Goal: Contribute content: Contribute content

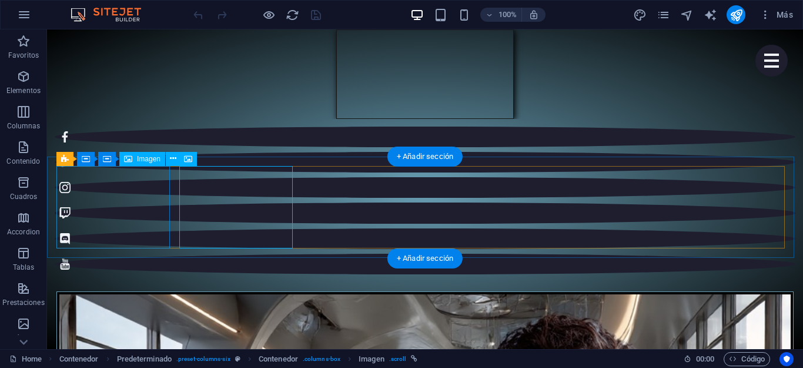
scroll to position [176, 0]
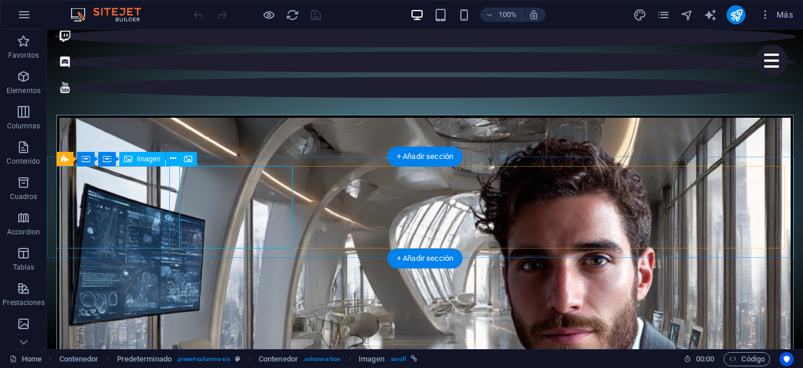
click at [112, 210] on figure "[PERSON_NAME]" at bounding box center [425, 331] width 738 height 432
click at [112, 236] on figure "[PERSON_NAME]" at bounding box center [425, 331] width 738 height 432
select select "%"
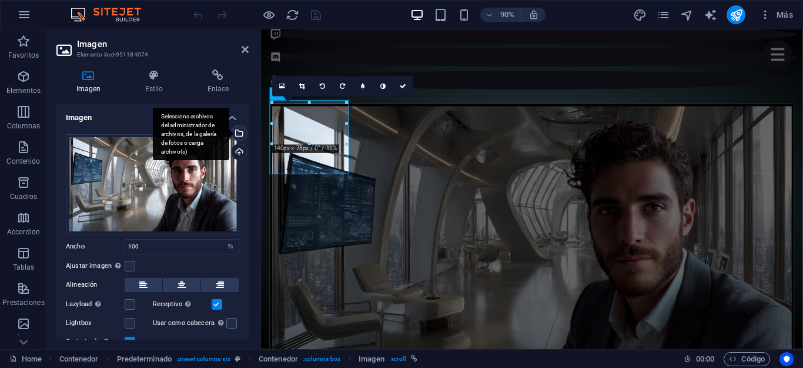
click at [236, 130] on div "Selecciona archivos del administrador de archivos, de la galería de fotos o car…" at bounding box center [238, 134] width 18 height 18
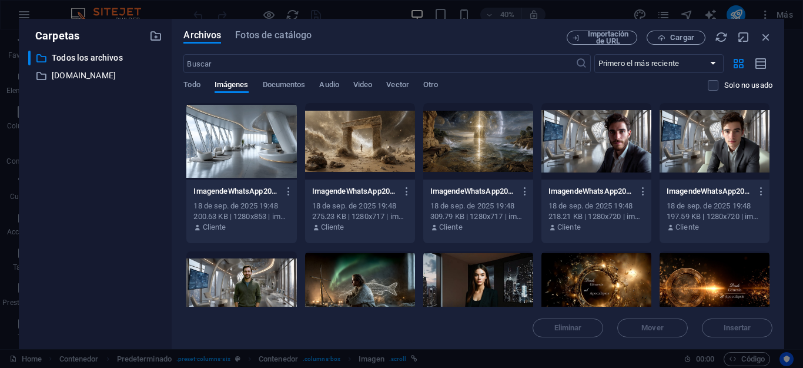
click at [348, 147] on div at bounding box center [360, 141] width 110 height 76
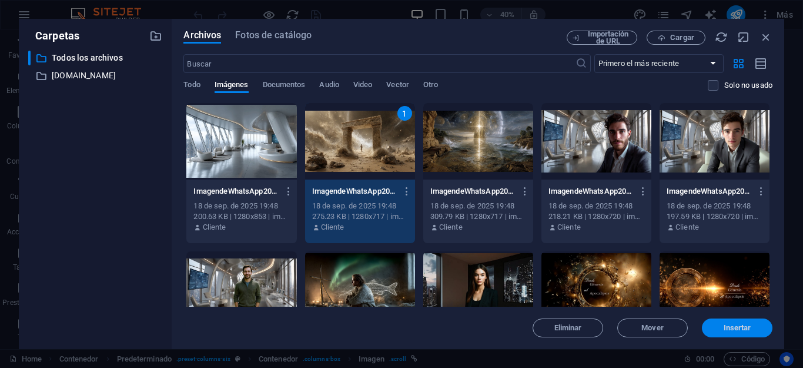
click at [729, 322] on button "Insertar" at bounding box center [737, 327] width 71 height 19
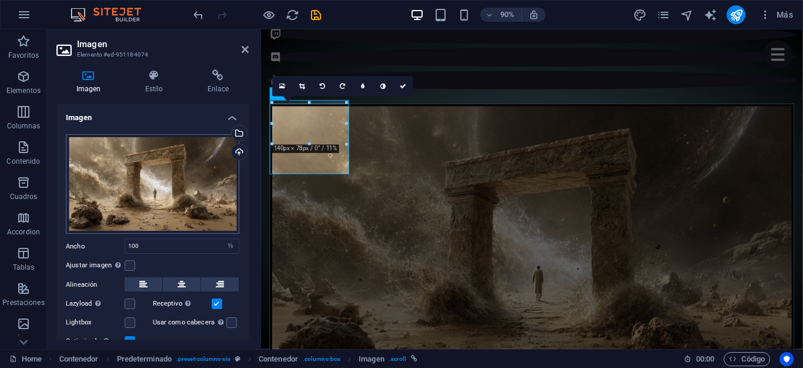
scroll to position [45, 0]
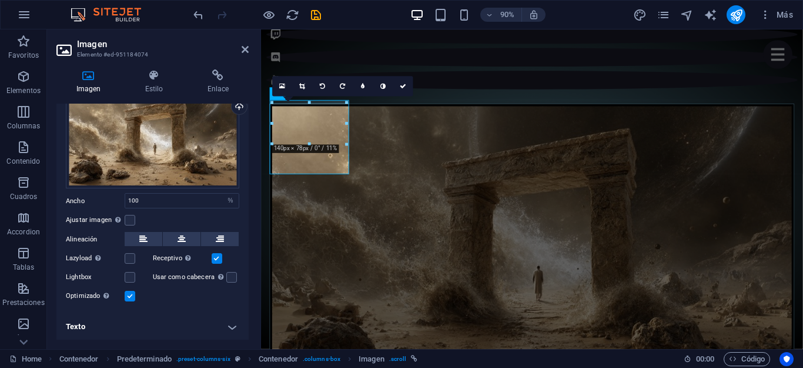
click at [222, 325] on h4 "Texto" at bounding box center [152, 326] width 192 height 28
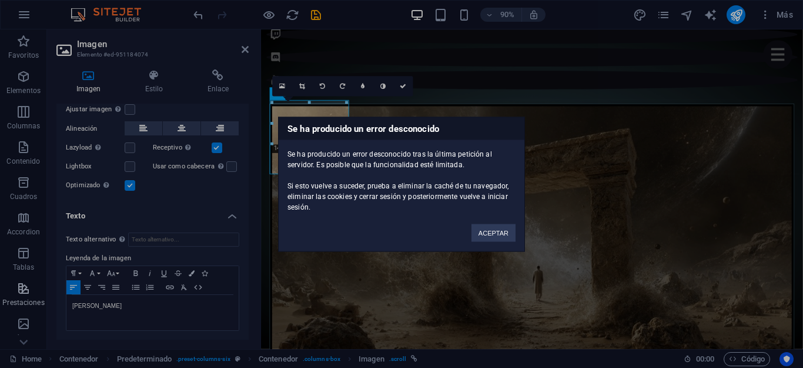
drag, startPoint x: 133, startPoint y: 307, endPoint x: 39, endPoint y: 301, distance: 94.3
click at [38, 301] on body "kainosfilms.com Home Favoritos Elementos Columnas Contenido Cuadros Accordion T…" at bounding box center [401, 184] width 803 height 368
click at [498, 237] on button "ACEPTAR" at bounding box center [494, 232] width 44 height 18
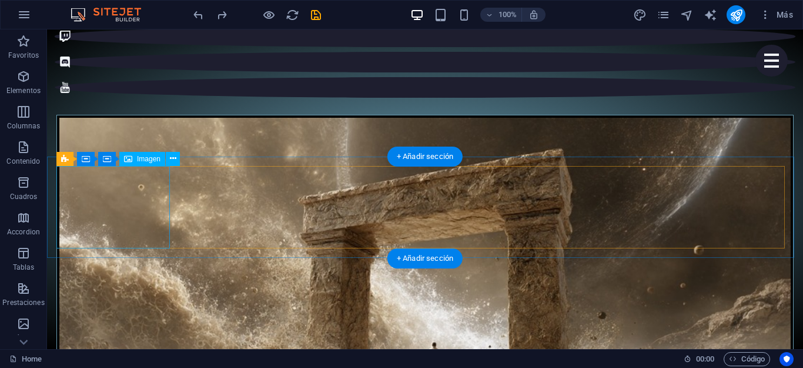
click at [151, 220] on figure "[PERSON_NAME]" at bounding box center [425, 331] width 738 height 432
select select "%"
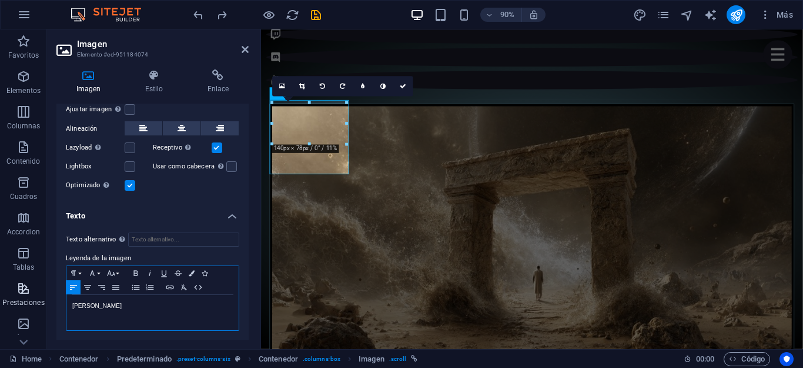
drag, startPoint x: 139, startPoint y: 300, endPoint x: 0, endPoint y: 300, distance: 139.4
click at [0, 300] on section "Favoritos Elementos Columnas Contenido Cuadros Accordion Tablas Prestaciones Im…" at bounding box center [401, 188] width 803 height 319
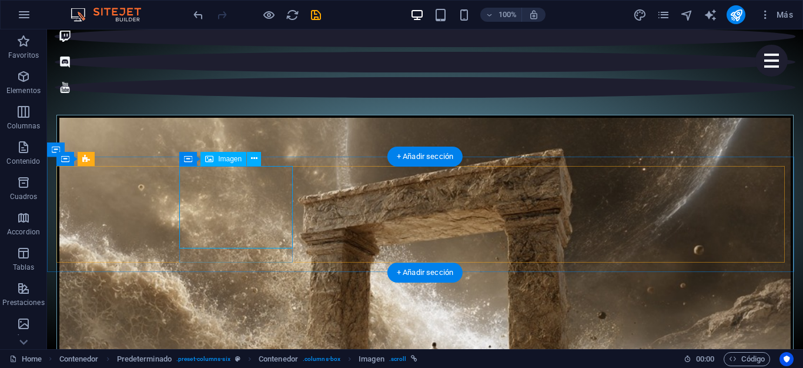
select select "%"
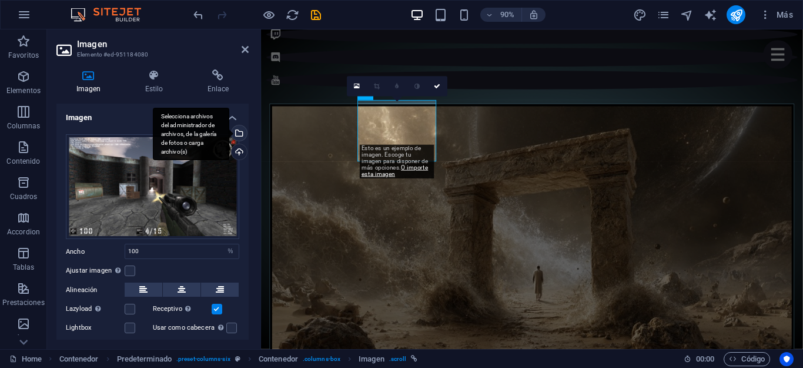
click at [229, 131] on div "Selecciona archivos del administrador de archivos, de la galería de fotos o car…" at bounding box center [191, 134] width 76 height 53
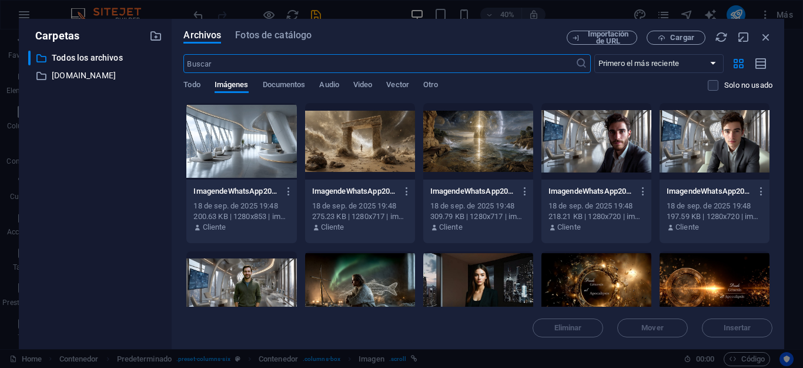
click at [488, 147] on div at bounding box center [478, 141] width 110 height 76
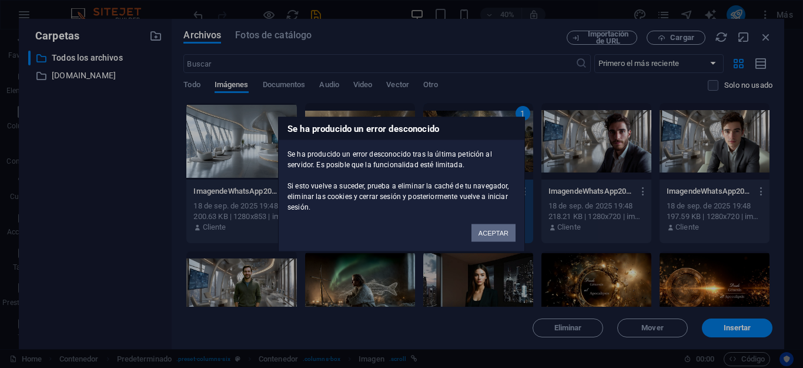
click at [500, 229] on button "ACEPTAR" at bounding box center [494, 232] width 44 height 18
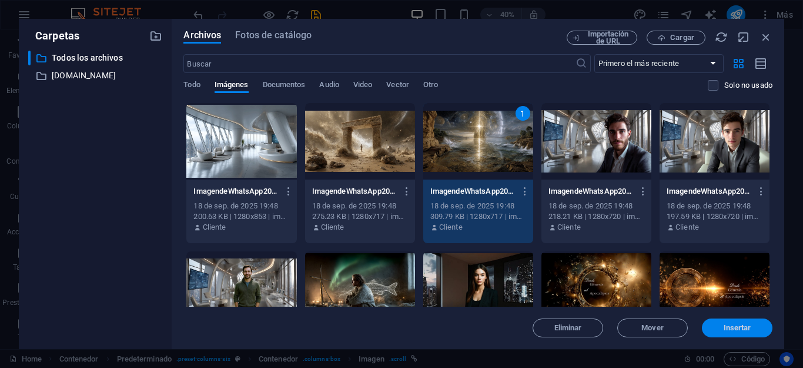
click at [732, 326] on span "Insertar" at bounding box center [738, 327] width 28 height 7
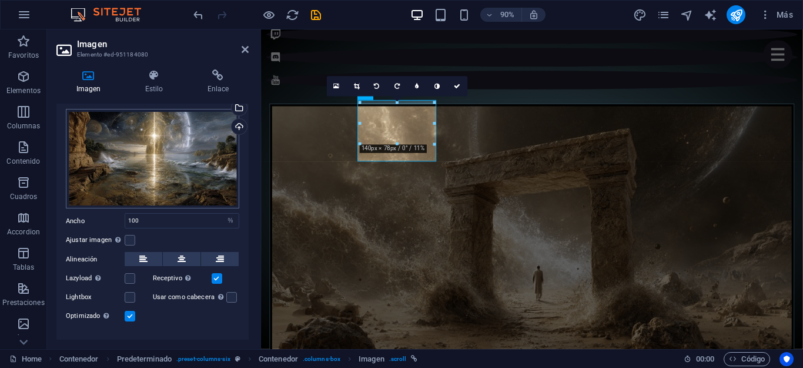
scroll to position [45, 0]
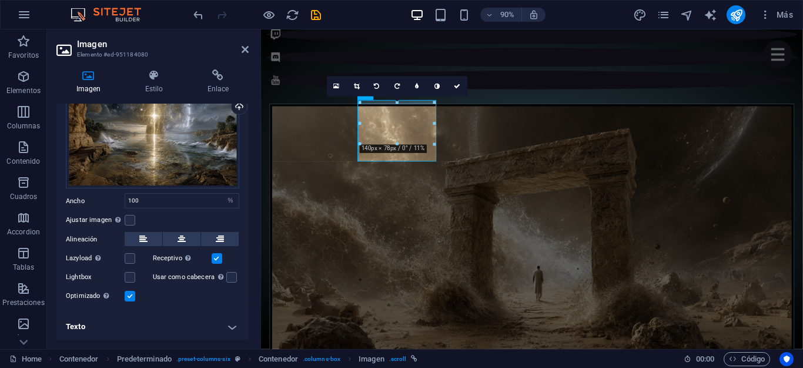
click at [229, 326] on h4 "Texto" at bounding box center [152, 326] width 192 height 28
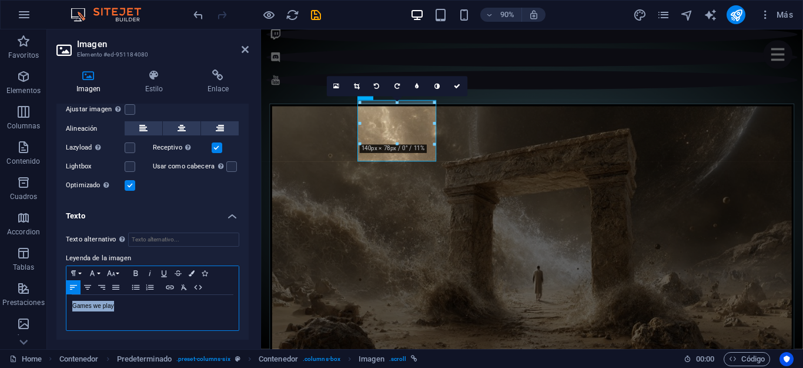
drag, startPoint x: 124, startPoint y: 309, endPoint x: 71, endPoint y: 306, distance: 53.0
click at [71, 306] on div "Games we play" at bounding box center [152, 312] width 172 height 35
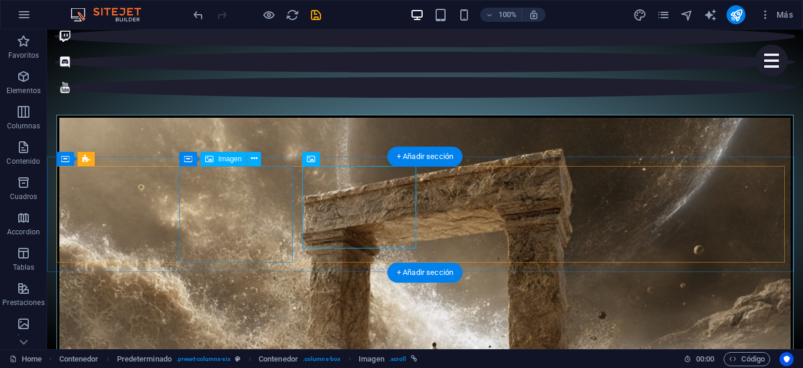
select select "%"
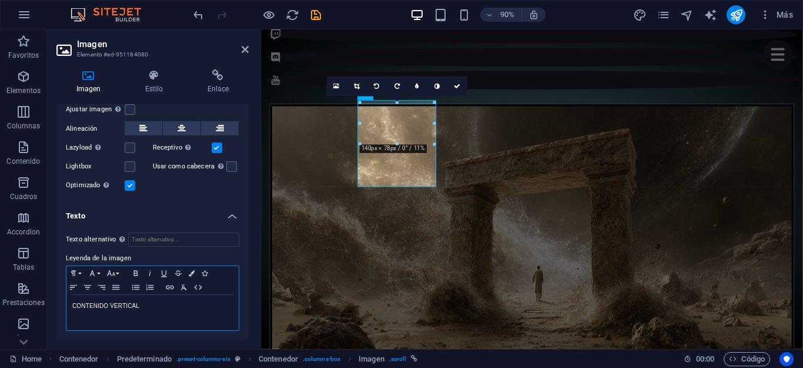
click at [108, 304] on p "CONTENIDO VERTICAL" at bounding box center [152, 306] width 161 height 11
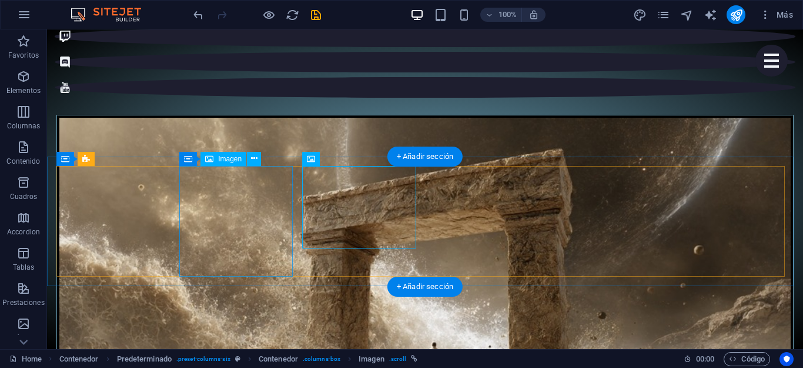
select select "%"
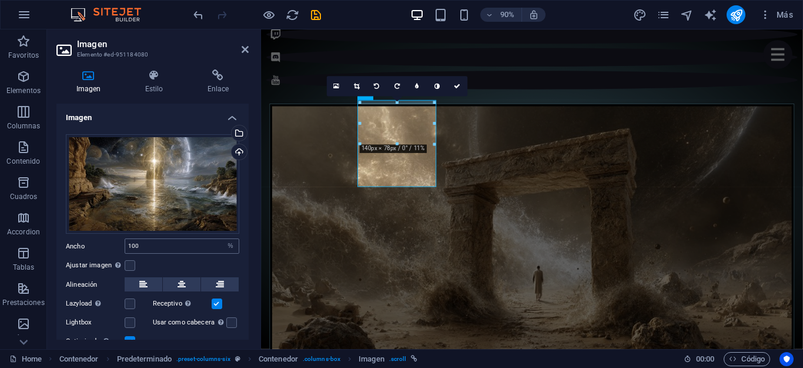
scroll to position [164, 0]
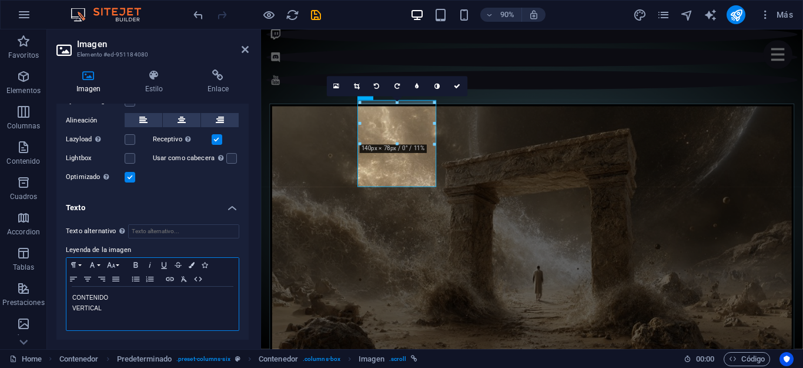
click at [95, 316] on p at bounding box center [152, 318] width 161 height 11
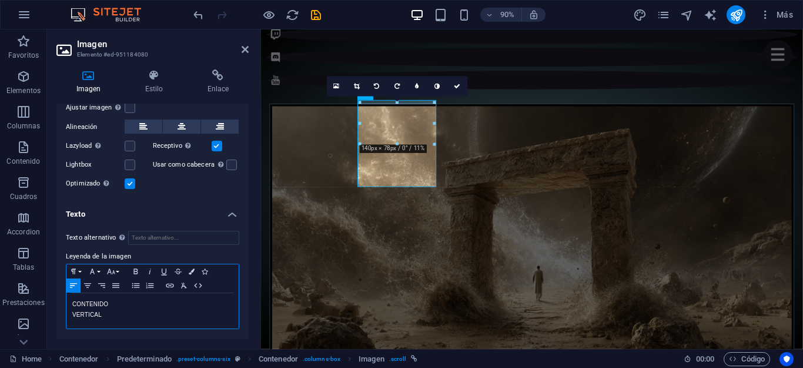
scroll to position [156, 0]
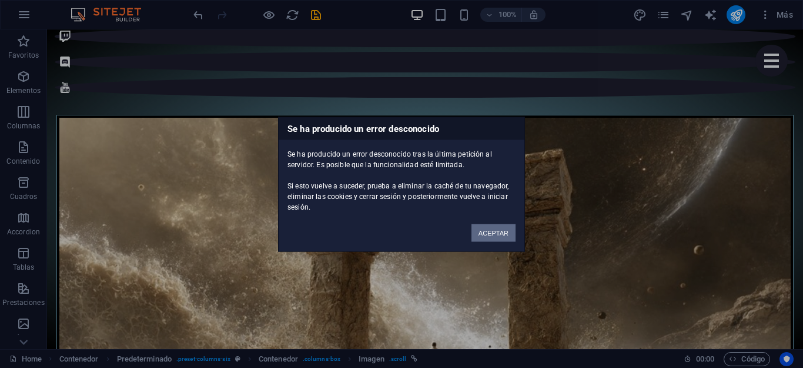
click at [505, 232] on button "ACEPTAR" at bounding box center [494, 232] width 44 height 18
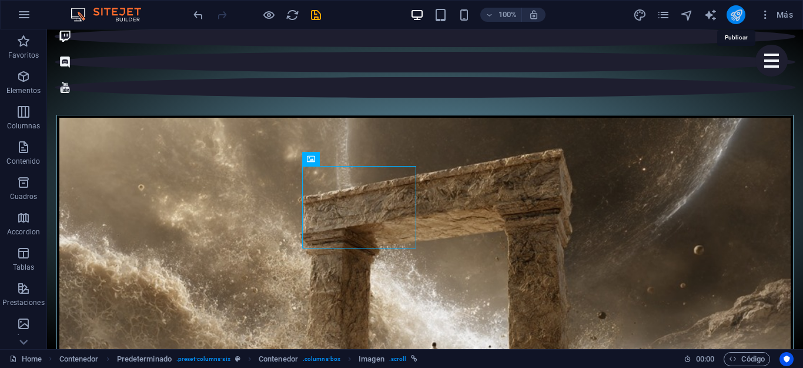
click at [738, 13] on icon "publish" at bounding box center [737, 15] width 14 height 14
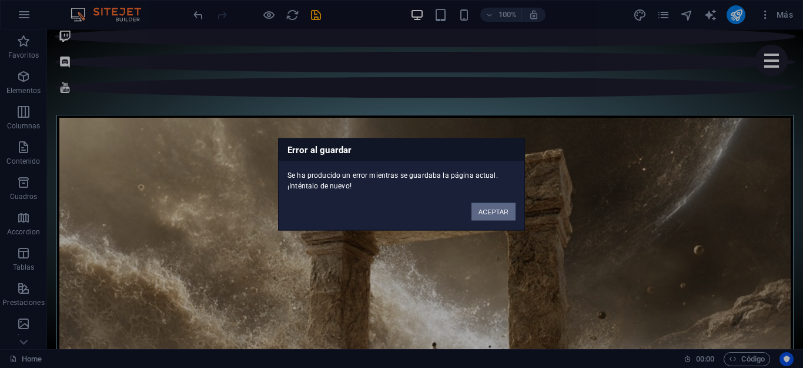
click at [499, 209] on button "ACEPTAR" at bounding box center [494, 211] width 44 height 18
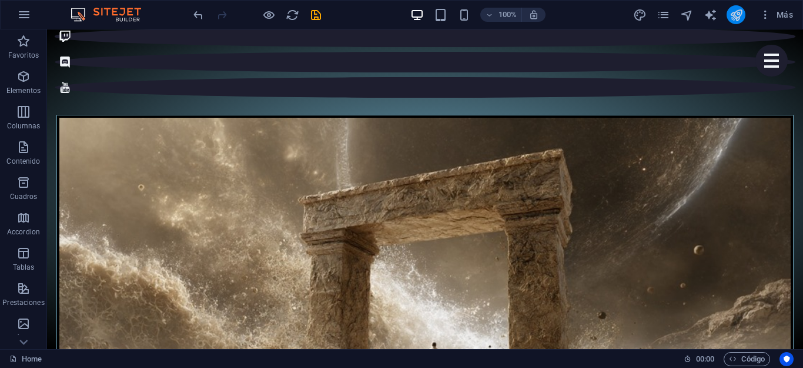
click at [733, 19] on icon "publish" at bounding box center [737, 15] width 14 height 14
checkbox input "false"
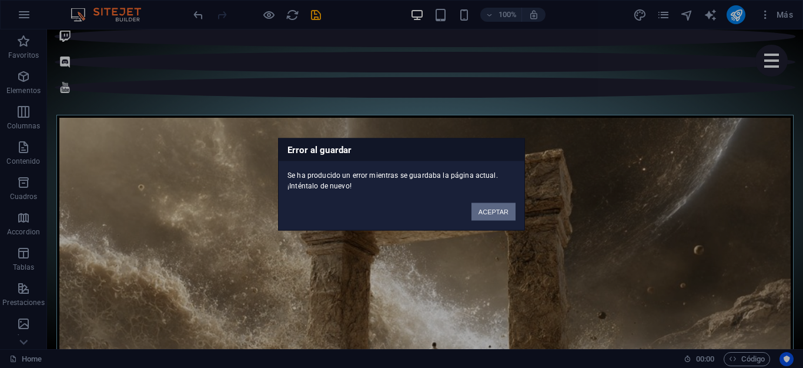
click at [502, 206] on button "ACEPTAR" at bounding box center [494, 211] width 44 height 18
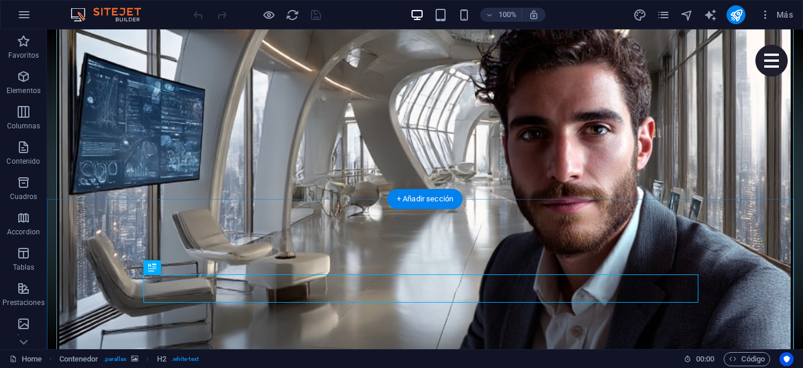
scroll to position [235, 0]
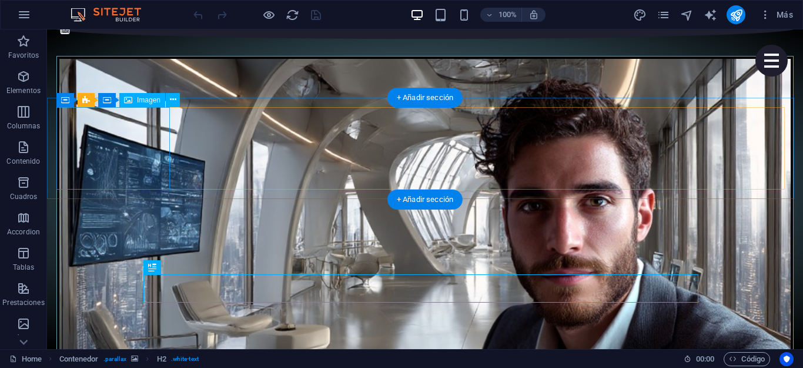
click at [89, 159] on figure "[PERSON_NAME]" at bounding box center [425, 272] width 738 height 432
select select "%"
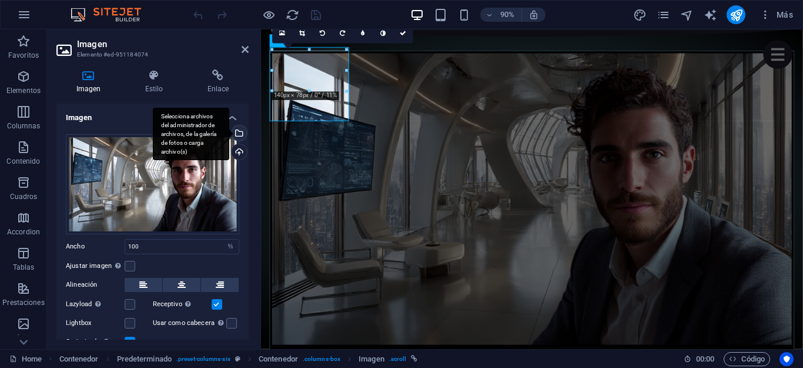
click at [229, 133] on div "Selecciona archivos del administrador de archivos, de la galería de fotos o car…" at bounding box center [191, 134] width 76 height 53
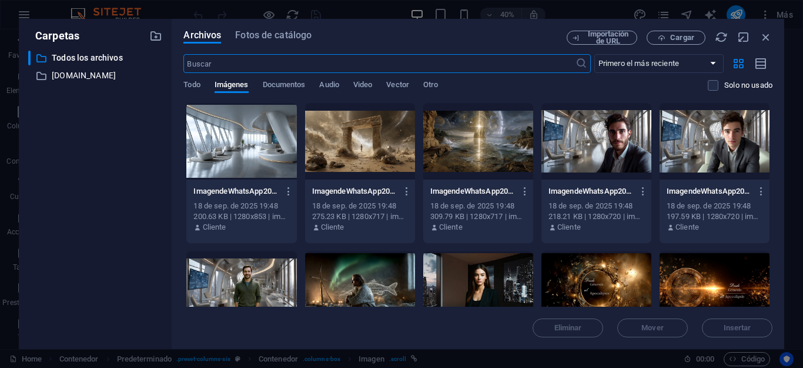
click at [371, 148] on div at bounding box center [360, 141] width 110 height 76
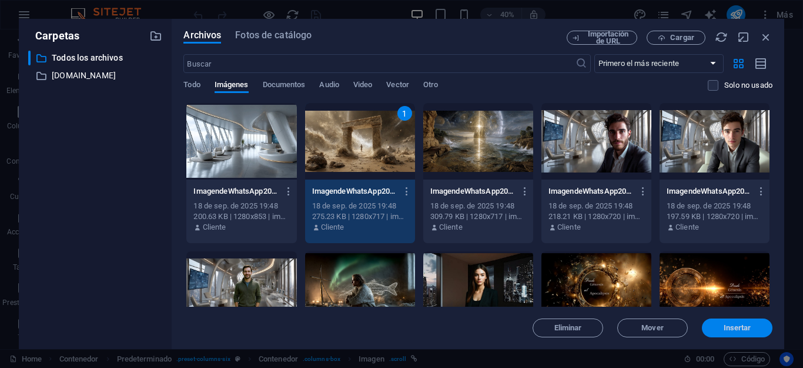
drag, startPoint x: 749, startPoint y: 330, endPoint x: 249, endPoint y: 305, distance: 499.9
click at [749, 330] on span "Insertar" at bounding box center [738, 327] width 28 height 7
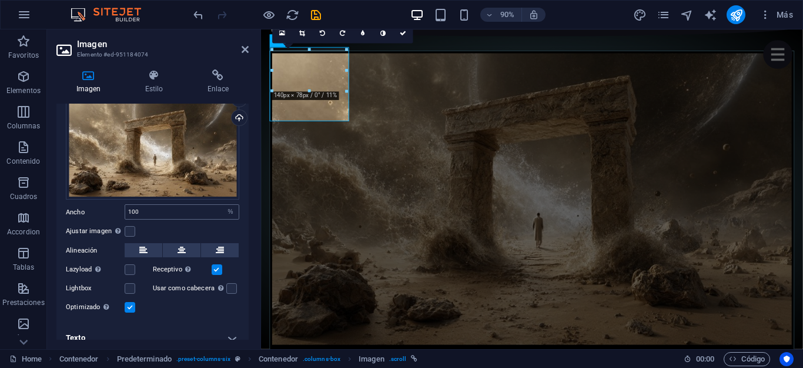
scroll to position [45, 0]
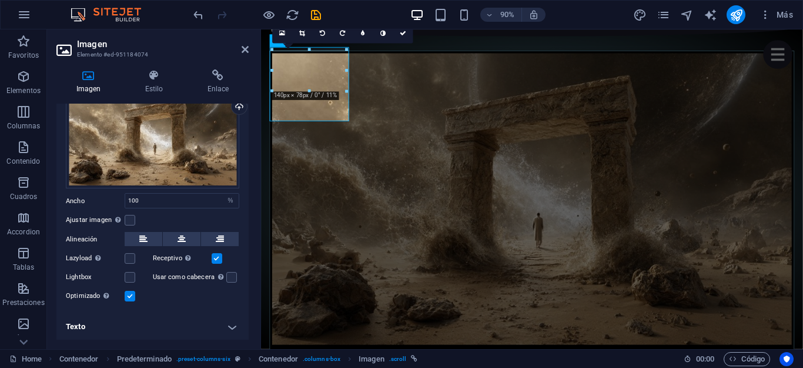
click at [227, 320] on h4 "Texto" at bounding box center [152, 326] width 192 height 28
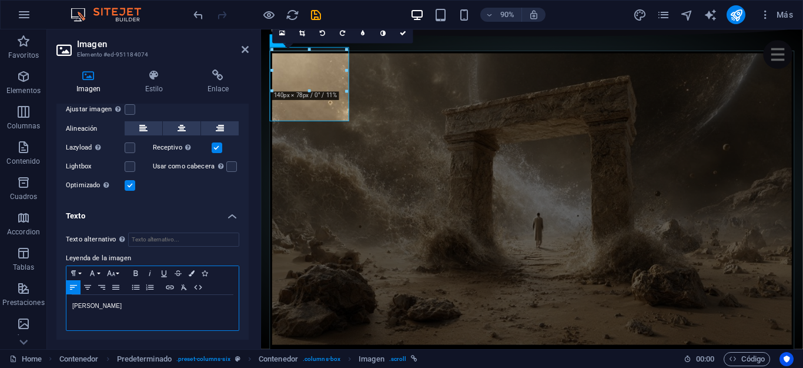
drag, startPoint x: 145, startPoint y: 309, endPoint x: 52, endPoint y: 290, distance: 94.4
click at [52, 290] on div "Imagen Estilo Enlace Imagen Arrastra archivos aquí, haz clic para escoger archi…" at bounding box center [152, 204] width 211 height 289
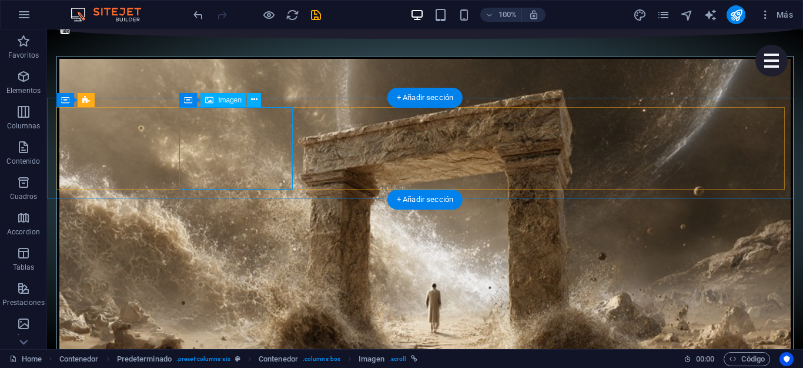
select select "%"
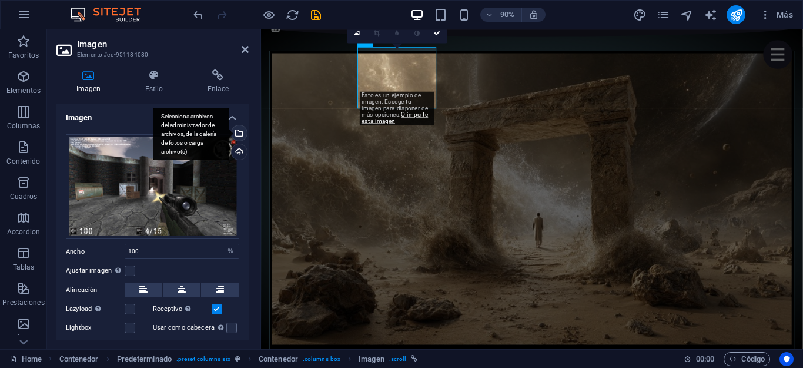
click at [238, 138] on div "Selecciona archivos del administrador de archivos, de la galería de fotos o car…" at bounding box center [238, 134] width 18 height 18
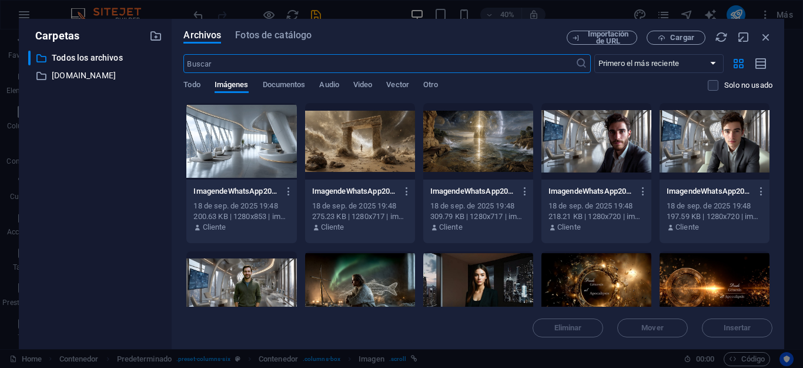
click at [500, 143] on div at bounding box center [478, 141] width 110 height 76
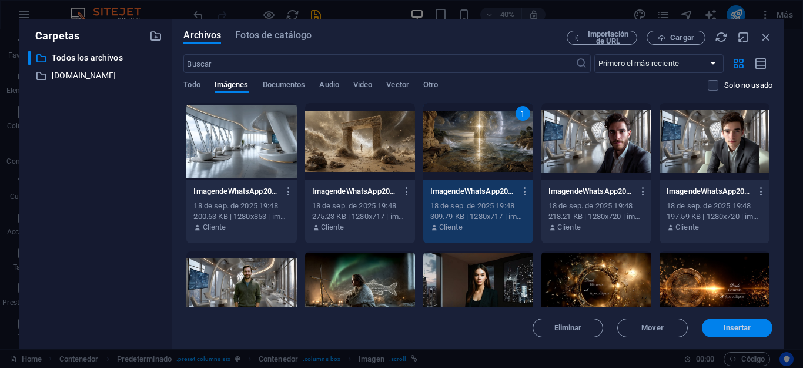
click at [741, 324] on span "Insertar" at bounding box center [738, 327] width 28 height 7
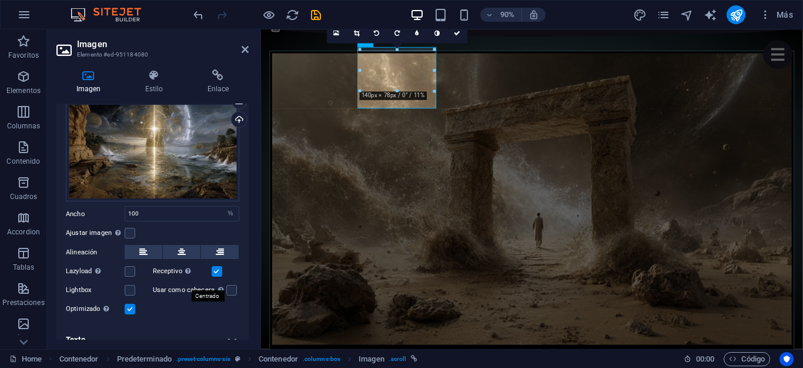
scroll to position [45, 0]
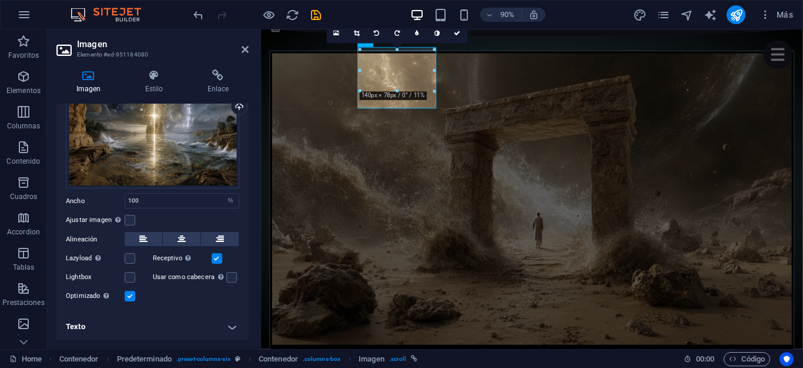
click at [229, 326] on h4 "Texto" at bounding box center [152, 326] width 192 height 28
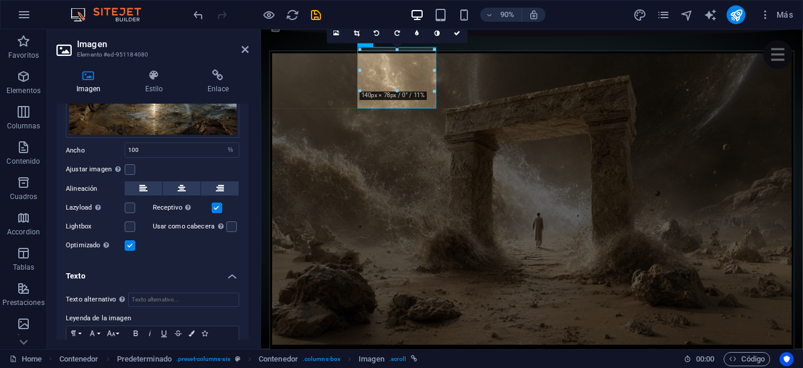
scroll to position [156, 0]
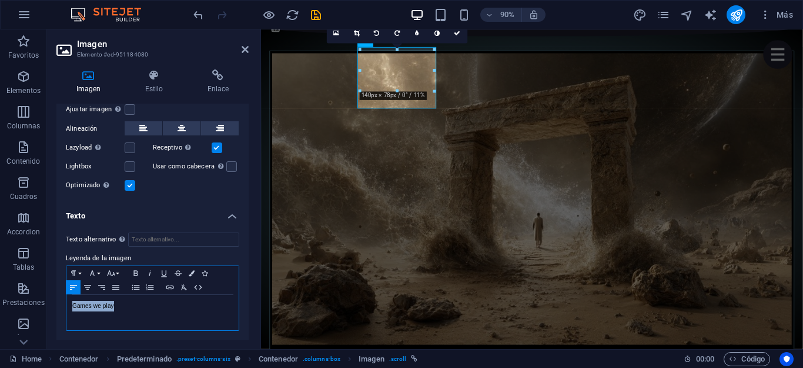
drag, startPoint x: 116, startPoint y: 303, endPoint x: 54, endPoint y: 302, distance: 62.4
click at [54, 302] on div "Imagen Estilo Enlace Imagen Arrastra archivos aquí, haz clic para escoger archi…" at bounding box center [152, 204] width 211 height 289
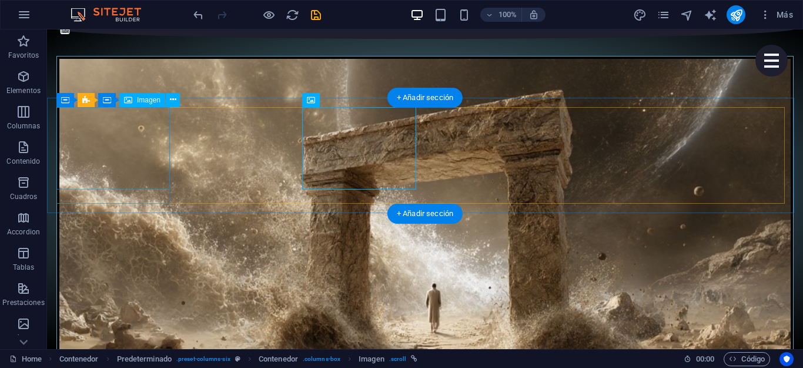
click at [129, 159] on figure "CONTENIDO VERTICAL" at bounding box center [425, 272] width 738 height 432
select select "%"
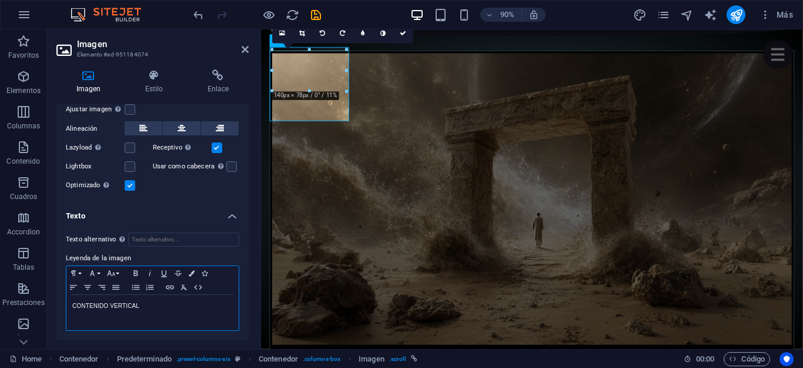
click at [111, 307] on p "CONTENIDO VERTICAL" at bounding box center [152, 306] width 161 height 11
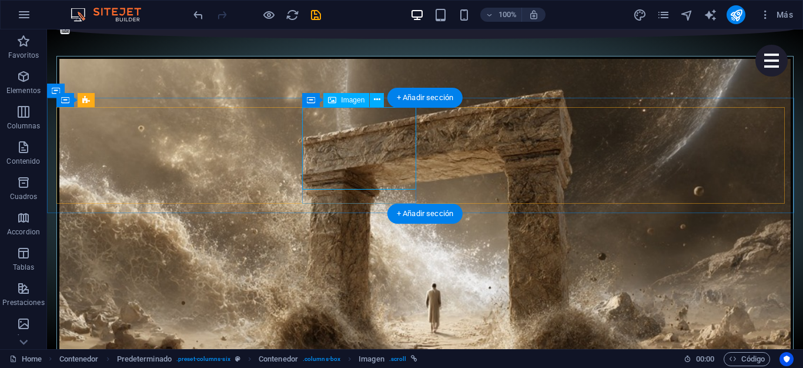
select select "%"
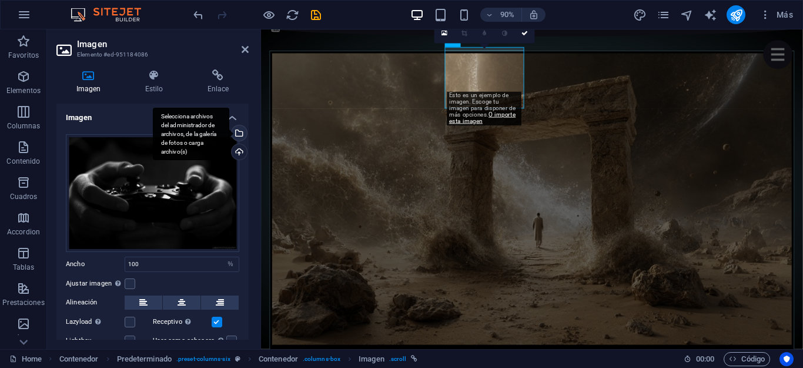
click at [229, 136] on div "Selecciona archivos del administrador de archivos, de la galería de fotos o car…" at bounding box center [191, 134] width 76 height 53
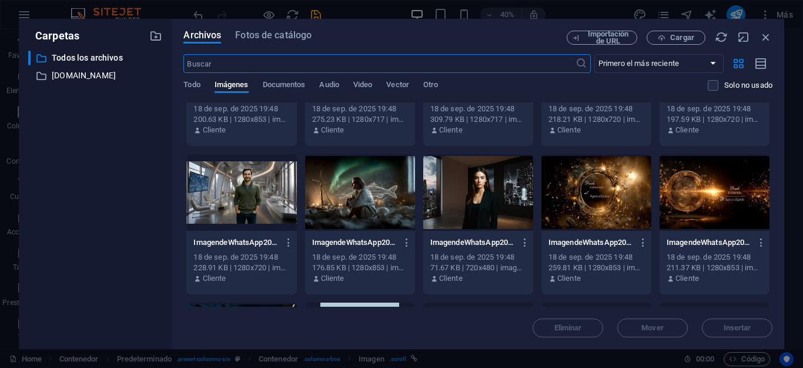
scroll to position [38, 0]
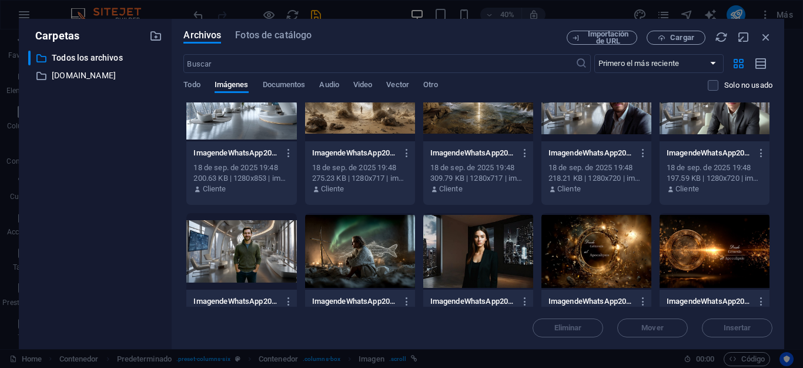
click at [362, 252] on div at bounding box center [360, 251] width 110 height 76
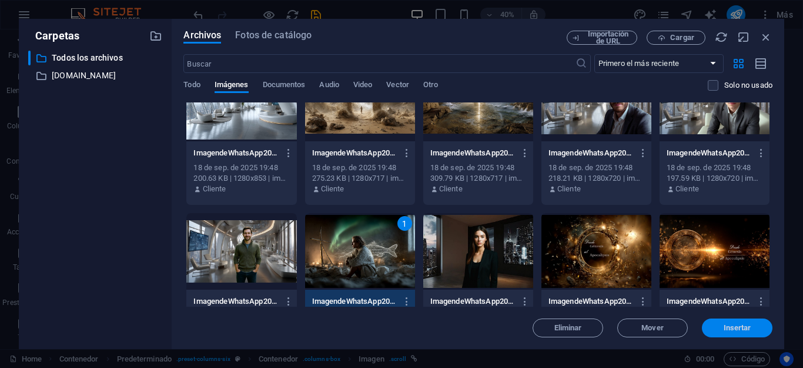
click at [733, 328] on span "Insertar" at bounding box center [738, 327] width 28 height 7
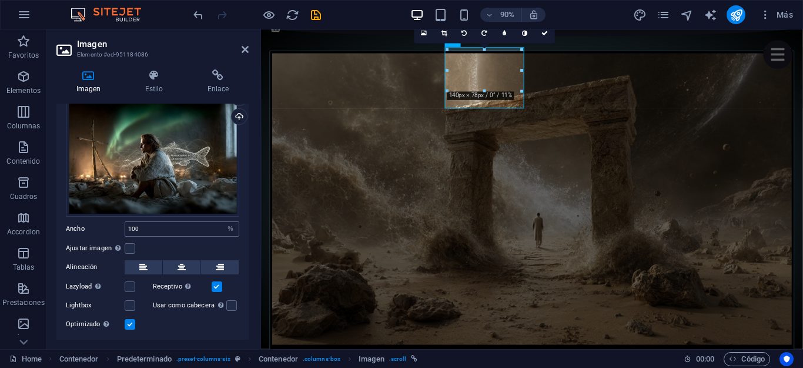
scroll to position [63, 0]
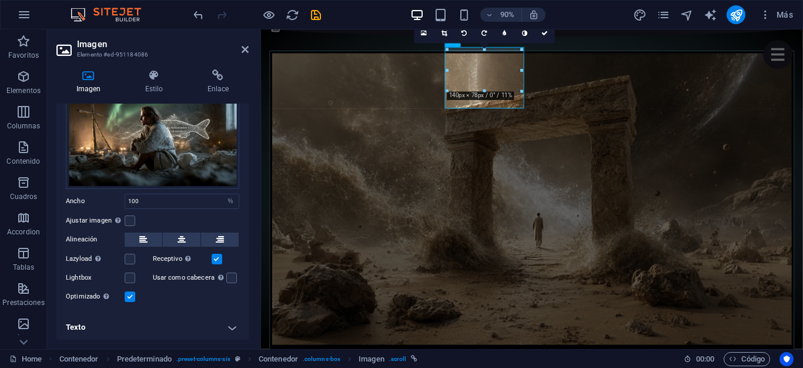
click at [231, 328] on h4 "Texto" at bounding box center [152, 327] width 192 height 28
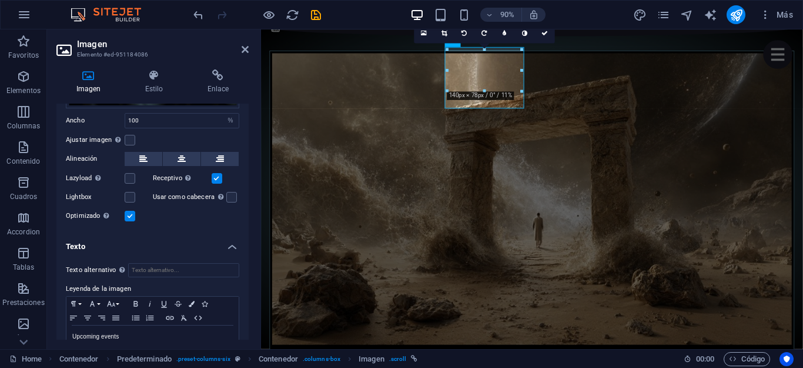
scroll to position [173, 0]
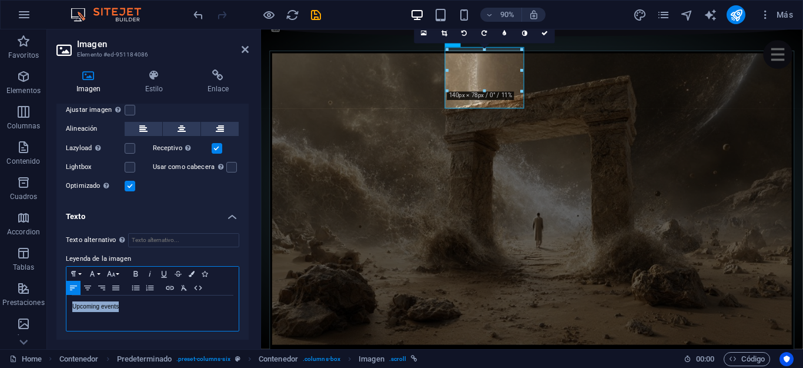
drag, startPoint x: 116, startPoint y: 306, endPoint x: 56, endPoint y: 315, distance: 60.1
click at [56, 315] on div "Texto alternativo El texto alternativo es usado por aquellos dispositivos que n…" at bounding box center [152, 282] width 192 height 118
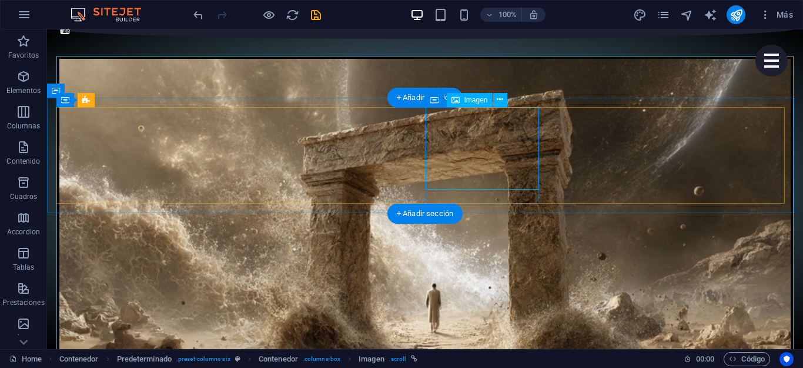
select select "%"
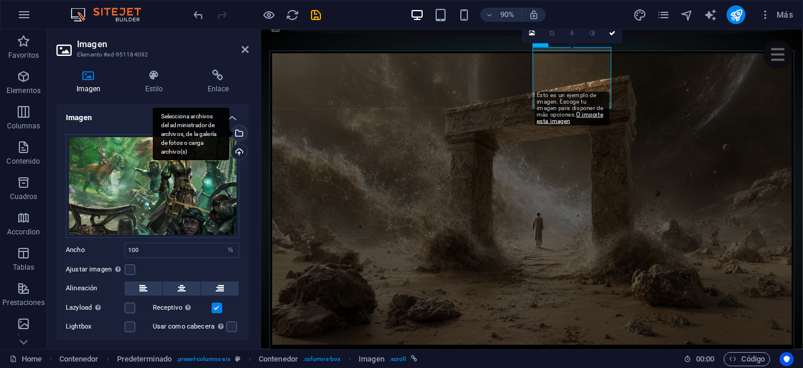
click at [238, 134] on div "Selecciona archivos del administrador de archivos, de la galería de fotos o car…" at bounding box center [238, 134] width 18 height 18
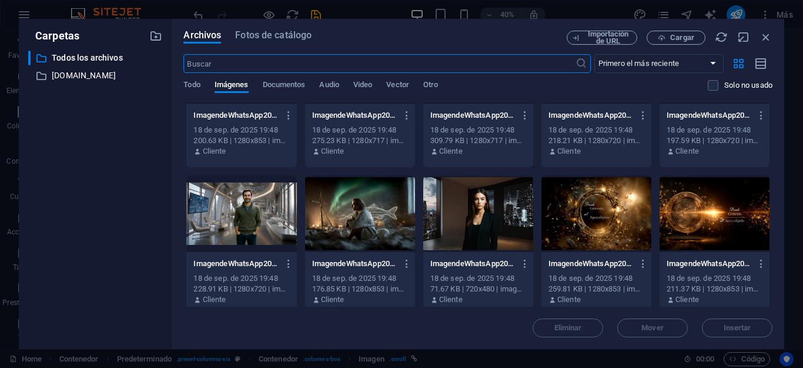
scroll to position [0, 0]
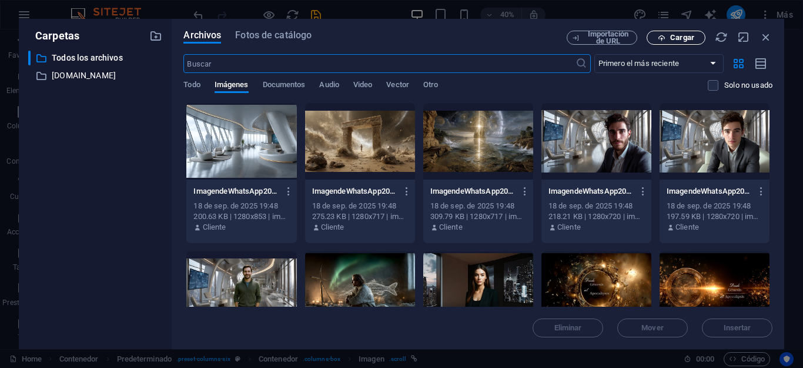
click at [690, 32] on button "Cargar" at bounding box center [676, 38] width 59 height 14
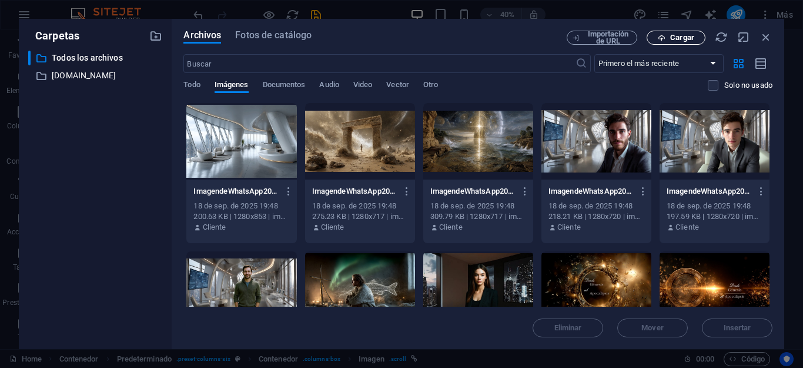
click at [690, 36] on span "Cargar" at bounding box center [682, 37] width 24 height 7
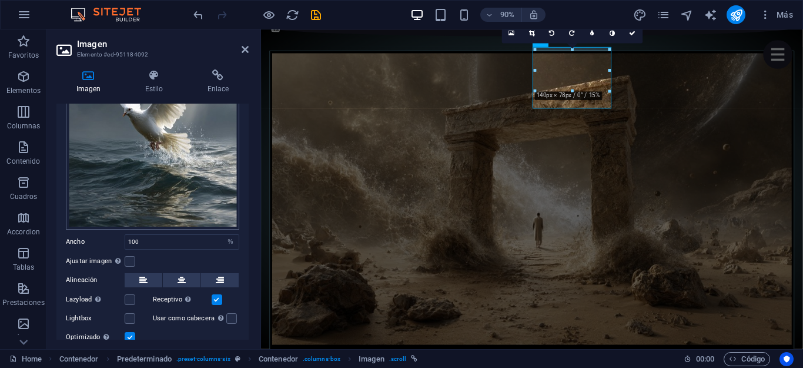
scroll to position [172, 0]
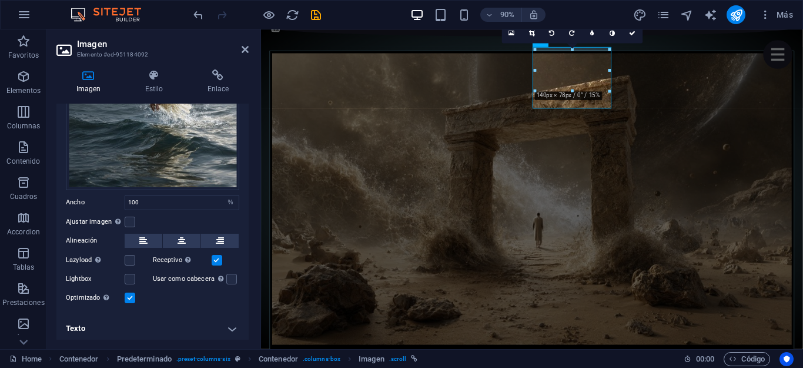
click at [226, 326] on h4 "Texto" at bounding box center [152, 328] width 192 height 28
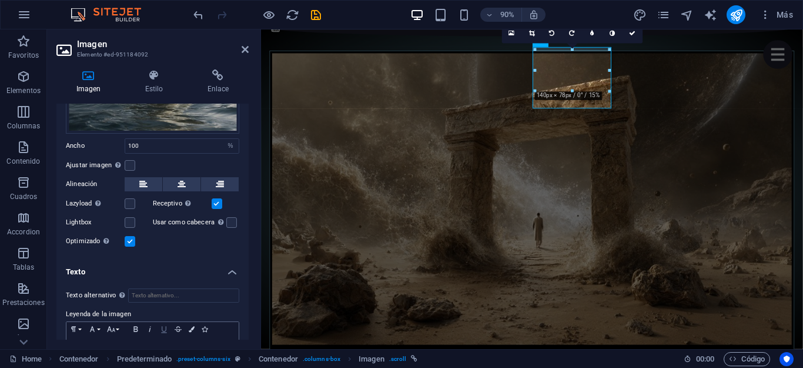
scroll to position [283, 0]
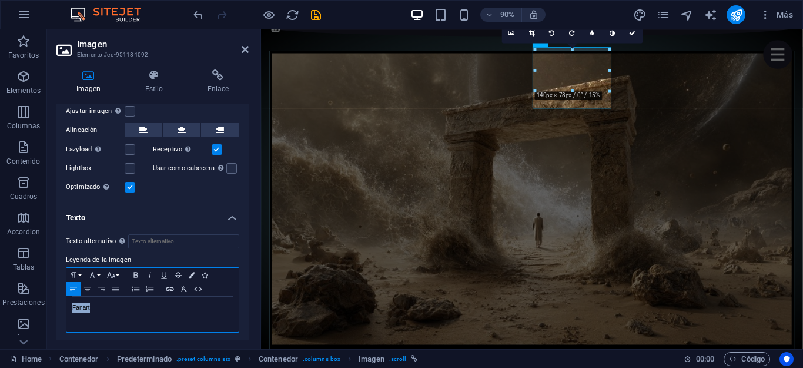
drag, startPoint x: 116, startPoint y: 310, endPoint x: 51, endPoint y: 305, distance: 66.0
click at [51, 305] on div "Imagen Estilo Enlace Imagen Arrastra archivos aquí, haz clic para escoger archi…" at bounding box center [152, 204] width 211 height 289
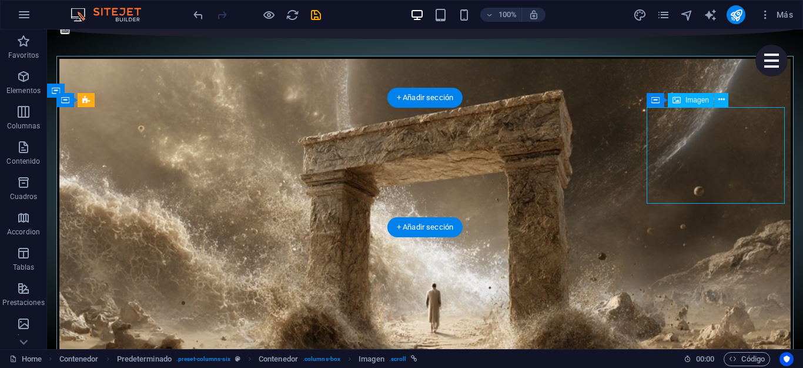
select select "%"
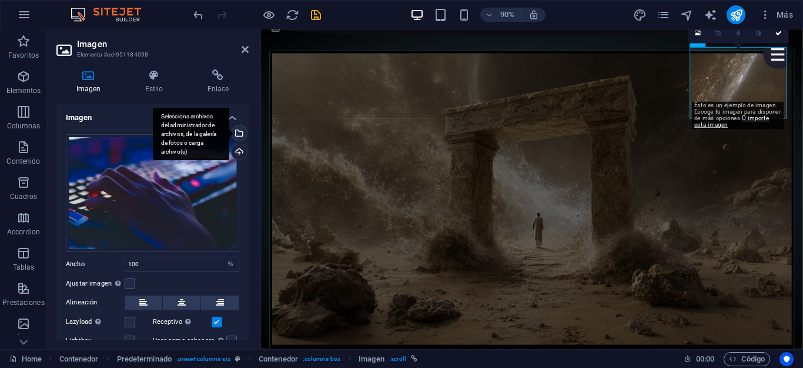
click at [229, 134] on div "Selecciona archivos del administrador de archivos, de la galería de fotos o car…" at bounding box center [191, 134] width 76 height 53
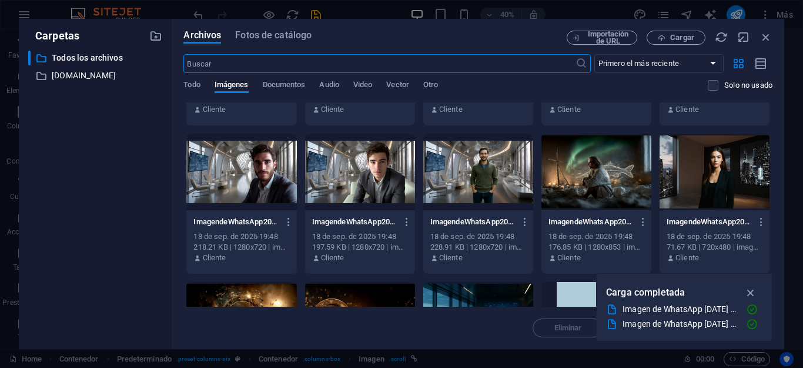
scroll to position [176, 0]
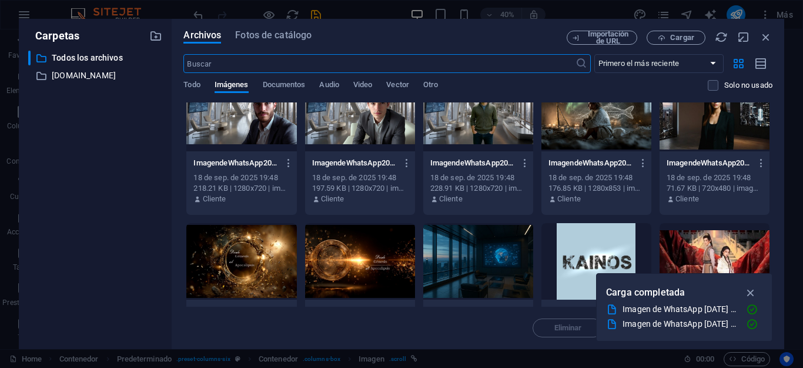
click at [505, 249] on div at bounding box center [478, 261] width 110 height 76
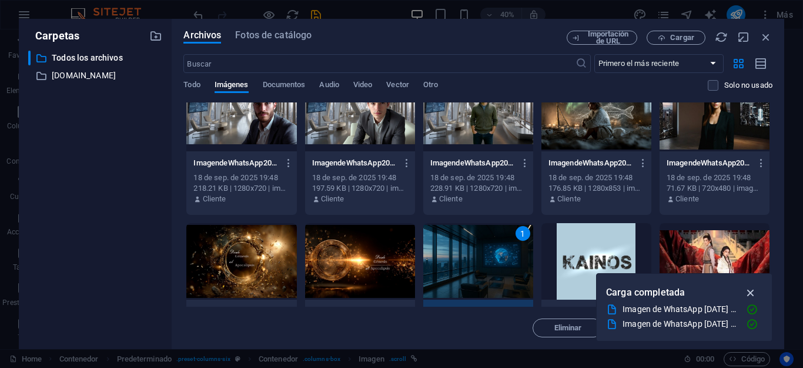
click at [751, 291] on icon "button" at bounding box center [752, 292] width 14 height 13
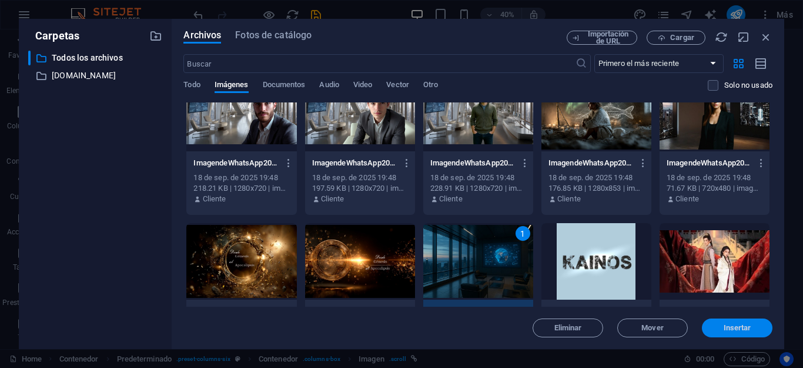
click at [742, 325] on span "Insertar" at bounding box center [738, 327] width 28 height 7
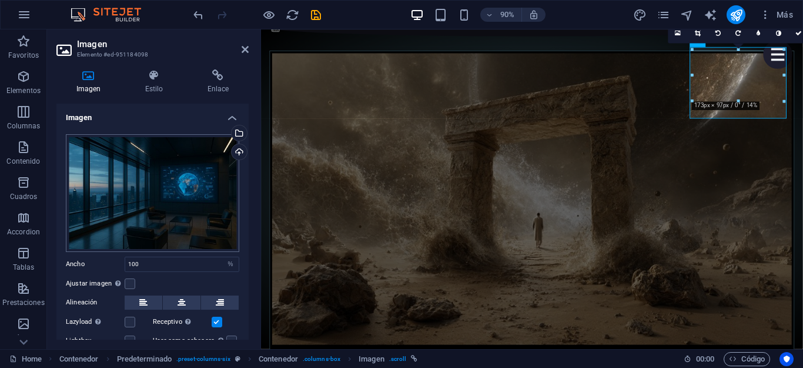
scroll to position [63, 0]
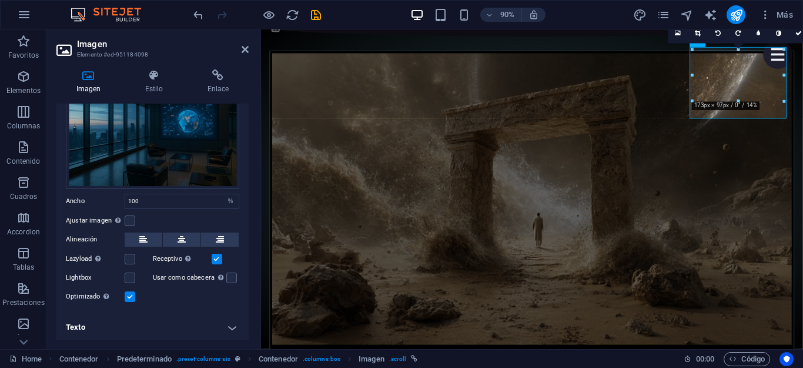
click at [231, 324] on h4 "Texto" at bounding box center [152, 327] width 192 height 28
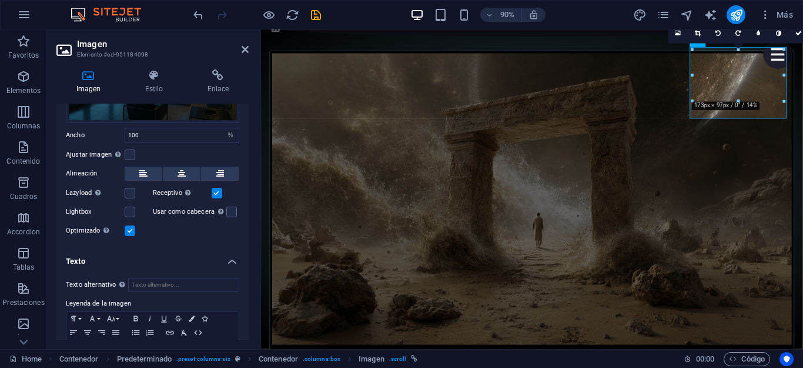
scroll to position [173, 0]
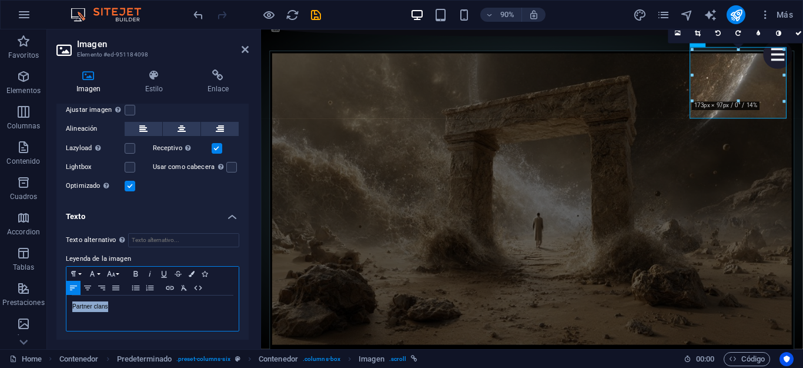
drag, startPoint x: 118, startPoint y: 302, endPoint x: 65, endPoint y: 302, distance: 52.9
click at [65, 302] on div "Texto alternativo El texto alternativo es usado por aquellos dispositivos que n…" at bounding box center [152, 282] width 192 height 118
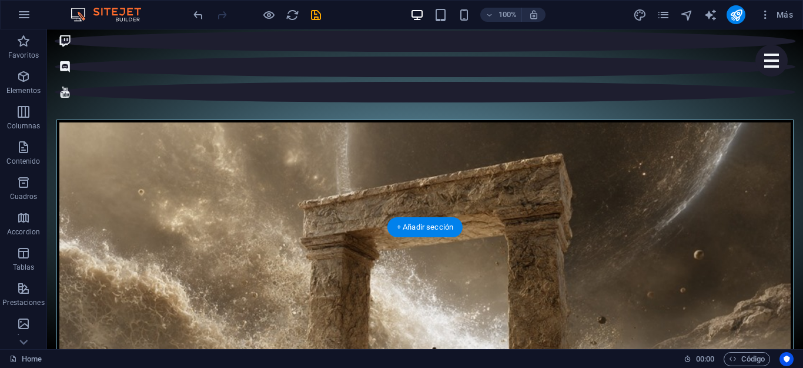
scroll to position [235, 0]
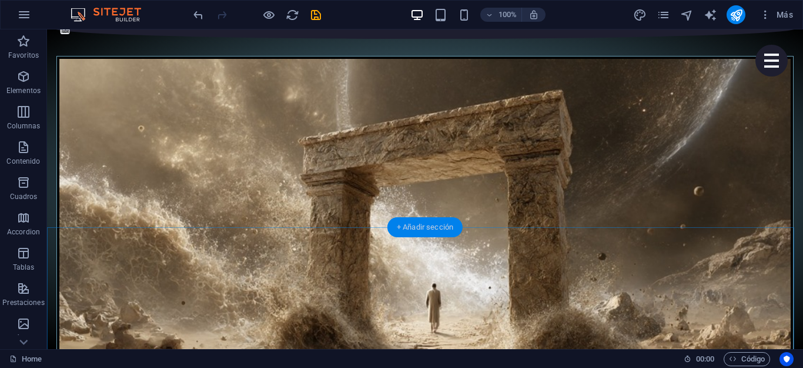
click at [434, 222] on div "+ Añadir sección" at bounding box center [425, 227] width 75 height 20
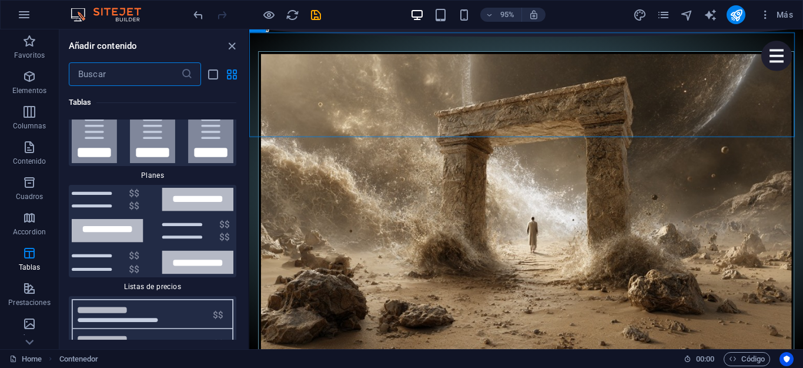
scroll to position [7950, 0]
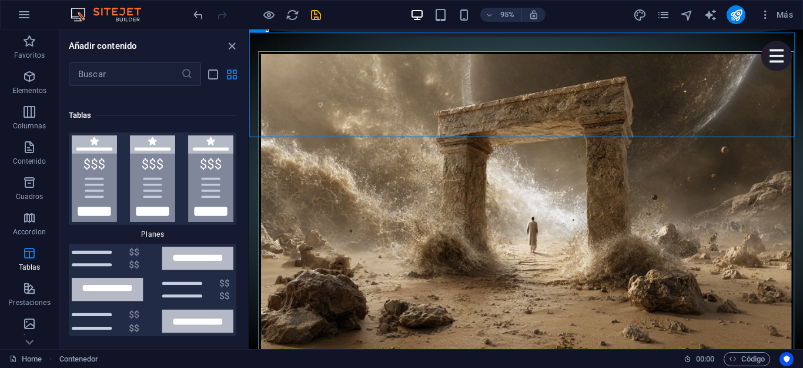
click at [163, 246] on img at bounding box center [153, 289] width 162 height 86
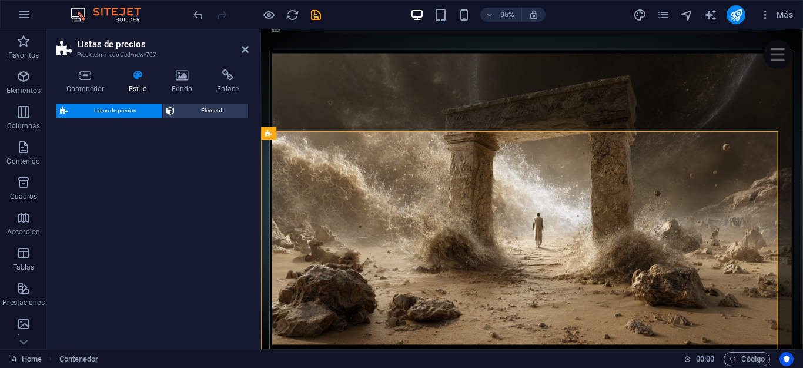
select select "rem"
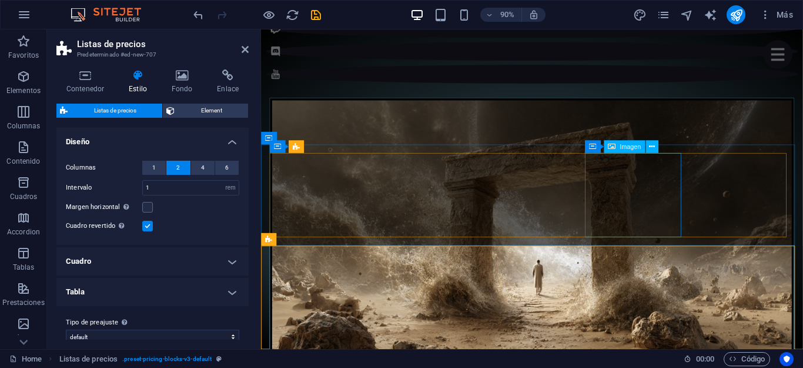
scroll to position [118, 0]
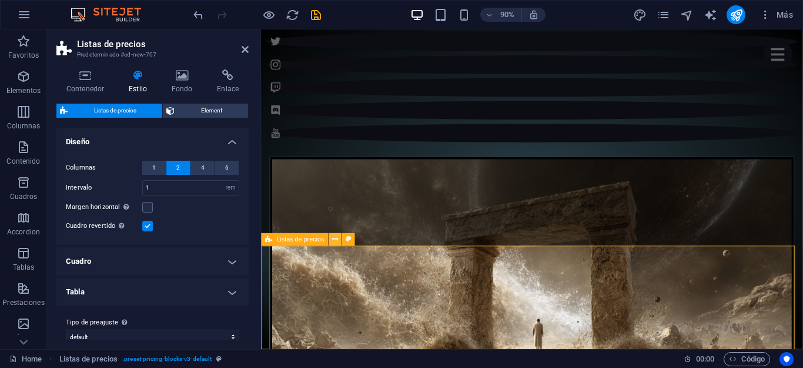
click at [336, 239] on icon at bounding box center [335, 238] width 6 height 11
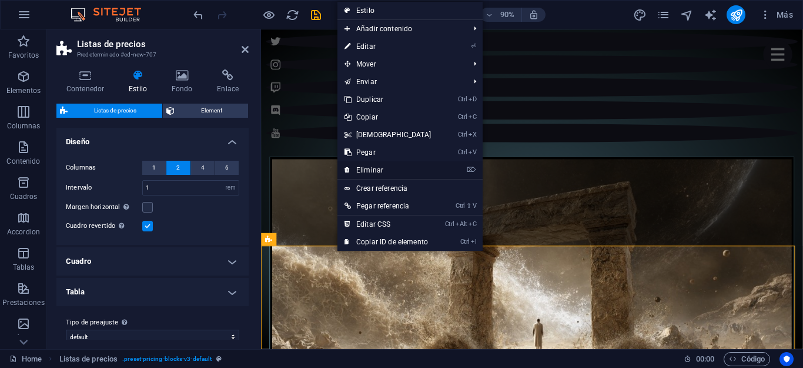
click at [392, 165] on link "⌦ Eliminar" at bounding box center [388, 170] width 101 height 18
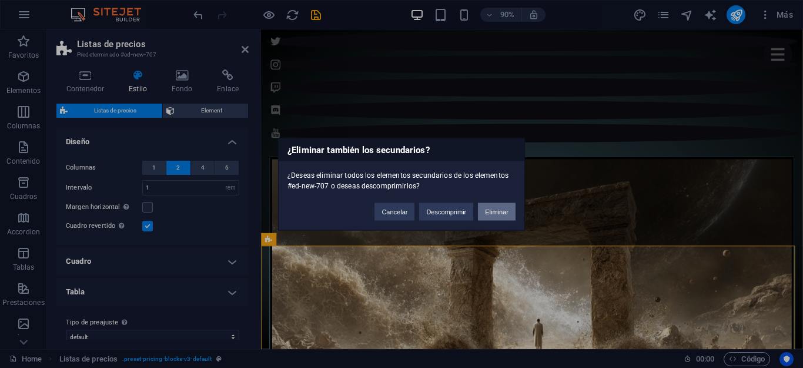
click at [489, 213] on button "Eliminar" at bounding box center [497, 211] width 38 height 18
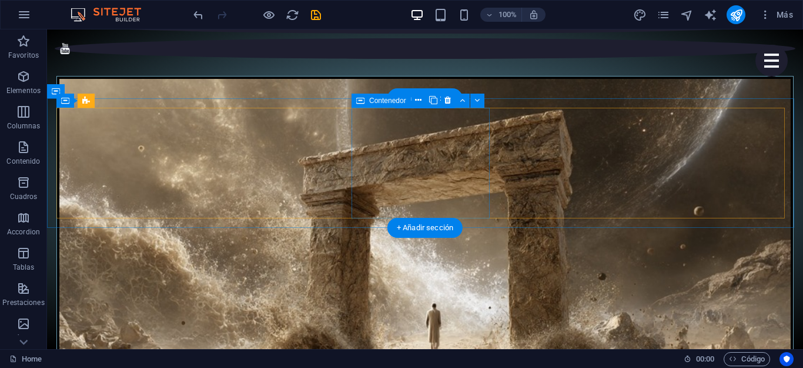
scroll to position [255, 0]
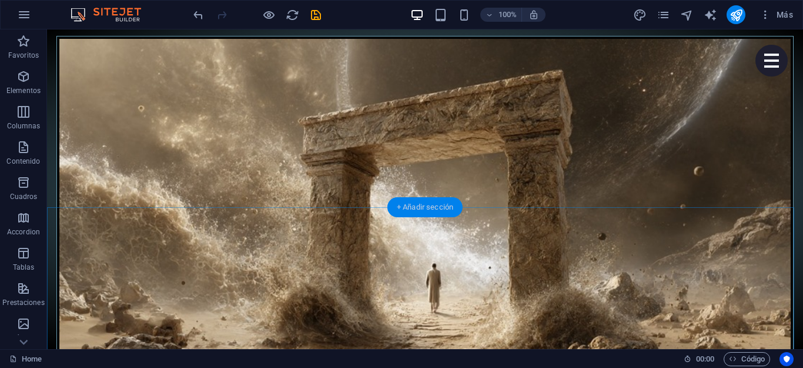
click at [408, 210] on div "+ Añadir sección" at bounding box center [425, 207] width 75 height 20
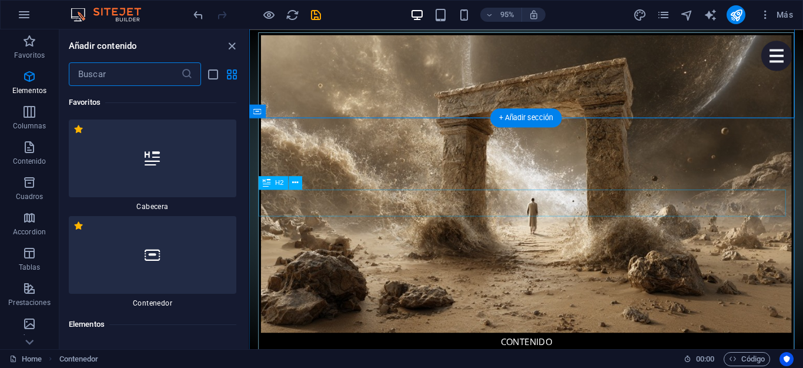
scroll to position [3950, 0]
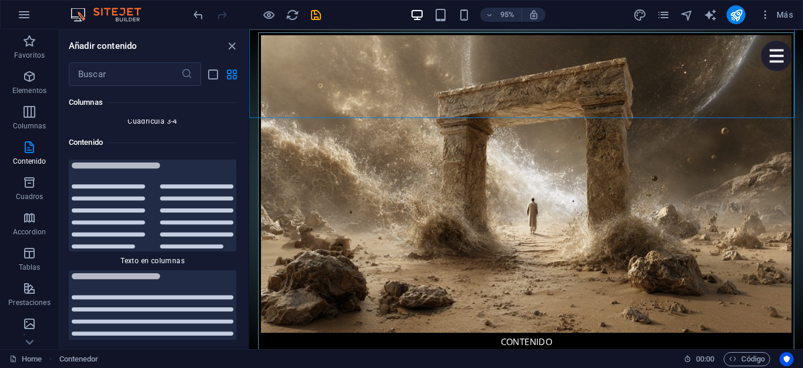
drag, startPoint x: 245, startPoint y: 132, endPoint x: 239, endPoint y: 222, distance: 90.2
click at [239, 222] on div "Favoritos 1 Star Cabecera 1 Star Contenedor Elementos 1 Star Cabecera 1 Star Te…" at bounding box center [153, 212] width 189 height 253
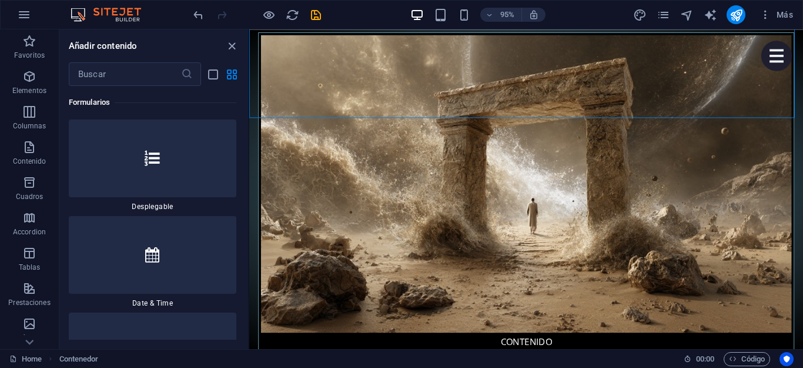
scroll to position [18584, 0]
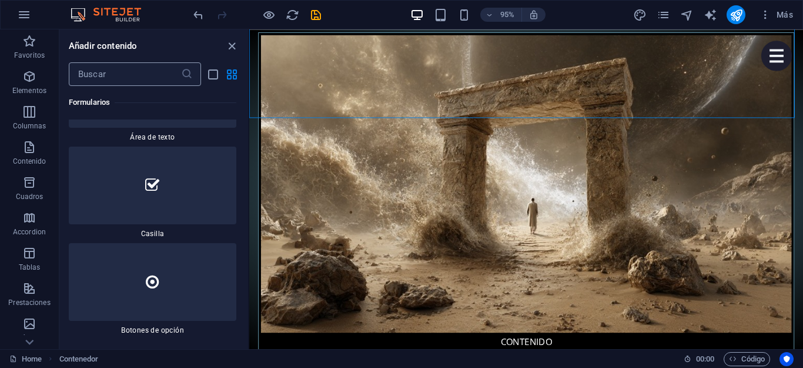
click at [158, 77] on input "text" at bounding box center [125, 74] width 112 height 24
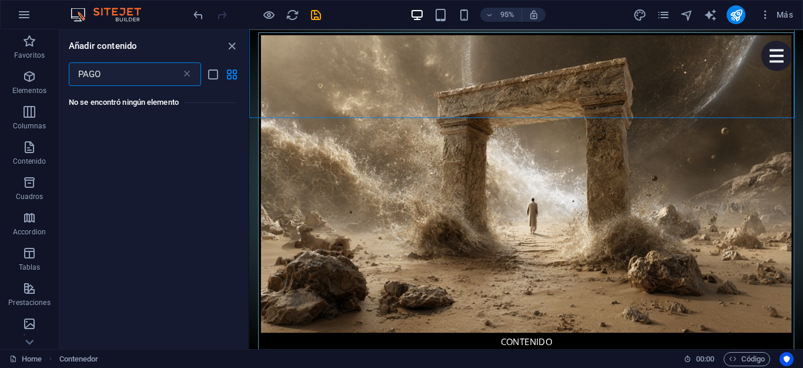
scroll to position [0, 0]
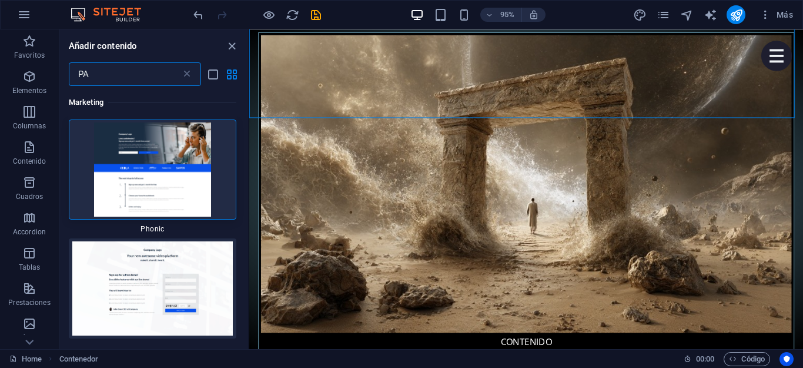
type input "P"
type input "p"
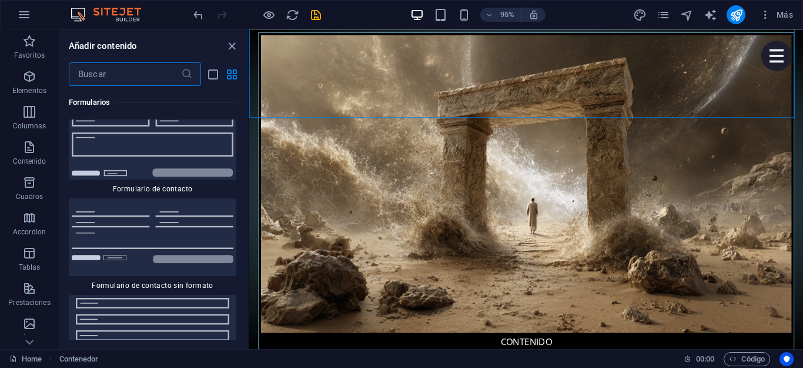
scroll to position [17587, 0]
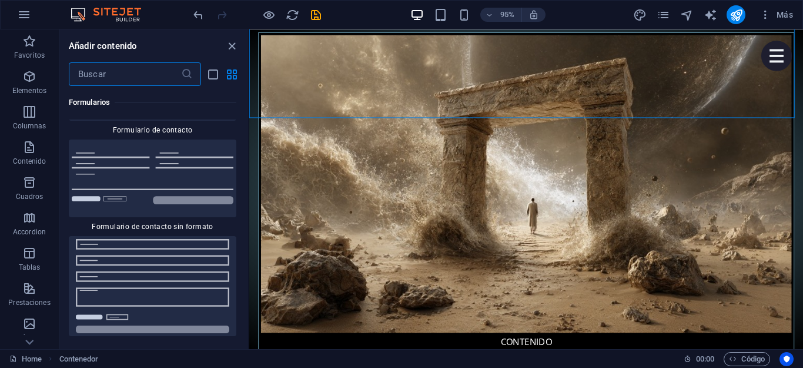
click at [140, 69] on input "text" at bounding box center [125, 74] width 112 height 24
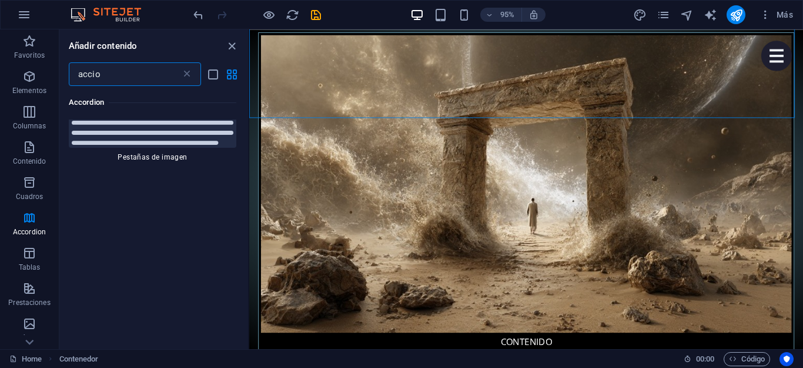
scroll to position [0, 0]
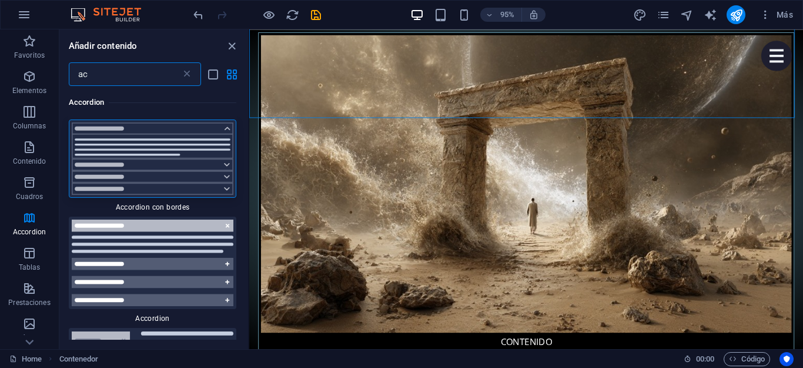
type input "a"
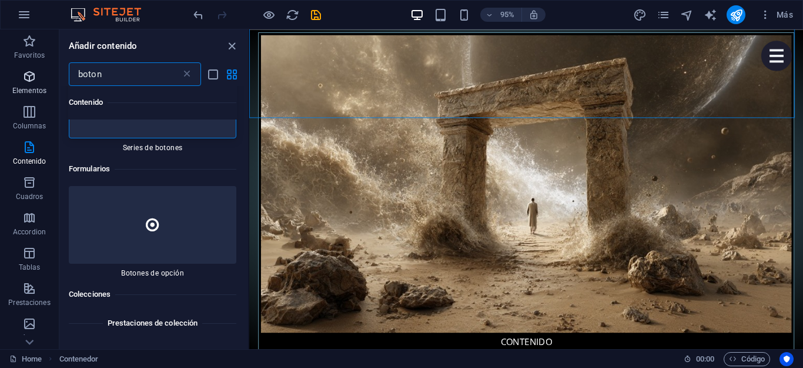
type input "boton"
click at [29, 84] on span "Elementos" at bounding box center [29, 83] width 59 height 28
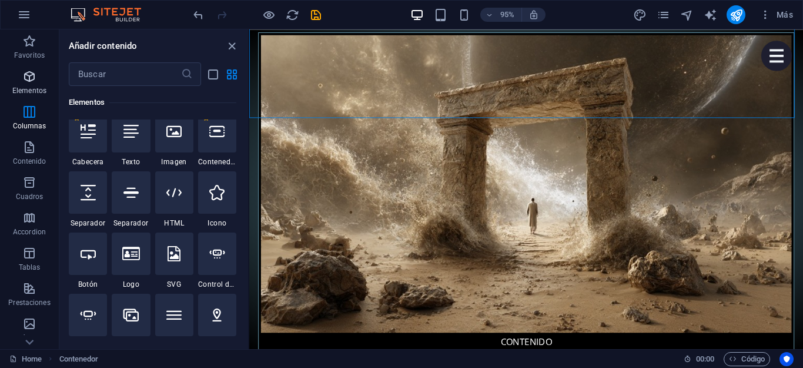
scroll to position [222, 0]
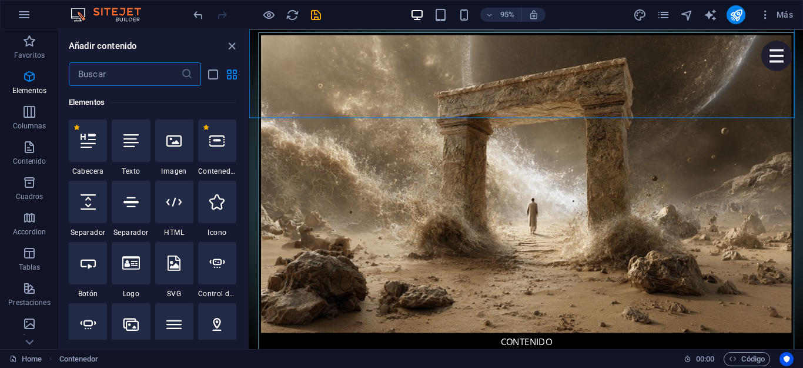
click at [144, 75] on input "text" at bounding box center [125, 74] width 112 height 24
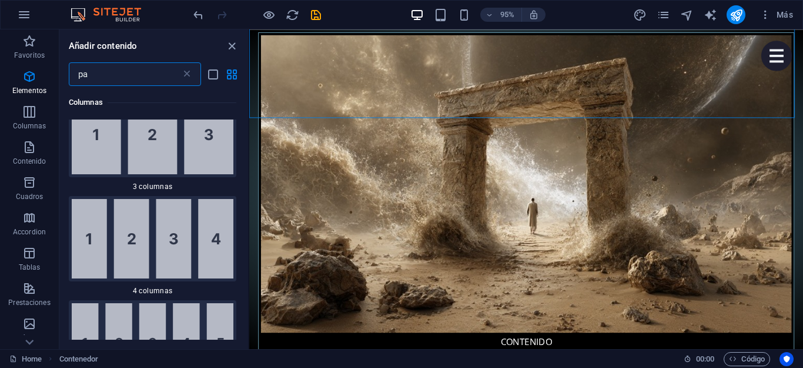
scroll to position [0, 0]
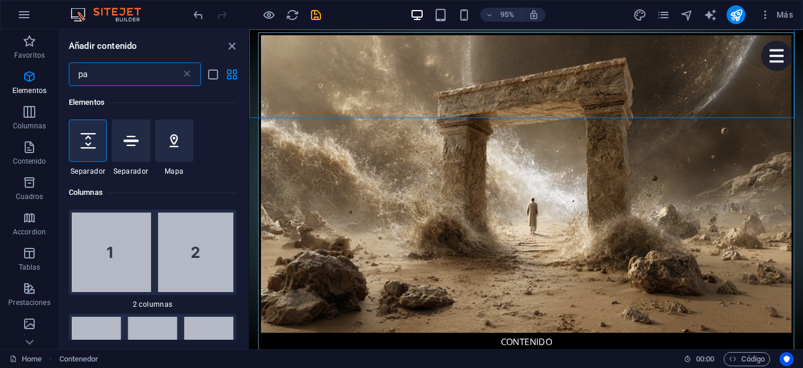
type input "p"
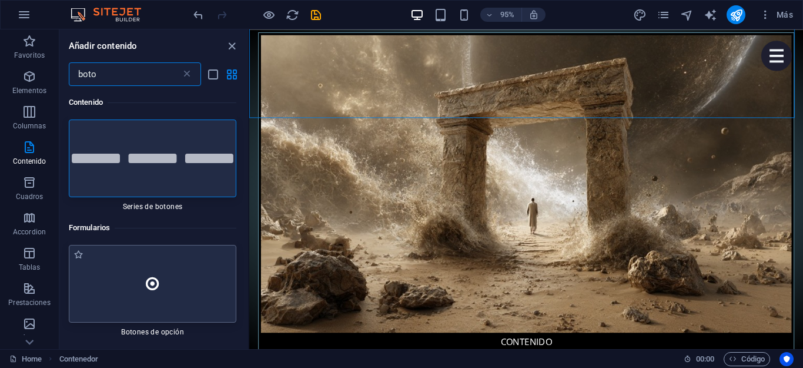
type input "boto"
click at [168, 285] on div at bounding box center [153, 284] width 168 height 78
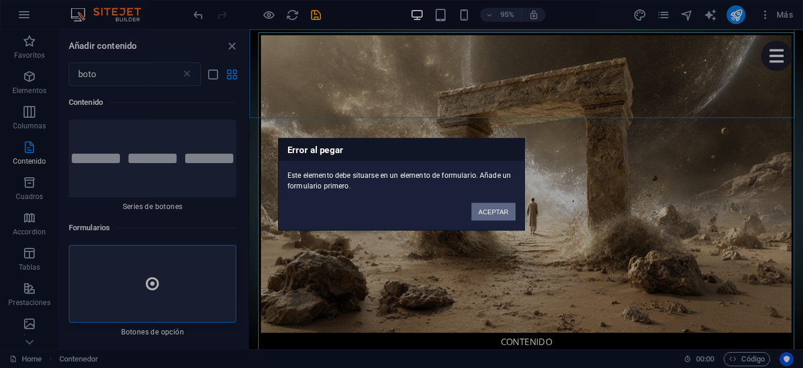
click at [489, 205] on button "ACEPTAR" at bounding box center [494, 211] width 44 height 18
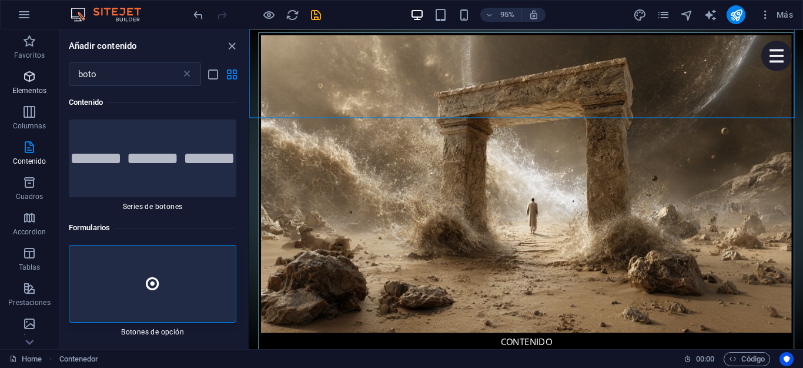
click at [25, 82] on icon "button" at bounding box center [29, 76] width 14 height 14
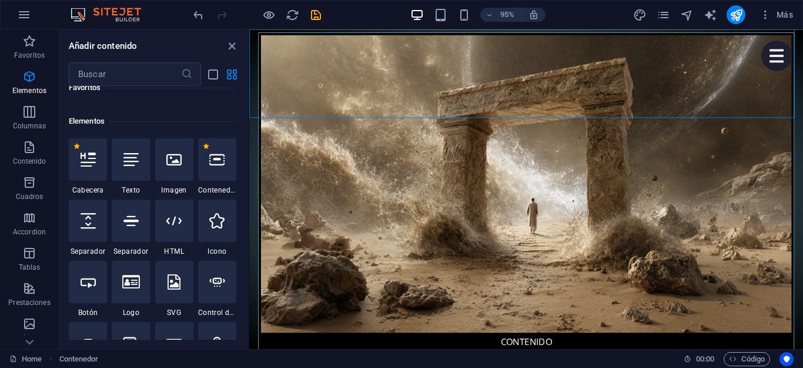
scroll to position [222, 0]
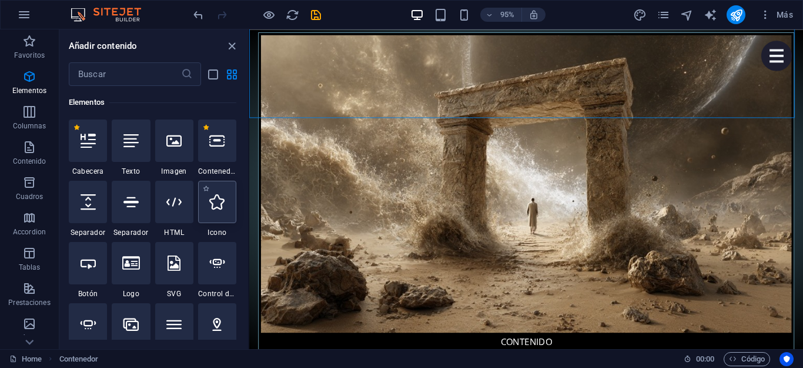
click at [215, 200] on icon at bounding box center [216, 201] width 15 height 15
select select "xMidYMid"
select select "px"
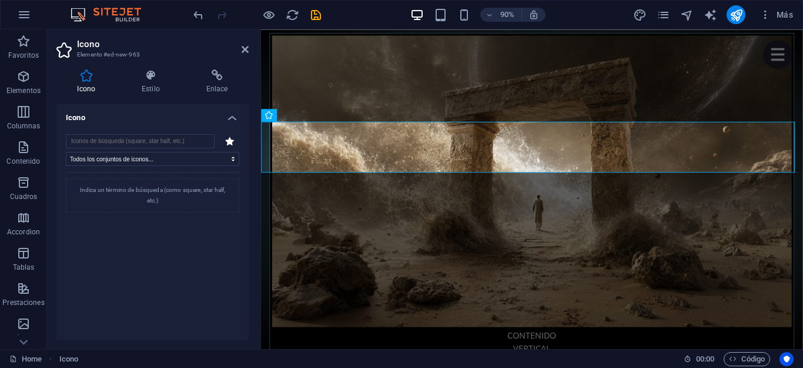
click at [241, 52] on header "Icono Elemento #ed-new-963" at bounding box center [152, 44] width 192 height 31
click at [302, 115] on icon at bounding box center [304, 114] width 6 height 11
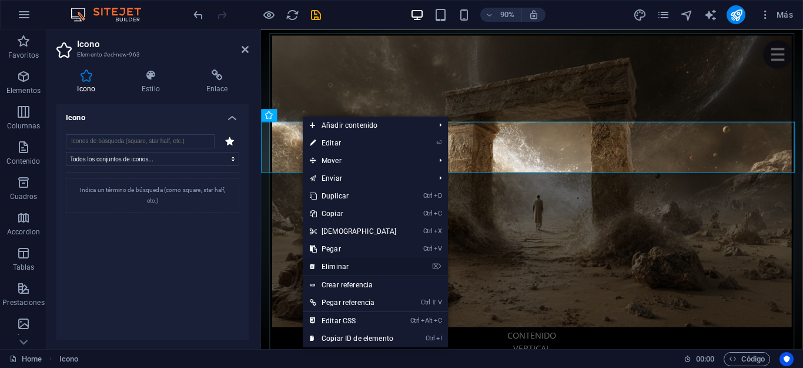
click at [352, 262] on link "⌦ Eliminar" at bounding box center [353, 267] width 101 height 18
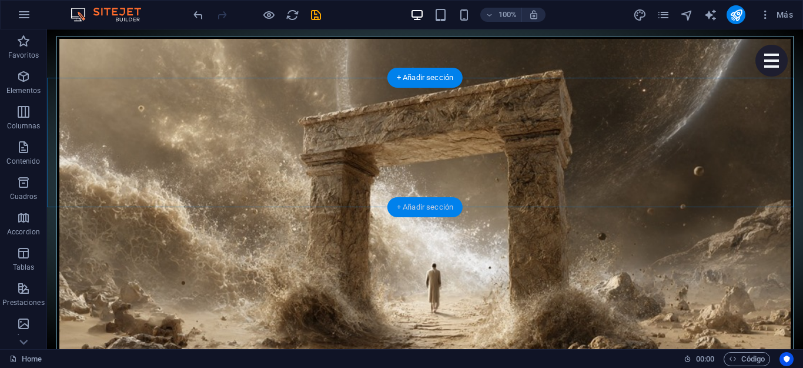
click at [424, 207] on div "+ Añadir sección" at bounding box center [425, 207] width 75 height 20
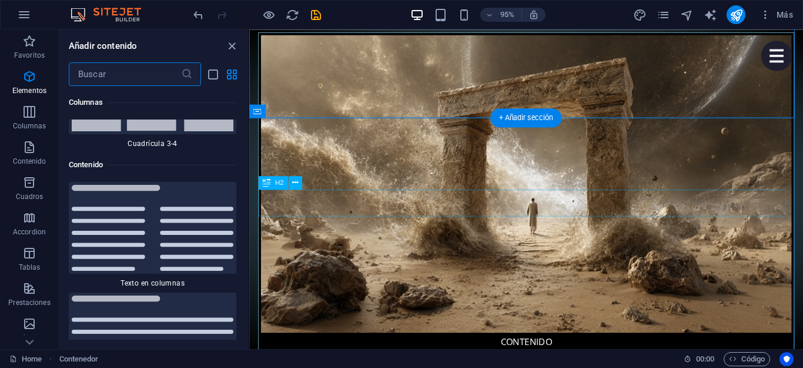
scroll to position [3950, 0]
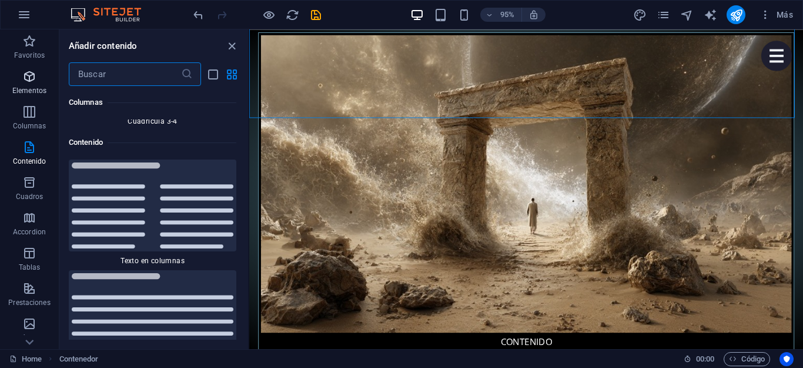
click at [34, 81] on icon "button" at bounding box center [29, 76] width 14 height 14
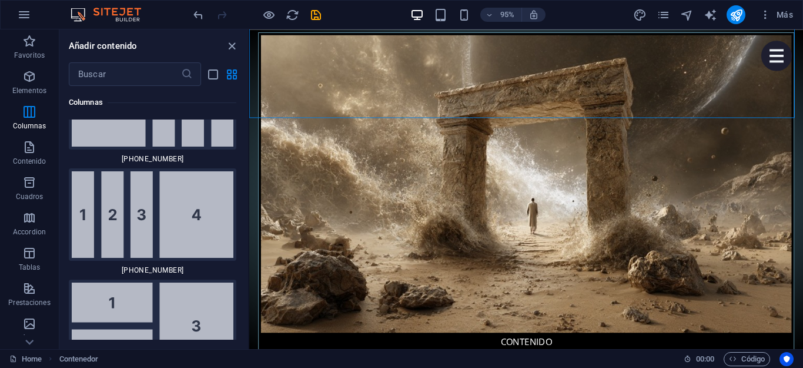
scroll to position [2515, 0]
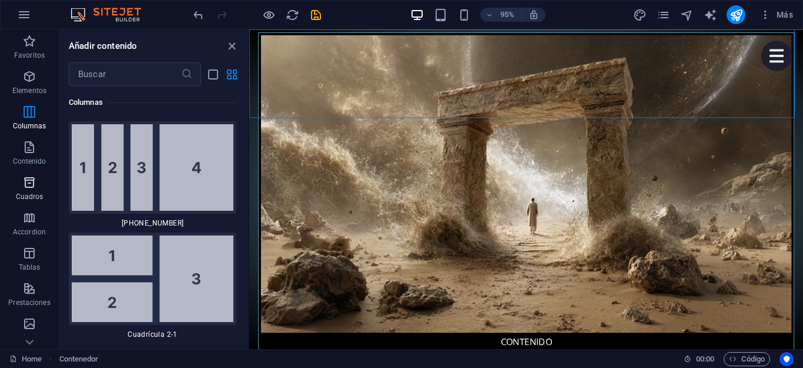
click at [28, 188] on icon "button" at bounding box center [29, 182] width 14 height 14
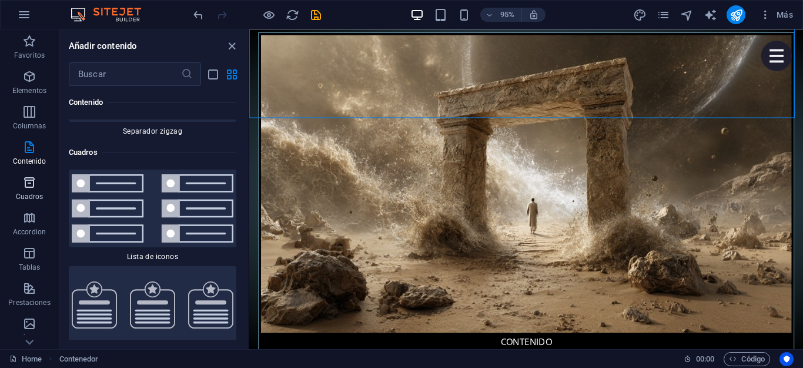
scroll to position [6313, 0]
click at [34, 84] on span "Elementos" at bounding box center [29, 83] width 59 height 28
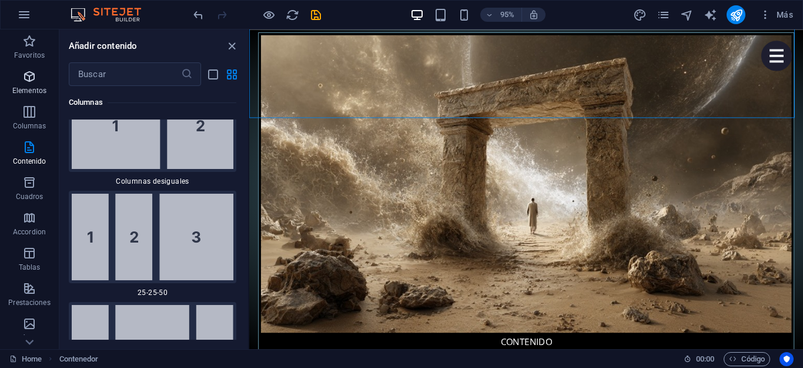
scroll to position [222, 0]
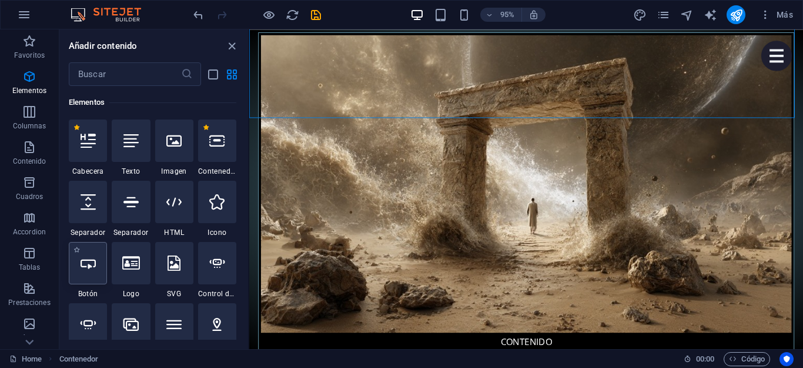
click at [81, 259] on icon at bounding box center [88, 262] width 15 height 15
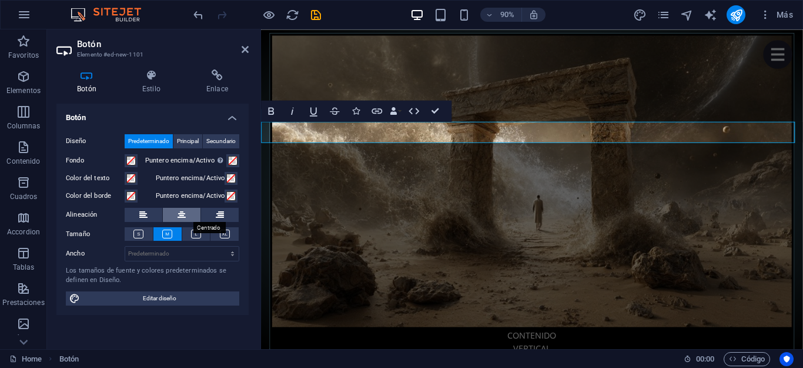
click at [178, 219] on icon at bounding box center [182, 215] width 8 height 14
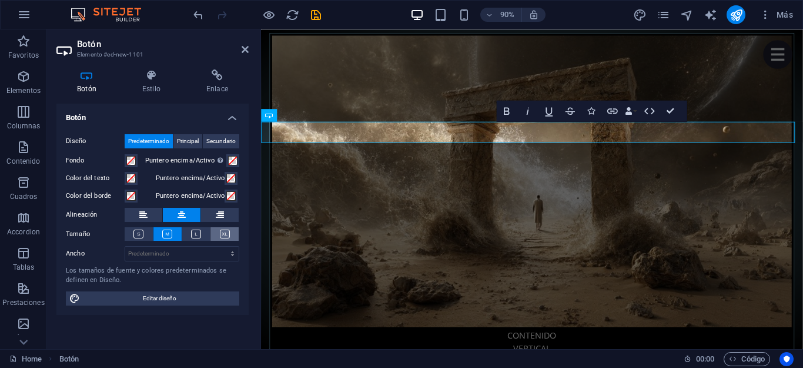
click at [221, 232] on icon at bounding box center [225, 233] width 10 height 9
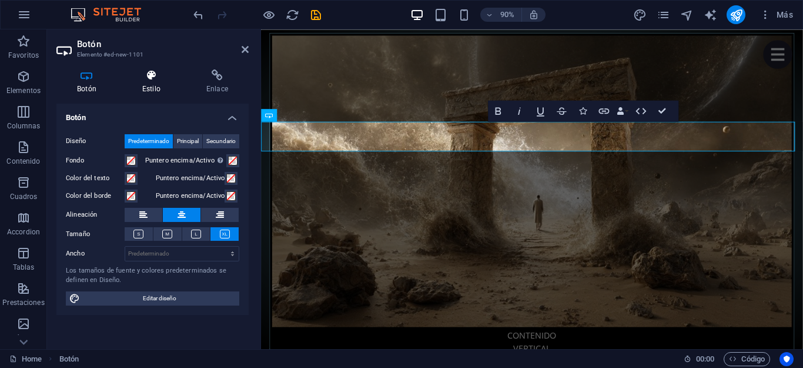
click at [146, 82] on h4 "Estilo" at bounding box center [154, 81] width 64 height 25
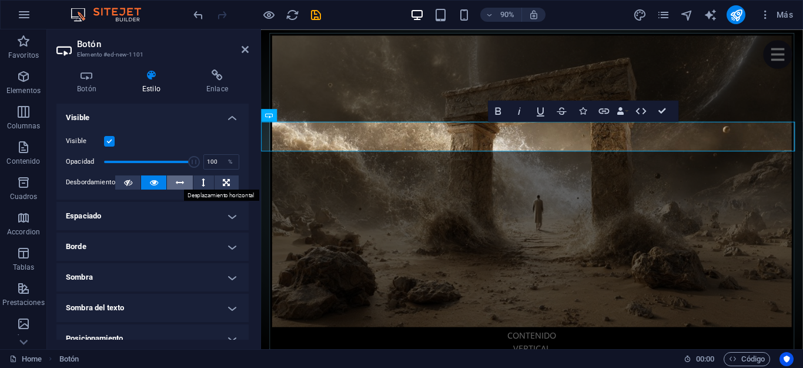
click at [180, 179] on icon at bounding box center [180, 182] width 8 height 14
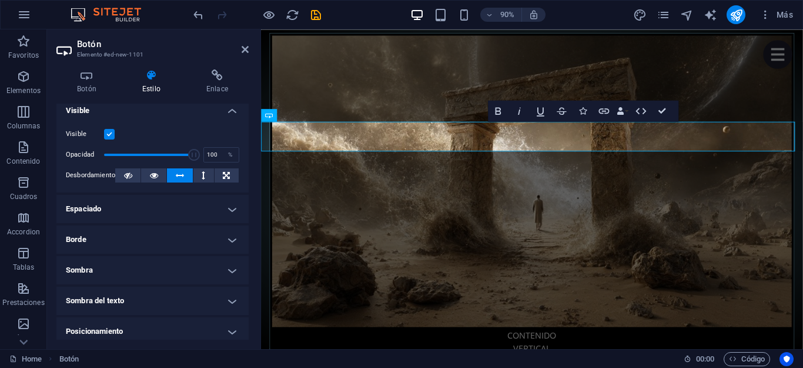
scroll to position [0, 0]
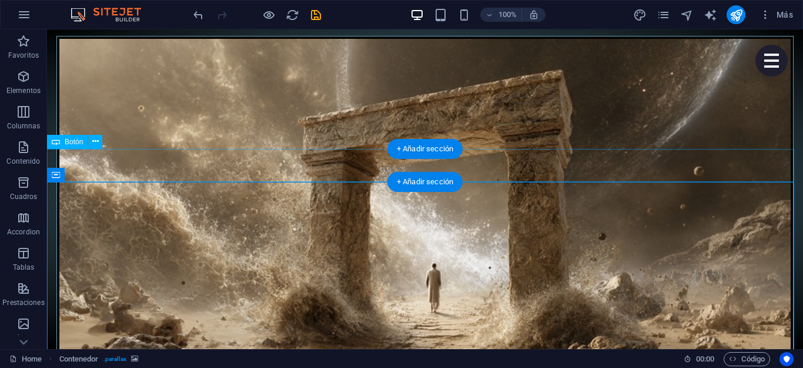
scroll to position [313, 0]
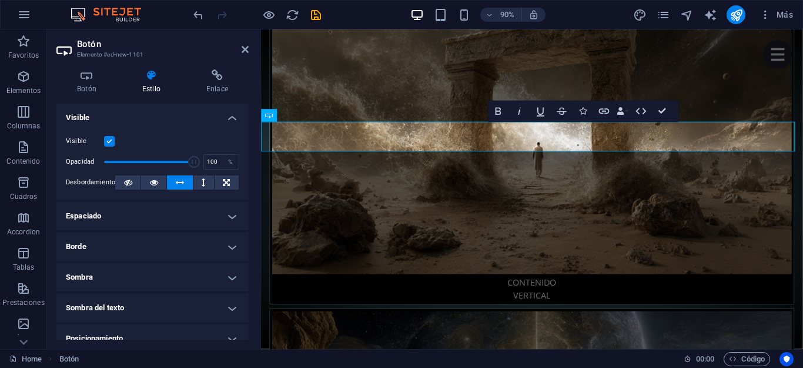
scroll to position [255, 0]
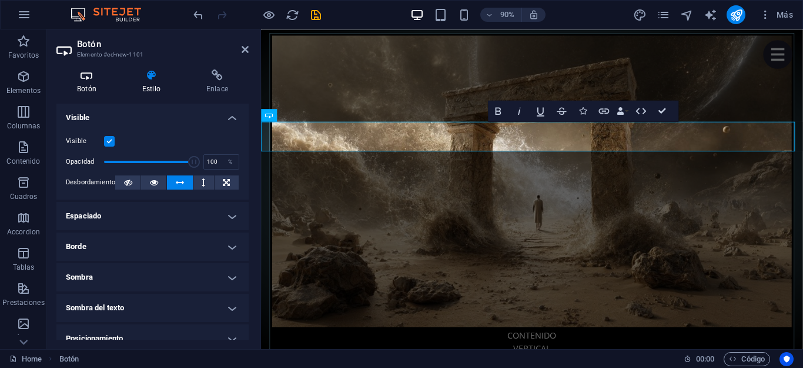
click at [89, 75] on icon at bounding box center [86, 75] width 61 height 12
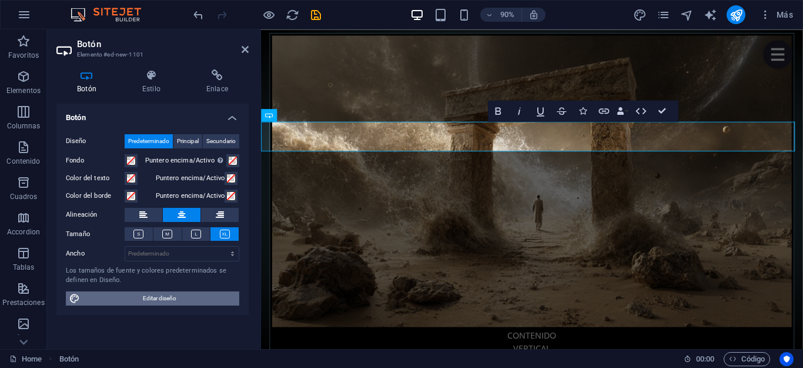
click at [169, 293] on span "Editar diseño" at bounding box center [160, 298] width 152 height 14
select select "px"
select select "400"
select select "px"
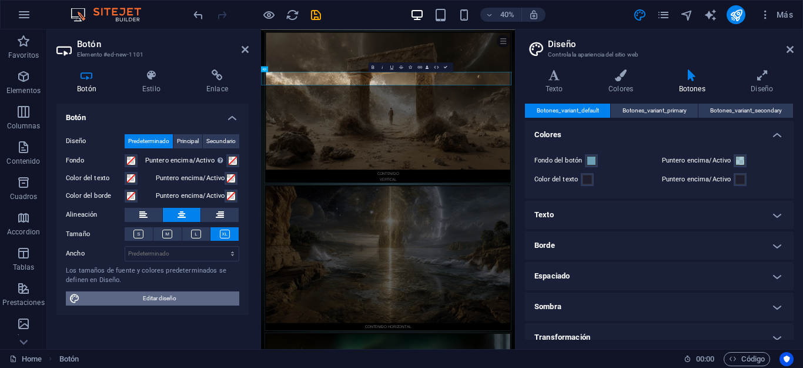
scroll to position [268, 0]
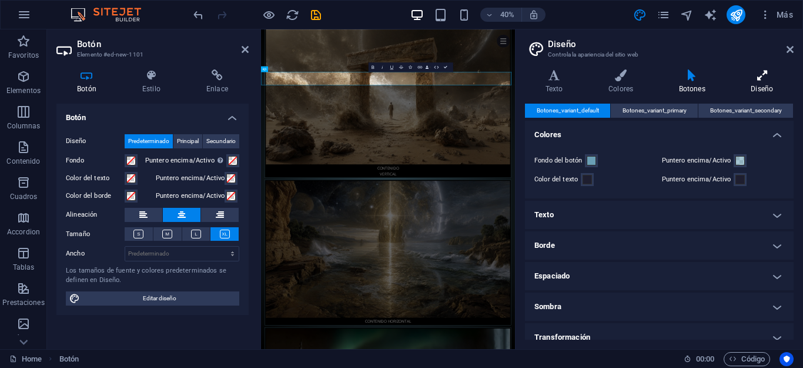
click at [760, 79] on icon at bounding box center [762, 75] width 63 height 12
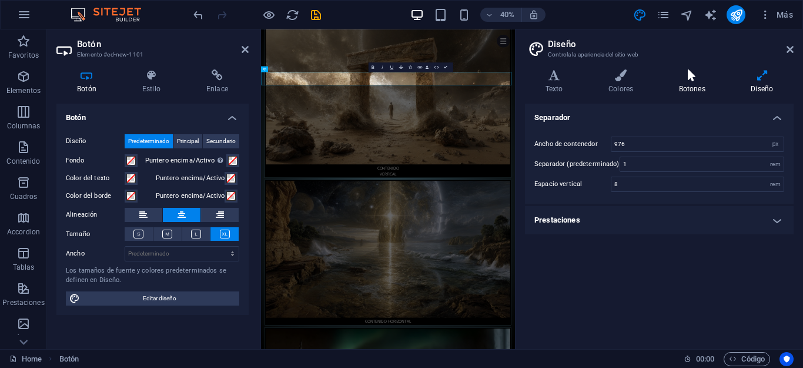
click at [682, 80] on icon at bounding box center [693, 75] width 68 height 12
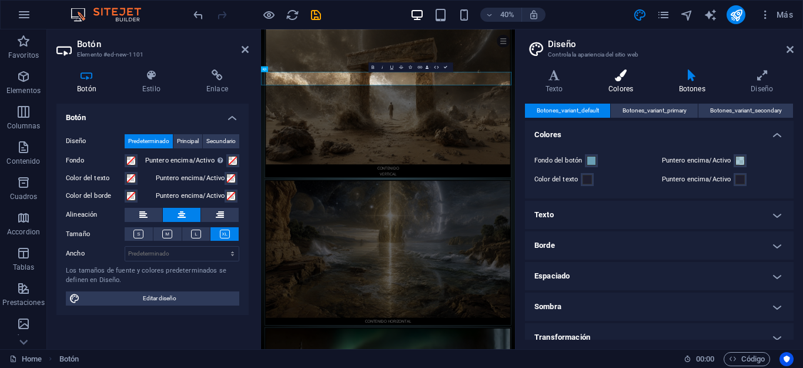
click at [629, 85] on h4 "Colores" at bounding box center [623, 81] width 71 height 25
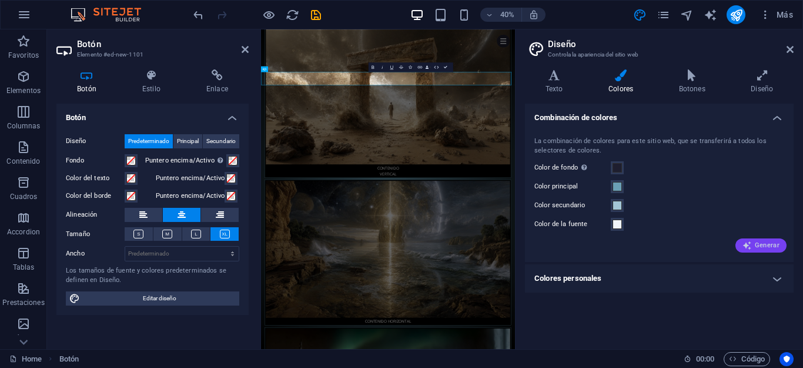
click at [765, 243] on span "Generar" at bounding box center [761, 245] width 37 height 9
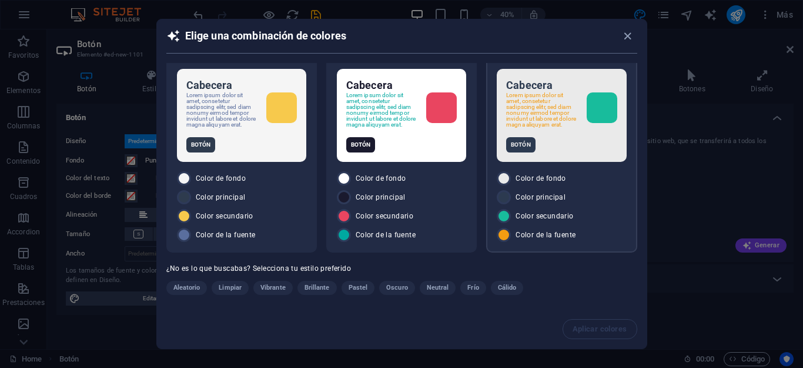
scroll to position [22, 0]
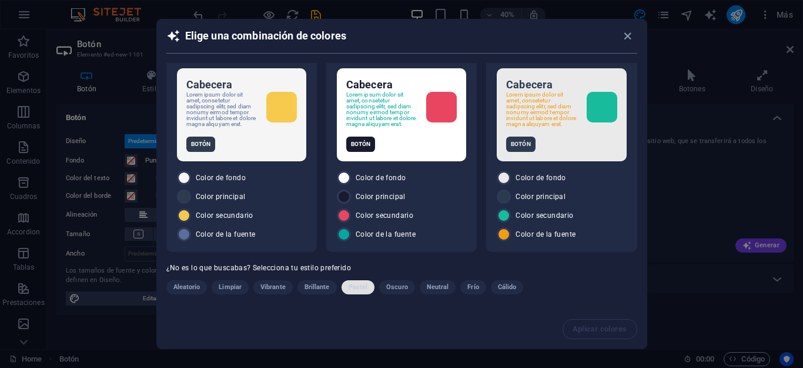
click at [358, 284] on span "Pastel" at bounding box center [358, 287] width 19 height 14
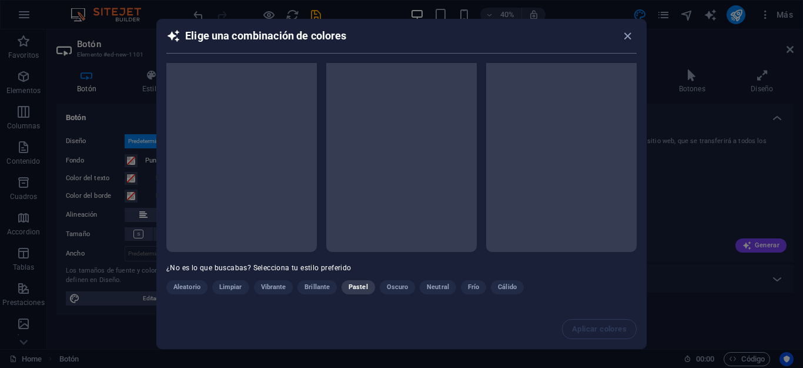
scroll to position [15, 0]
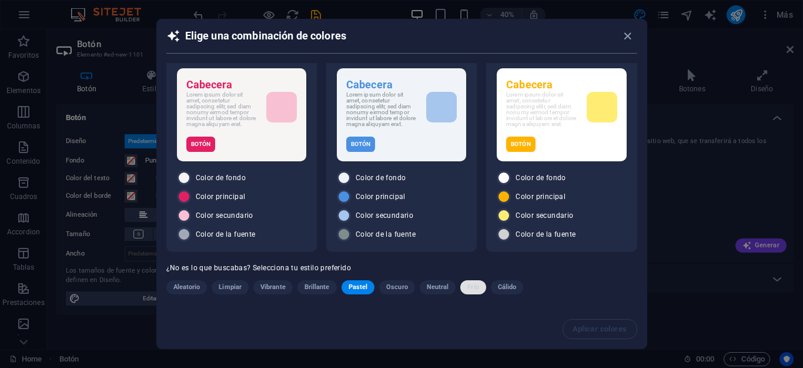
click at [474, 282] on span "Frío" at bounding box center [473, 287] width 11 height 14
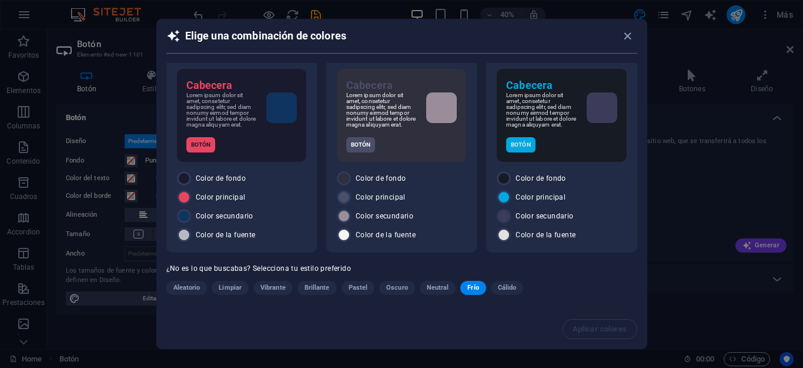
scroll to position [22, 0]
click at [554, 151] on div "Botón" at bounding box center [561, 143] width 111 height 15
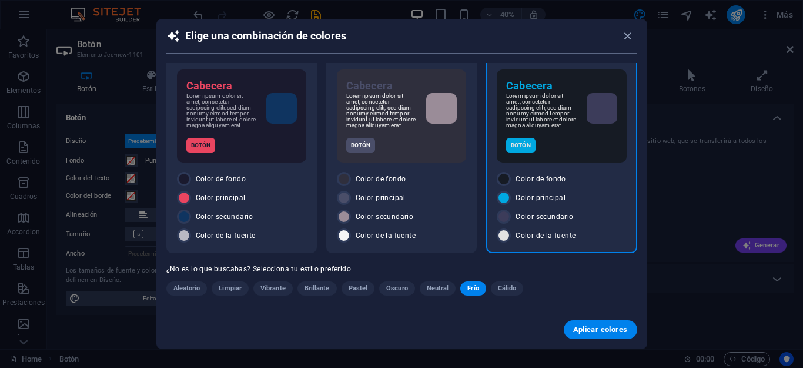
scroll to position [21, 0]
click at [596, 332] on span "Aplicar colores" at bounding box center [600, 329] width 55 height 9
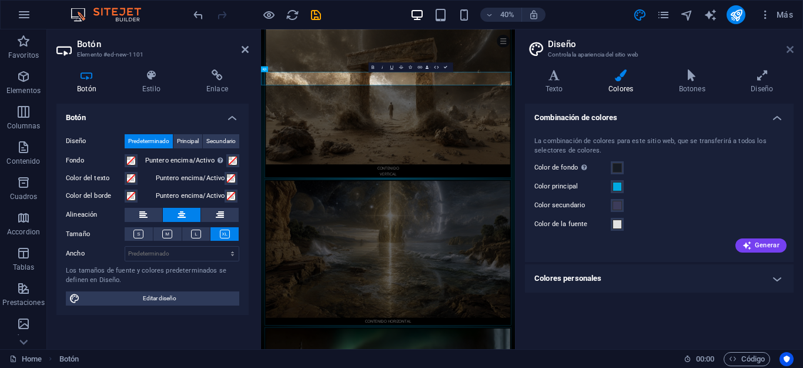
click at [792, 46] on icon at bounding box center [790, 49] width 7 height 9
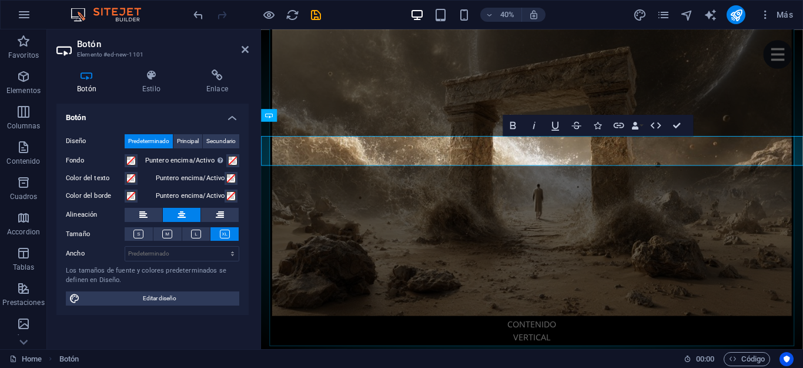
scroll to position [255, 0]
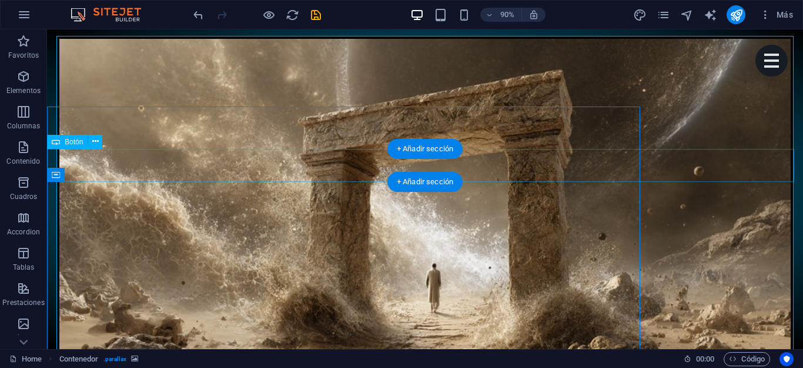
scroll to position [313, 0]
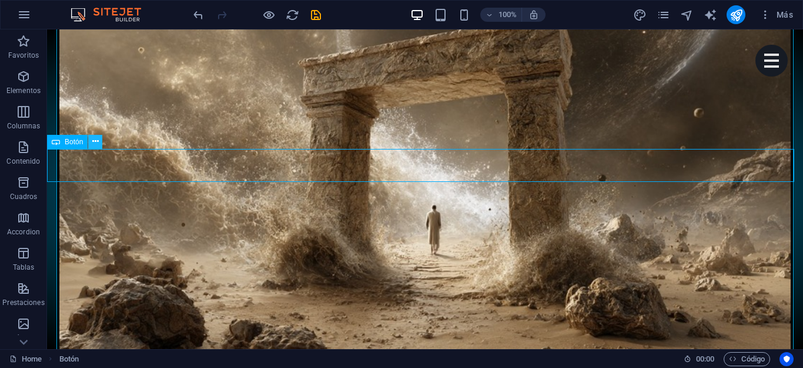
click at [93, 141] on icon at bounding box center [95, 141] width 6 height 12
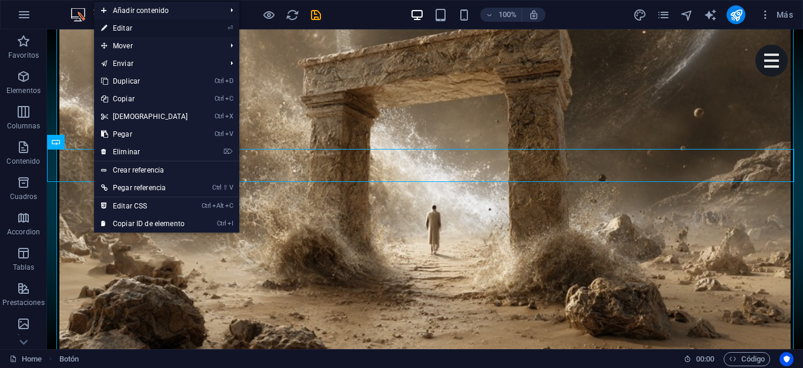
click at [155, 28] on link "⏎ Editar" at bounding box center [144, 28] width 101 height 18
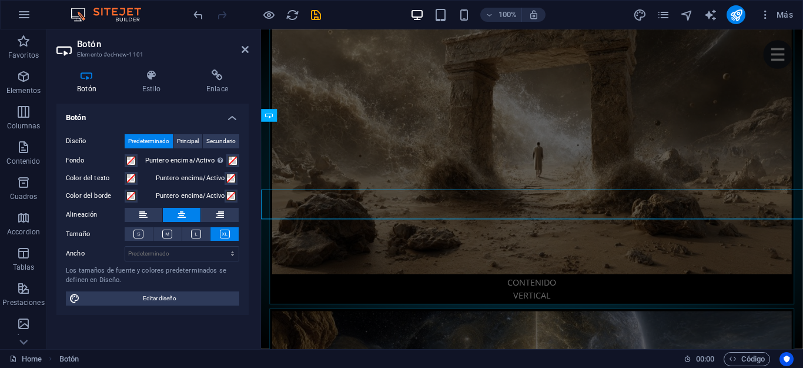
scroll to position [255, 0]
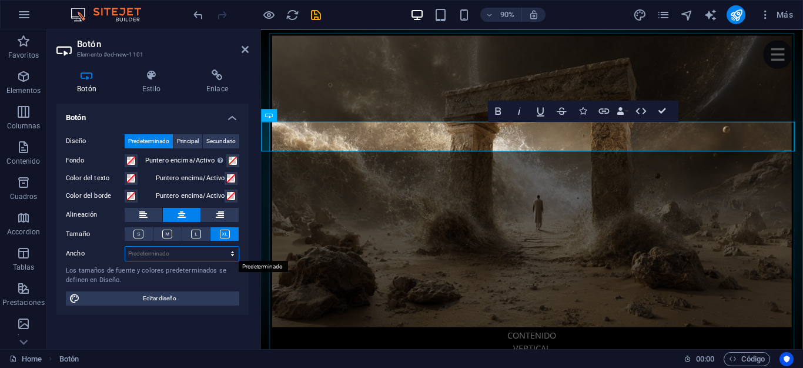
click at [215, 252] on select "Predeterminado px rem % em vh vw" at bounding box center [182, 253] width 114 height 14
click at [154, 75] on icon at bounding box center [151, 75] width 59 height 12
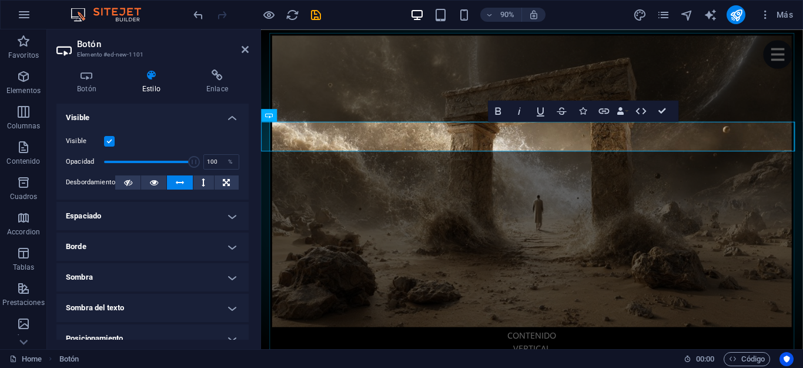
click at [170, 215] on h4 "Espaciado" at bounding box center [152, 216] width 192 height 28
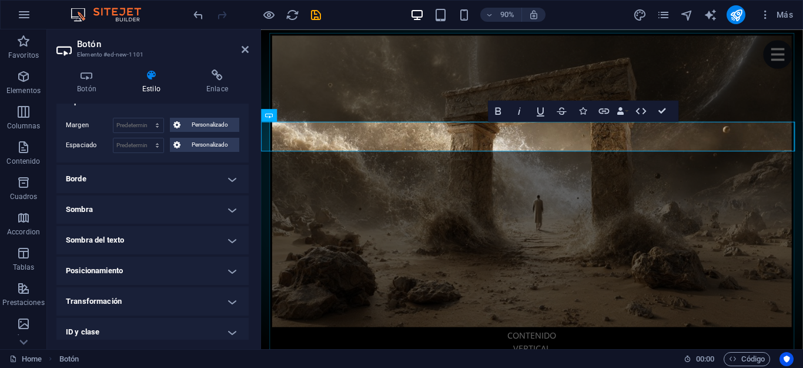
scroll to position [118, 0]
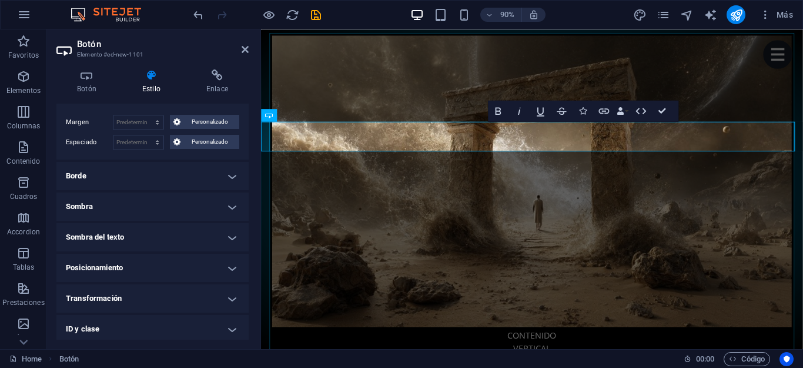
click at [166, 172] on h4 "Borde" at bounding box center [152, 176] width 192 height 28
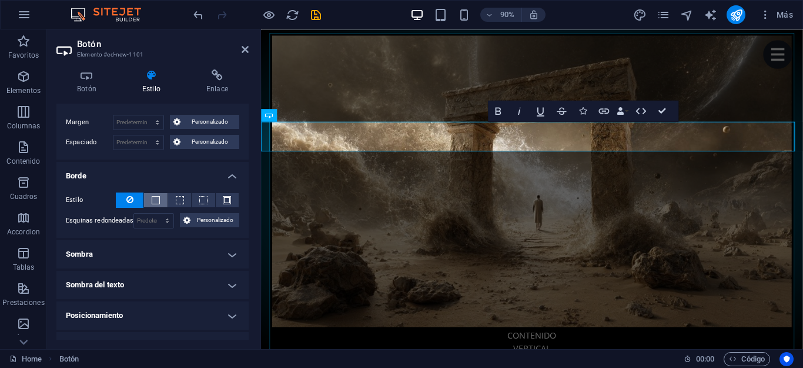
click at [160, 201] on button at bounding box center [155, 200] width 23 height 14
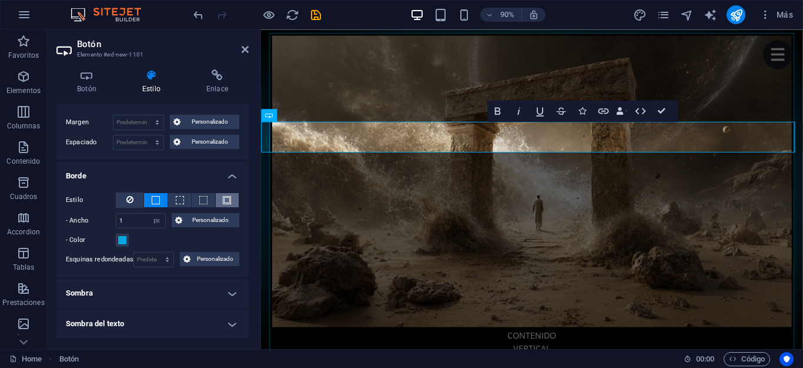
click at [226, 201] on span at bounding box center [227, 200] width 8 height 8
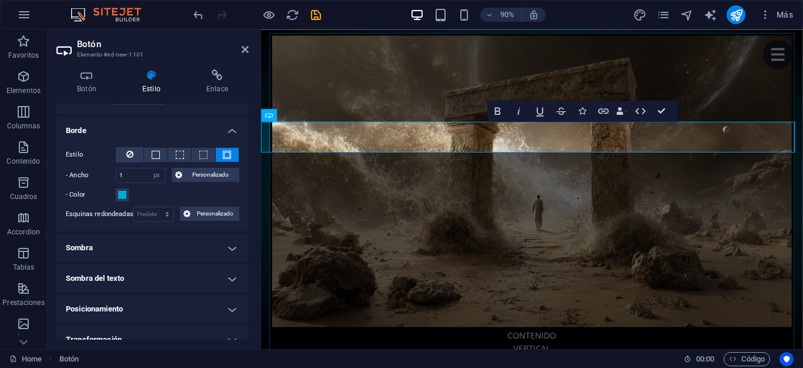
scroll to position [176, 0]
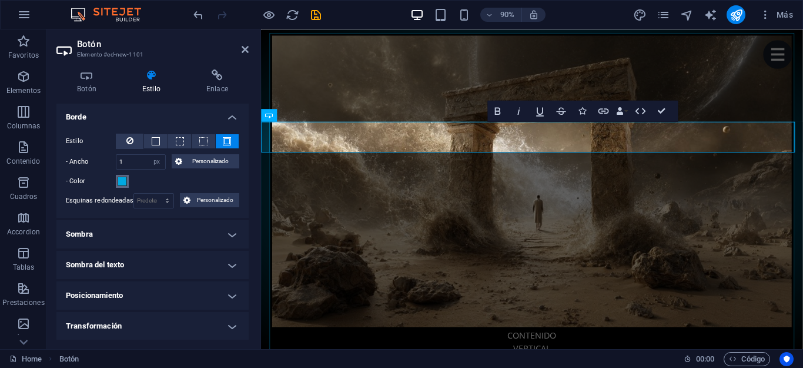
click at [126, 180] on span at bounding box center [122, 180] width 9 height 9
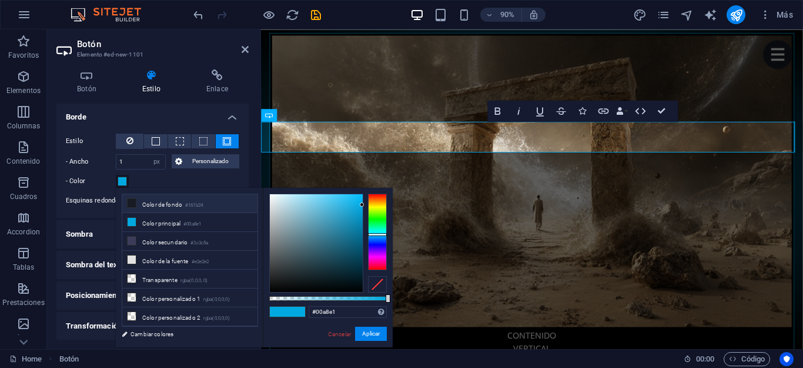
click at [158, 207] on li "Color de fondo #161b24" at bounding box center [189, 203] width 135 height 19
type input "#161b24"
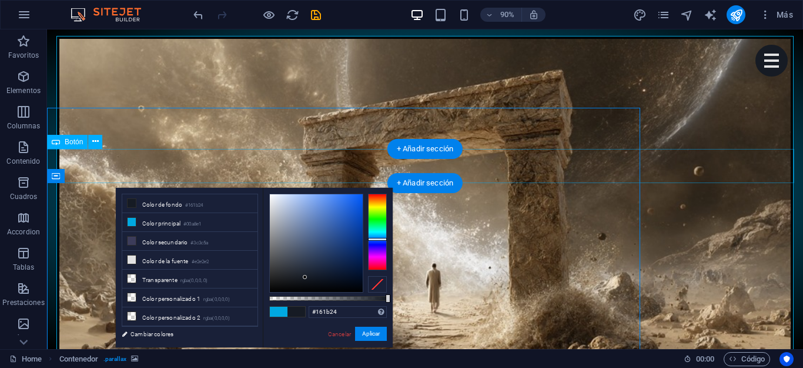
scroll to position [313, 0]
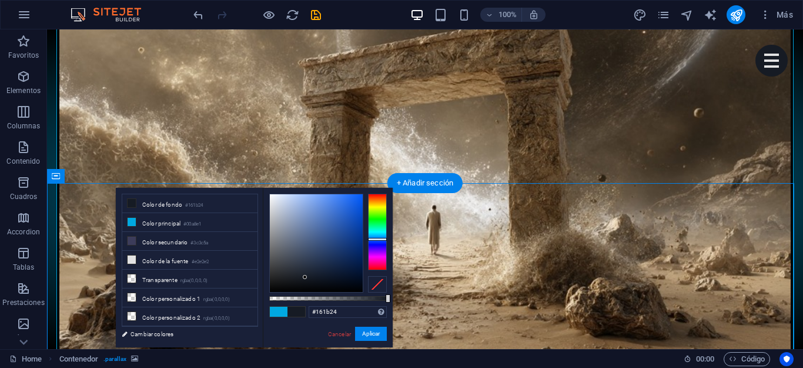
click at [363, 334] on button "Aplicar" at bounding box center [371, 333] width 32 height 14
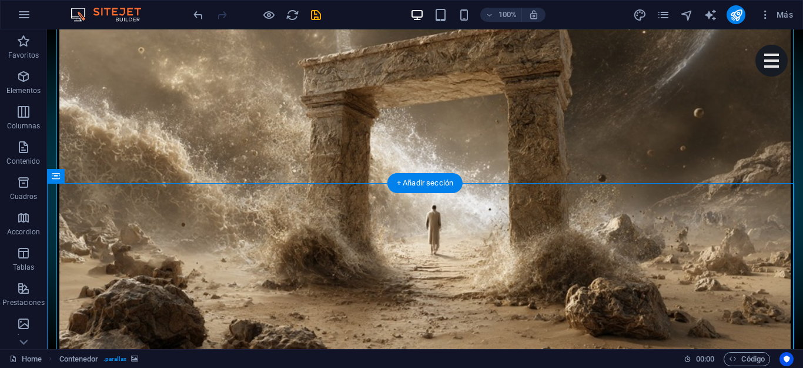
click at [732, 16] on icon "publish" at bounding box center [737, 15] width 14 height 14
checkbox input "false"
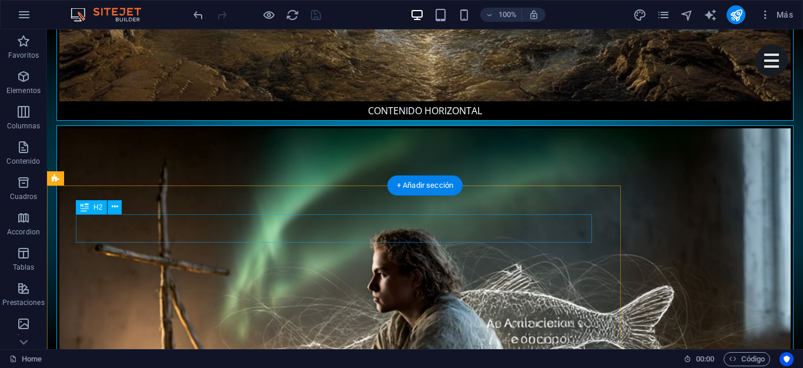
scroll to position [1019, 0]
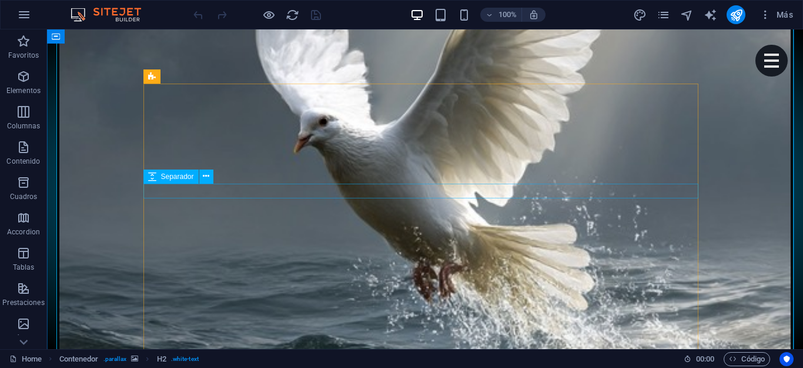
scroll to position [1635, 0]
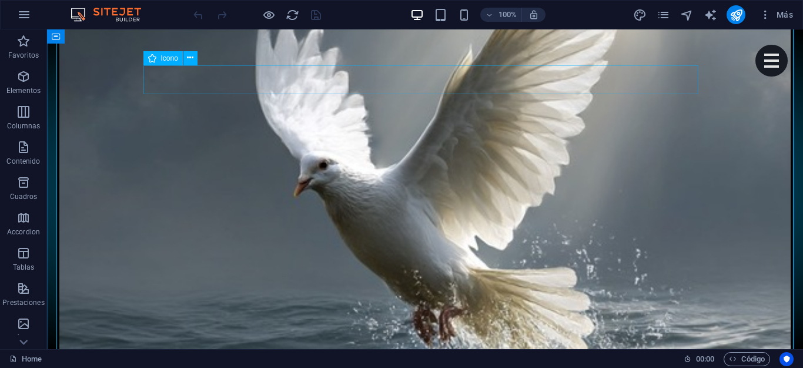
click at [203, 65] on div "Icono" at bounding box center [175, 58] width 62 height 15
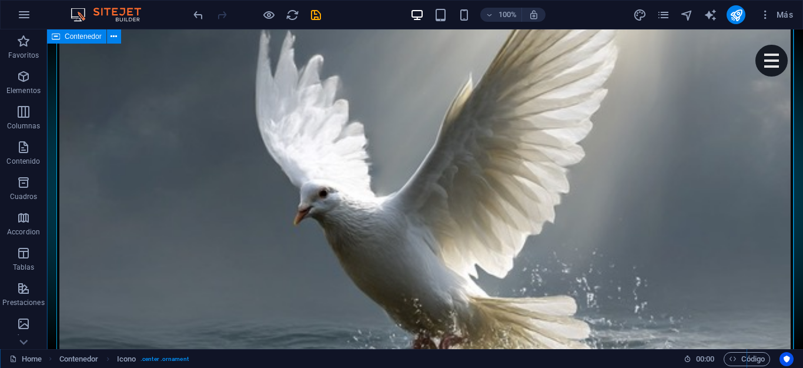
scroll to position [1578, 0]
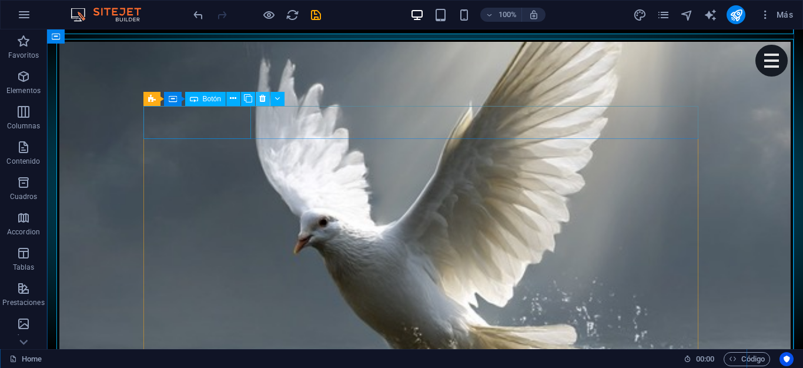
click at [260, 102] on icon at bounding box center [262, 98] width 6 height 12
click at [258, 98] on button at bounding box center [263, 99] width 14 height 14
click at [263, 96] on icon at bounding box center [262, 98] width 6 height 12
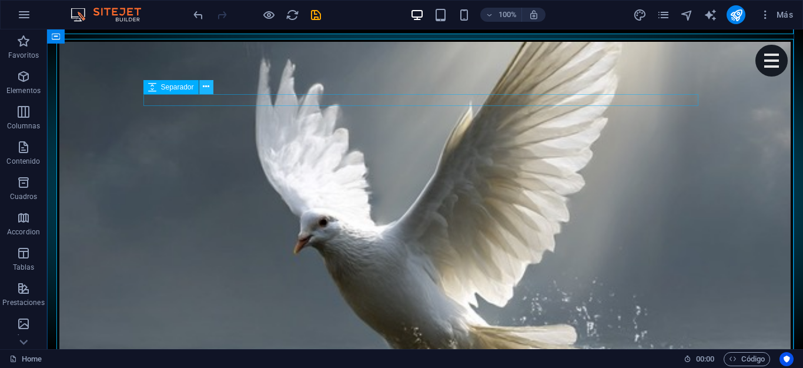
click at [209, 89] on icon at bounding box center [206, 87] width 6 height 12
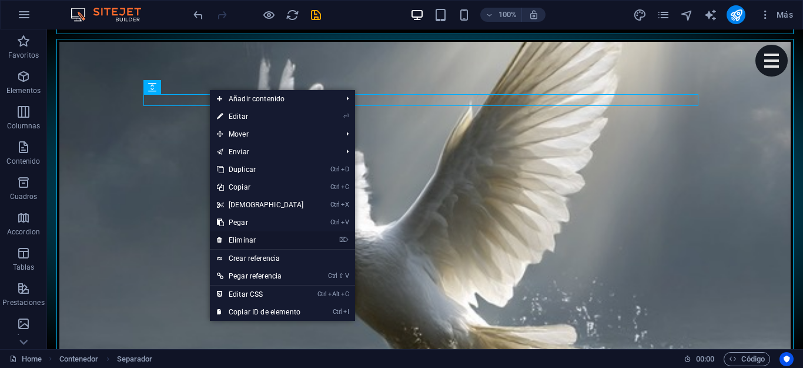
click at [259, 236] on link "⌦ Eliminar" at bounding box center [260, 240] width 101 height 18
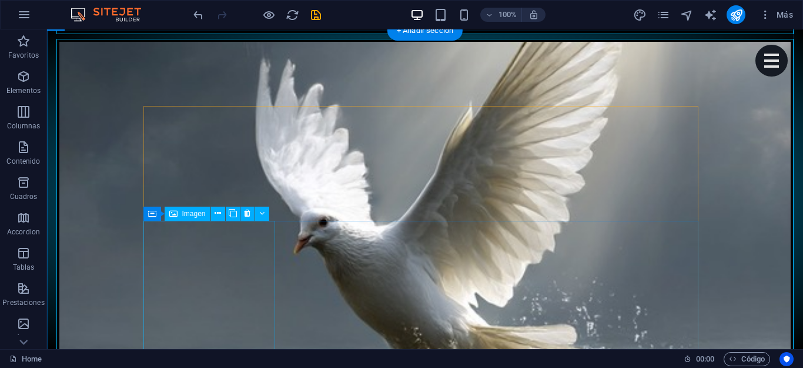
scroll to position [1566, 0]
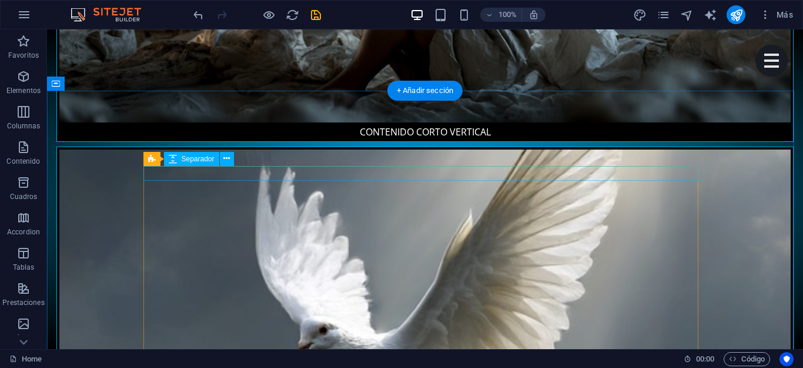
scroll to position [1529, 0]
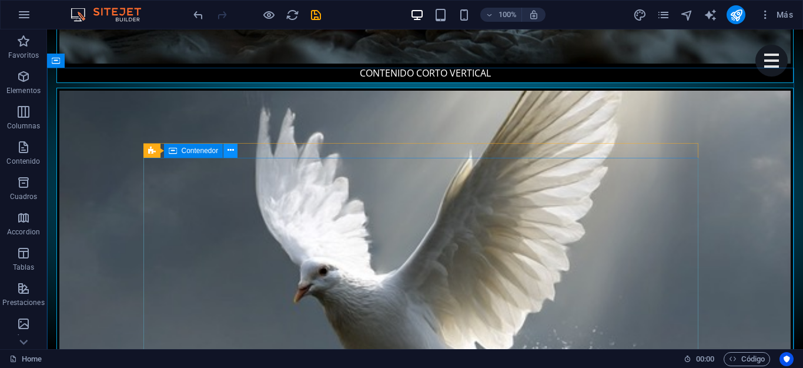
click at [230, 149] on icon at bounding box center [231, 150] width 6 height 12
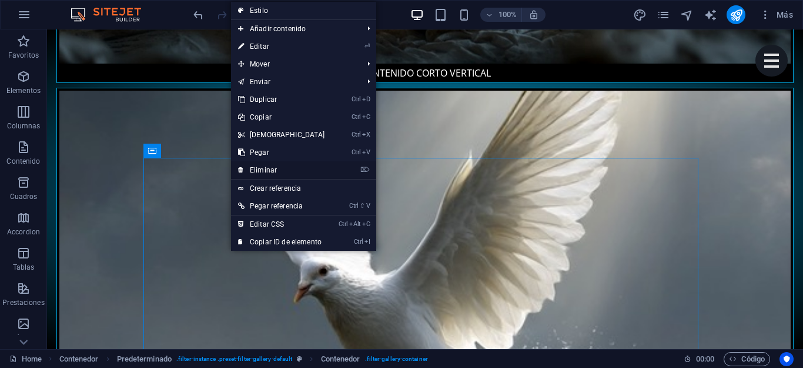
click at [296, 169] on link "⌦ Eliminar" at bounding box center [281, 170] width 101 height 18
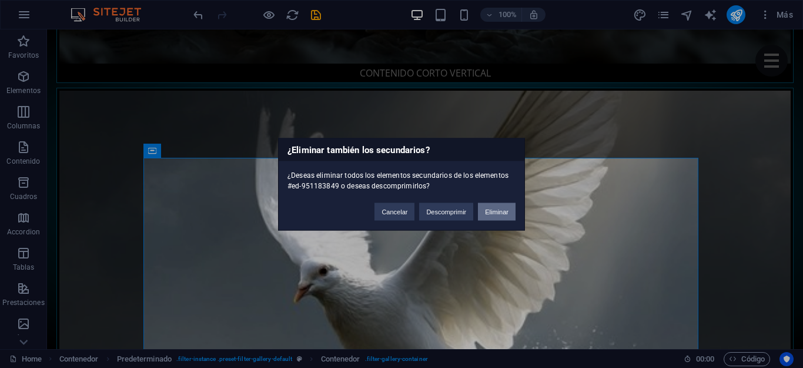
click at [497, 209] on button "Eliminar" at bounding box center [497, 211] width 38 height 18
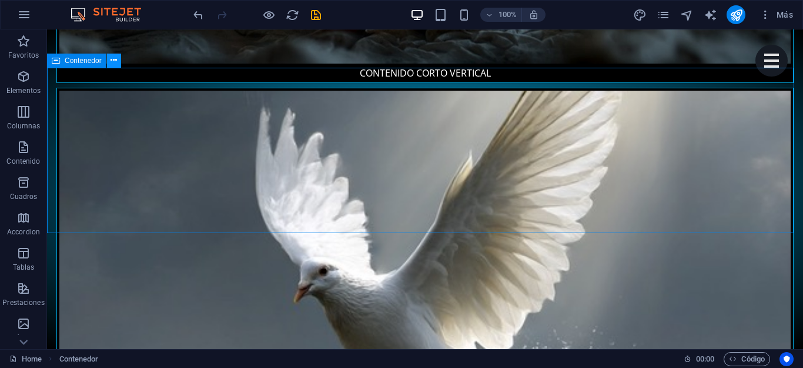
click at [116, 62] on icon at bounding box center [114, 60] width 6 height 12
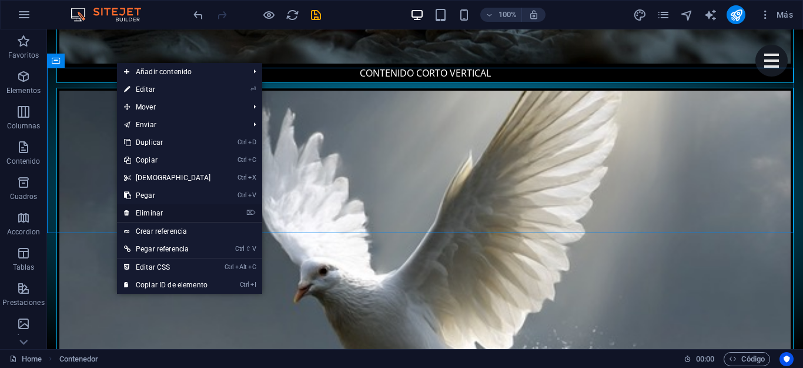
click at [184, 214] on link "⌦ Eliminar" at bounding box center [167, 213] width 101 height 18
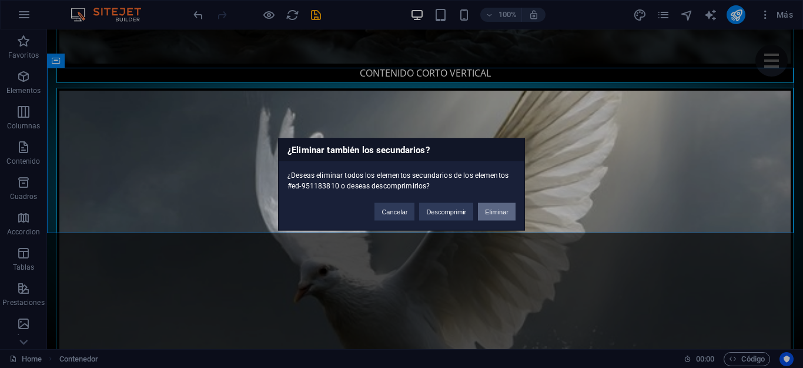
click at [490, 211] on button "Eliminar" at bounding box center [497, 211] width 38 height 18
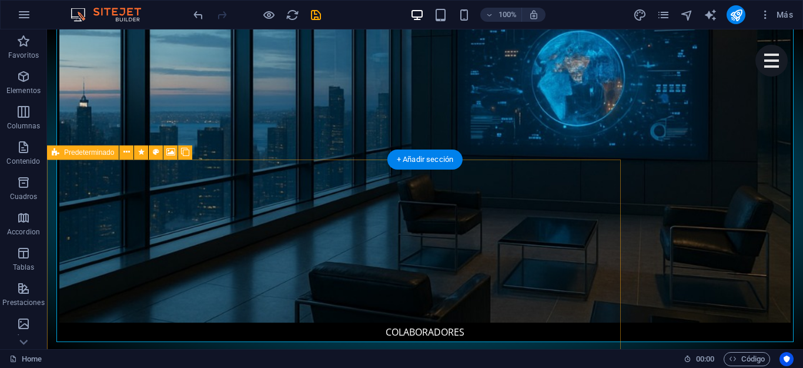
scroll to position [2117, 0]
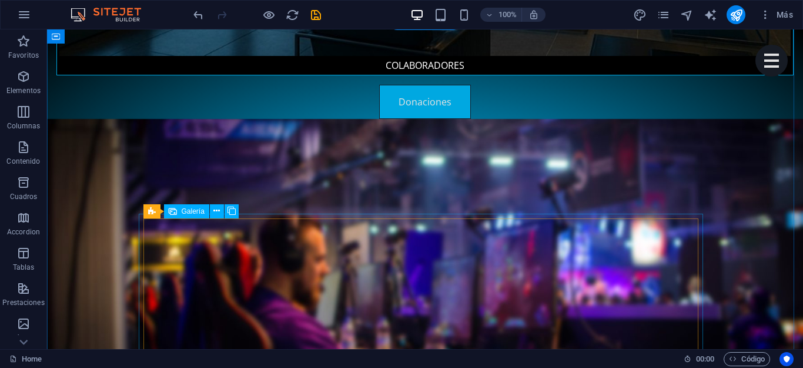
scroll to position [2470, 0]
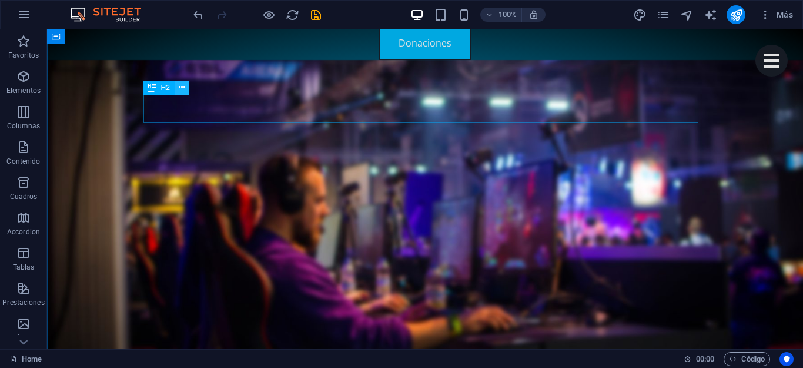
click at [182, 90] on icon at bounding box center [182, 87] width 6 height 12
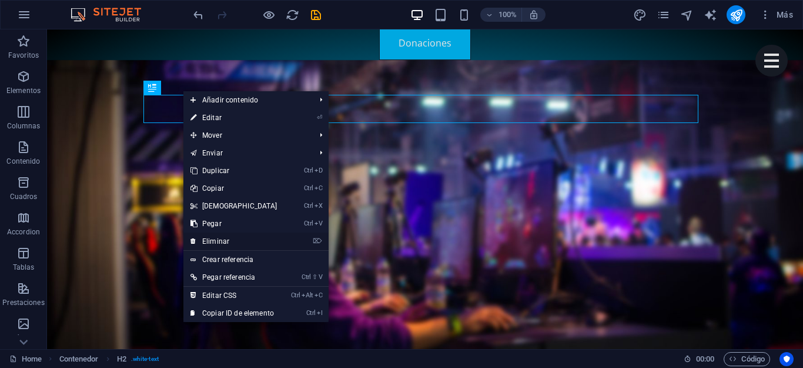
click at [244, 237] on link "⌦ Eliminar" at bounding box center [233, 241] width 101 height 18
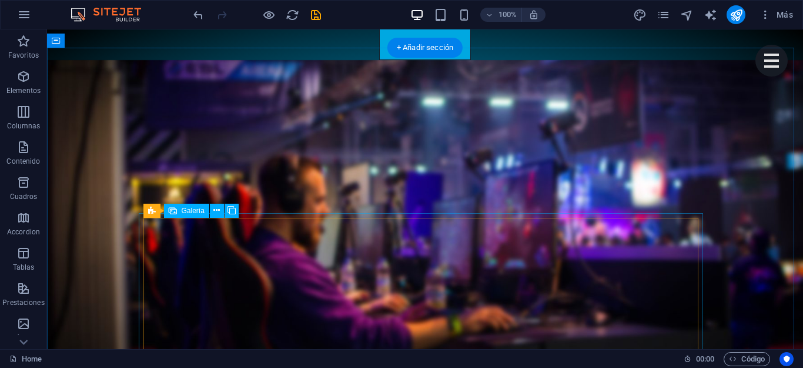
scroll to position [2442, 0]
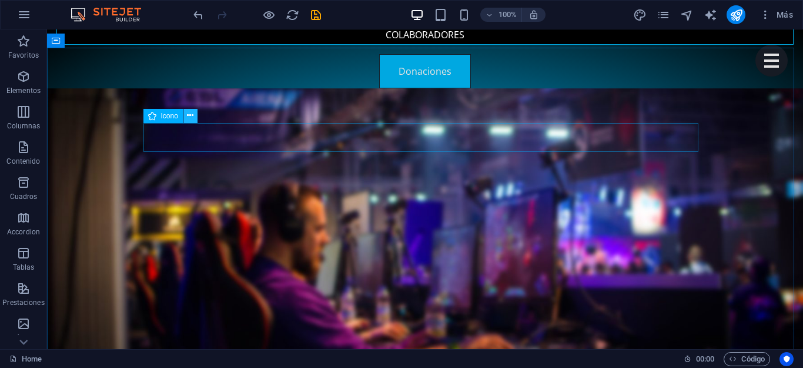
click at [193, 117] on icon at bounding box center [190, 115] width 6 height 12
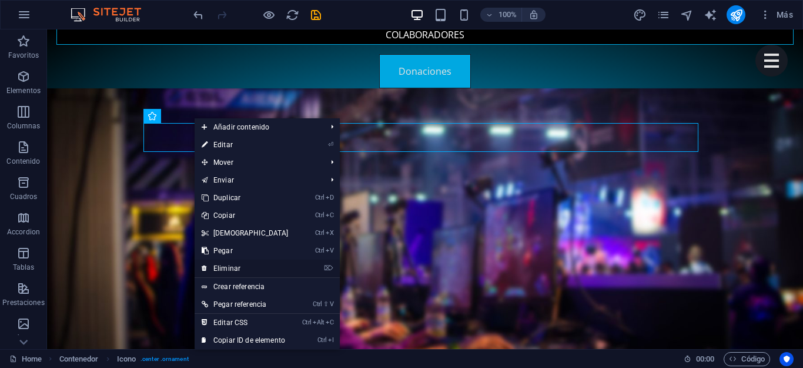
click at [223, 264] on link "⌦ Eliminar" at bounding box center [245, 268] width 101 height 18
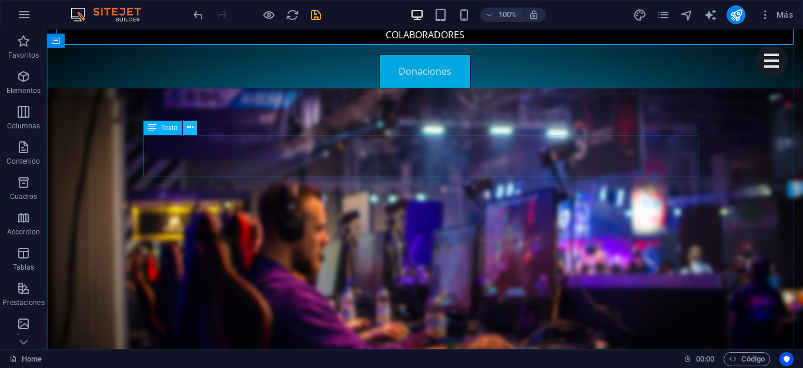
click at [193, 123] on button at bounding box center [190, 128] width 14 height 14
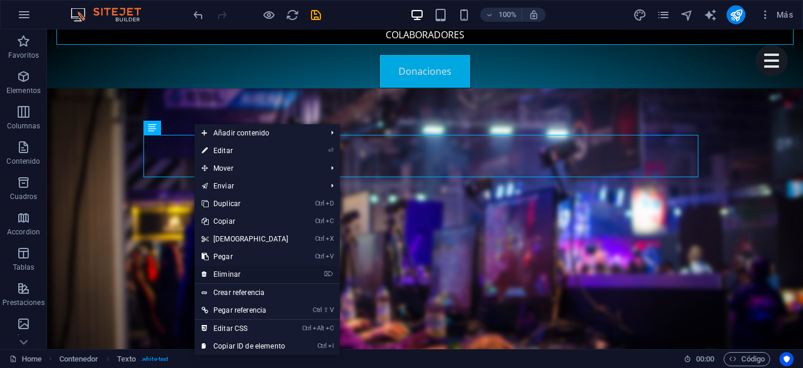
click at [243, 275] on link "⌦ Eliminar" at bounding box center [245, 274] width 101 height 18
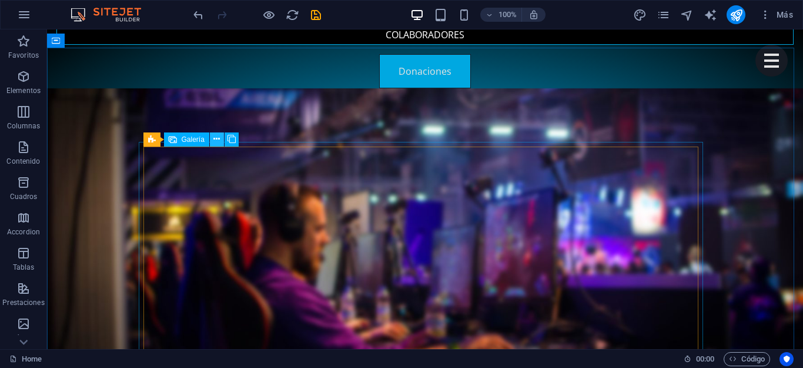
click at [218, 142] on icon at bounding box center [216, 139] width 6 height 12
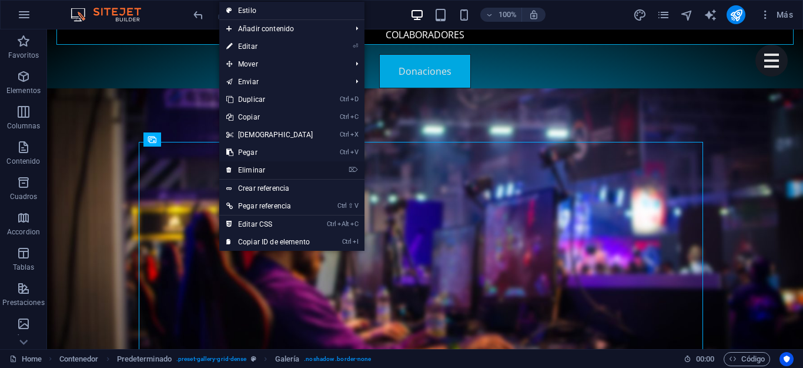
click at [269, 169] on link "⌦ Eliminar" at bounding box center [269, 170] width 101 height 18
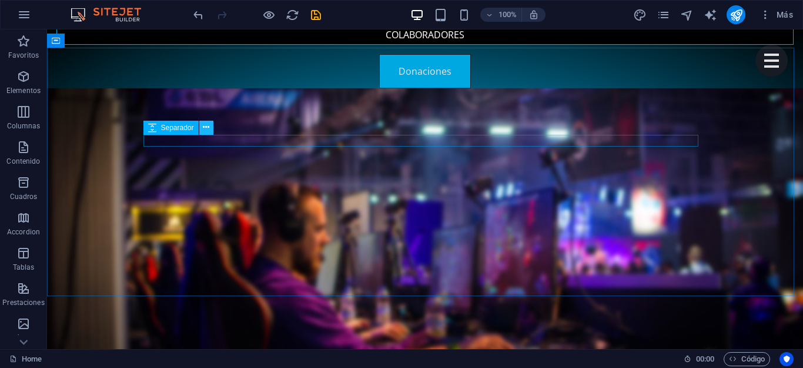
click at [206, 126] on icon at bounding box center [206, 127] width 6 height 12
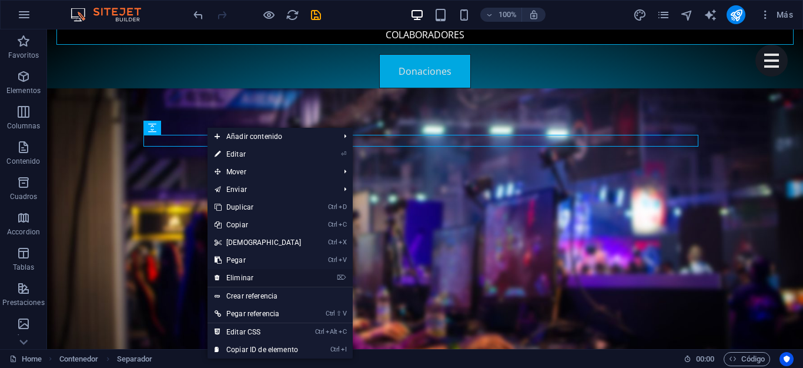
click at [258, 276] on link "⌦ Eliminar" at bounding box center [258, 278] width 101 height 18
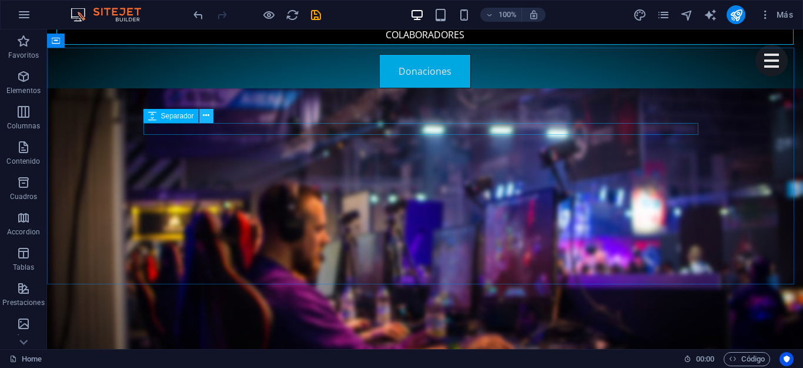
click at [206, 118] on icon at bounding box center [206, 115] width 6 height 12
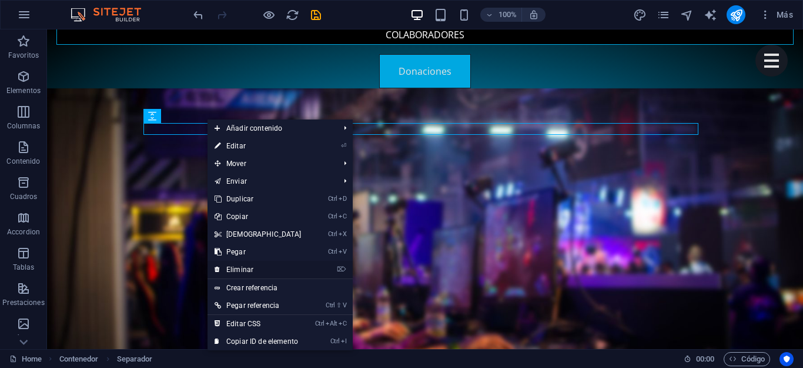
click at [253, 266] on link "⌦ Eliminar" at bounding box center [258, 270] width 101 height 18
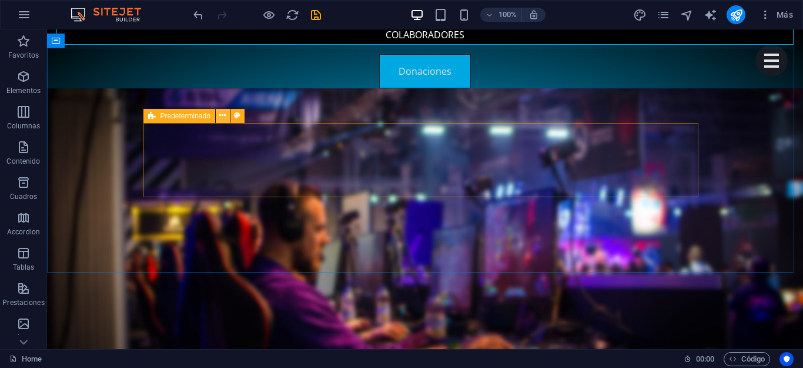
click at [222, 114] on icon at bounding box center [222, 115] width 6 height 12
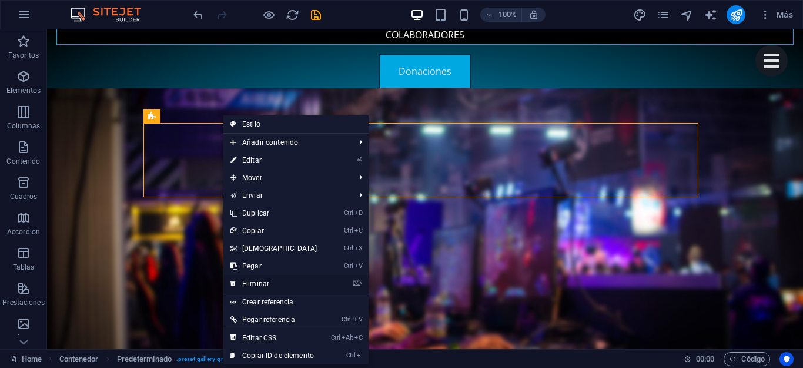
click at [273, 279] on link "⌦ Eliminar" at bounding box center [273, 284] width 101 height 18
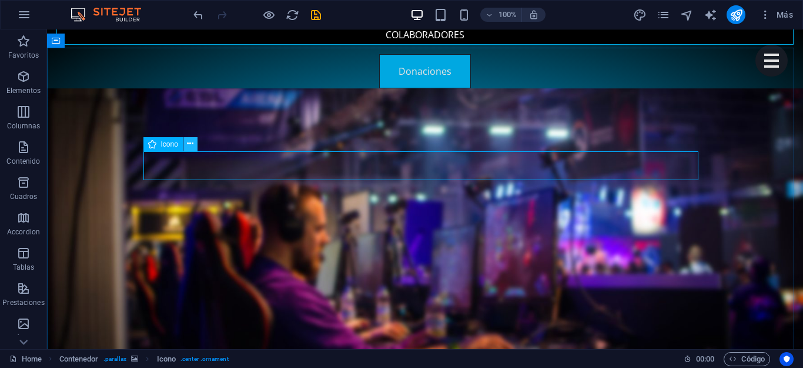
click at [190, 143] on icon at bounding box center [190, 144] width 6 height 12
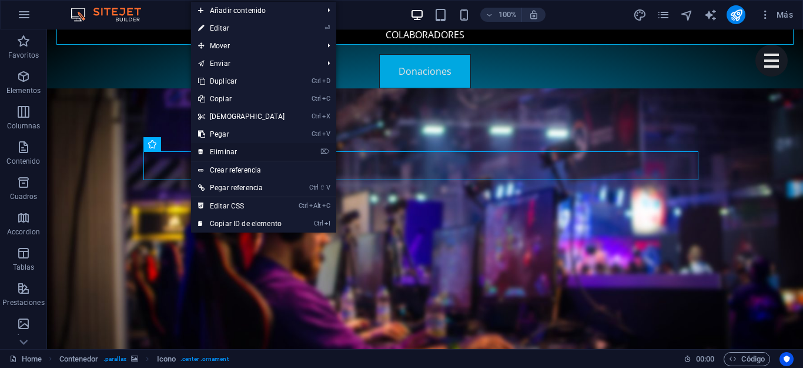
click at [212, 148] on link "⌦ Eliminar" at bounding box center [241, 152] width 101 height 18
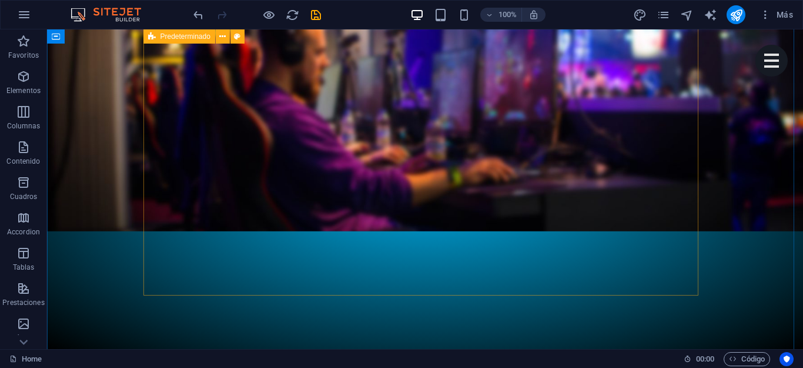
scroll to position [2560, 0]
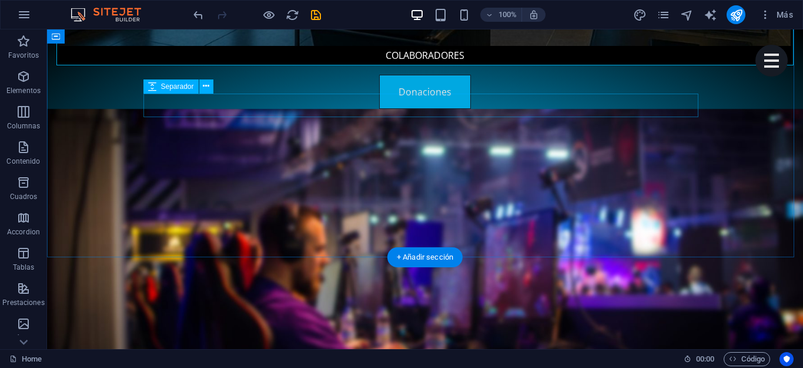
scroll to position [2501, 0]
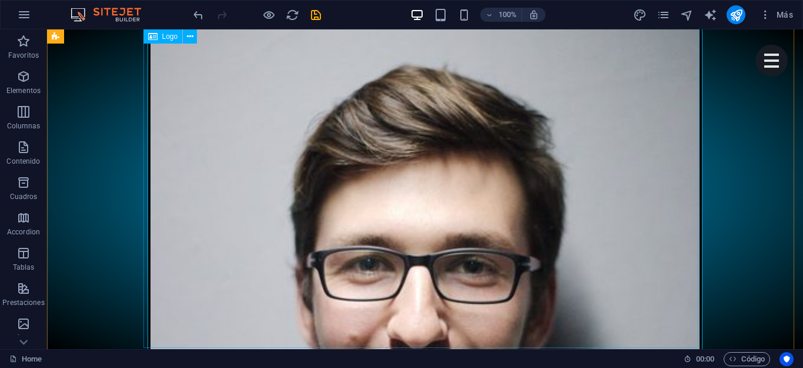
scroll to position [3383, 0]
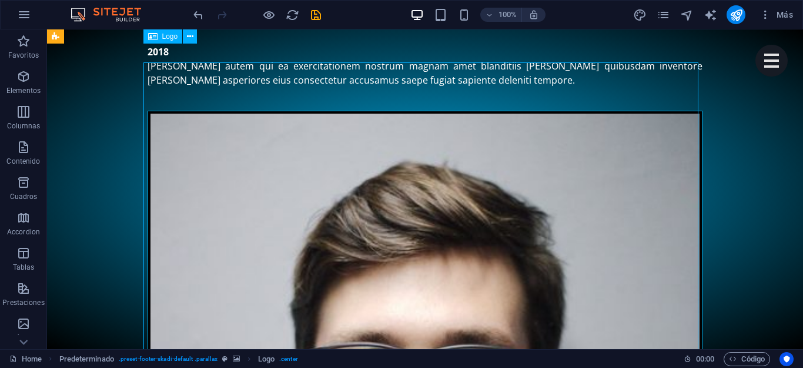
scroll to position [3206, 0]
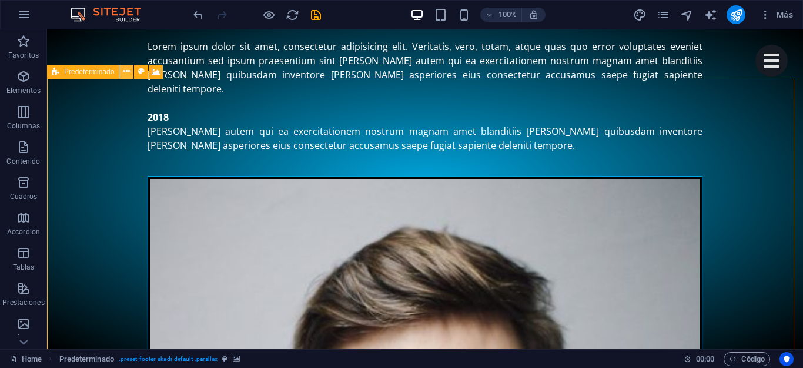
click at [126, 73] on icon at bounding box center [127, 71] width 6 height 12
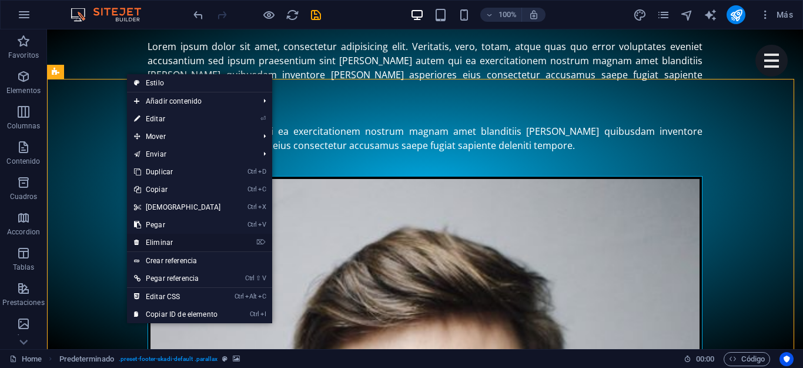
click at [195, 237] on link "⌦ Eliminar" at bounding box center [177, 242] width 101 height 18
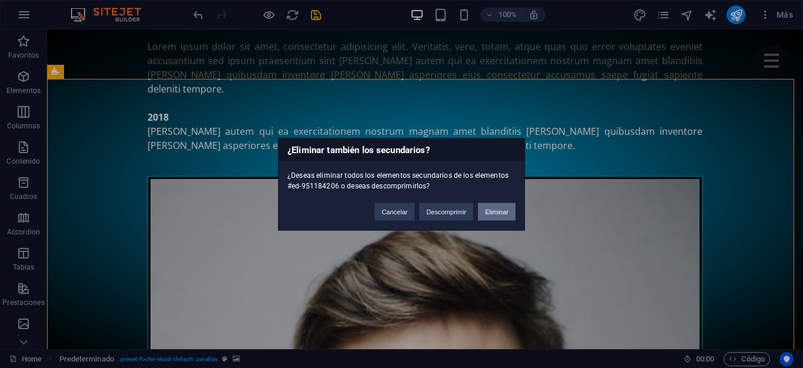
click at [504, 211] on button "Eliminar" at bounding box center [497, 211] width 38 height 18
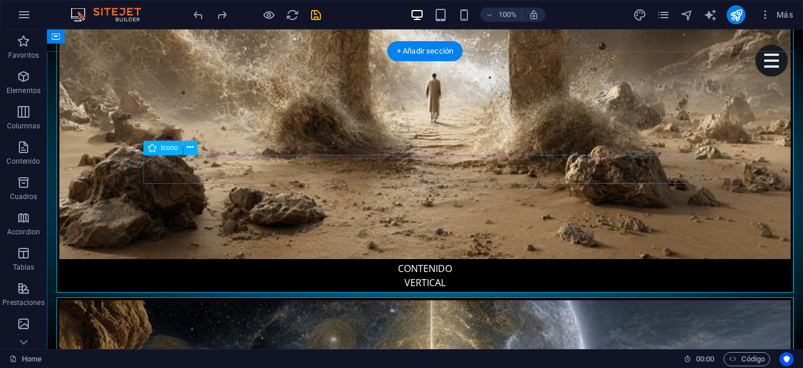
scroll to position [441, 0]
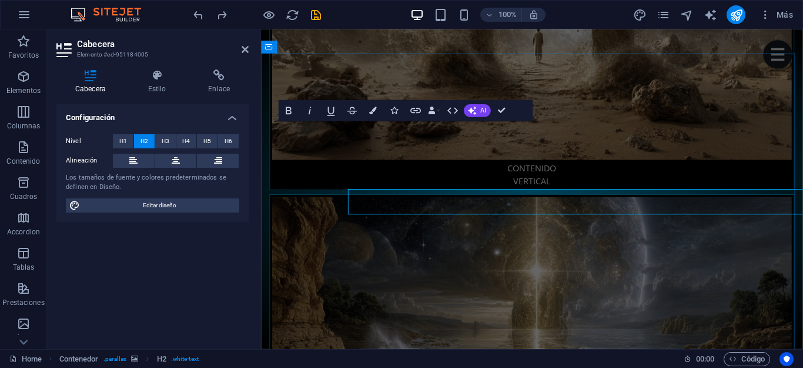
scroll to position [365, 0]
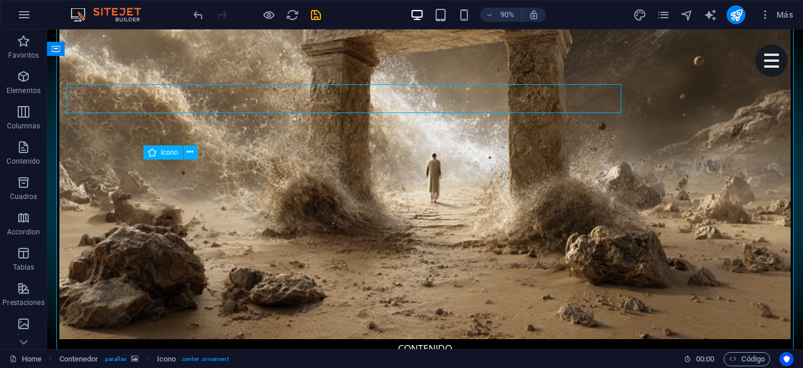
scroll to position [441, 0]
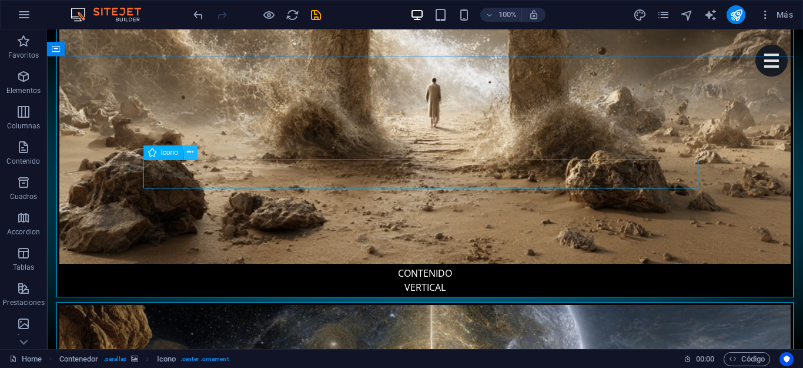
click at [188, 154] on icon at bounding box center [190, 152] width 6 height 12
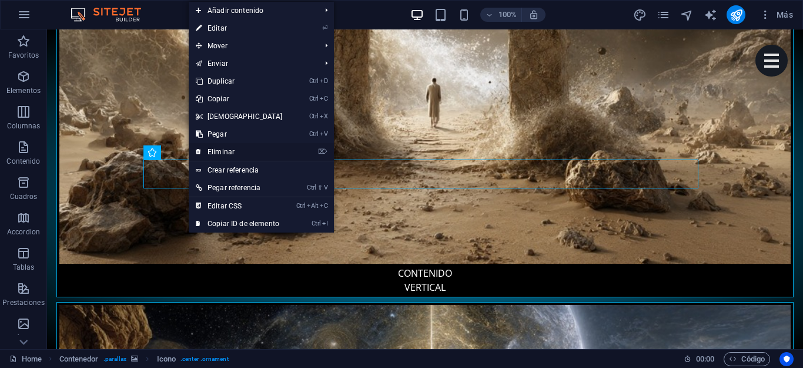
click at [228, 148] on link "⌦ Eliminar" at bounding box center [239, 152] width 101 height 18
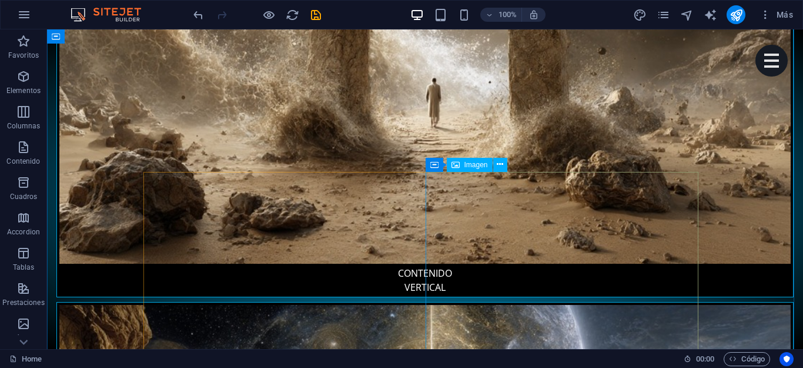
scroll to position [676, 0]
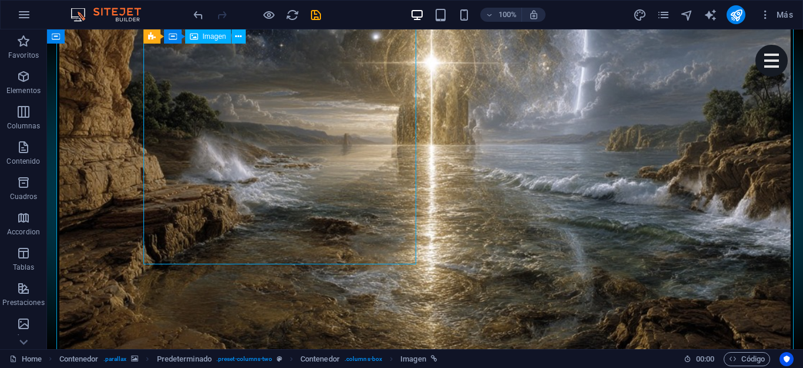
scroll to position [793, 0]
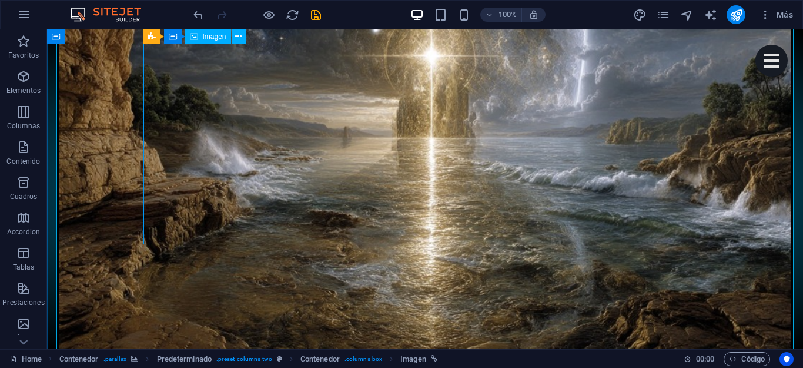
select select "%"
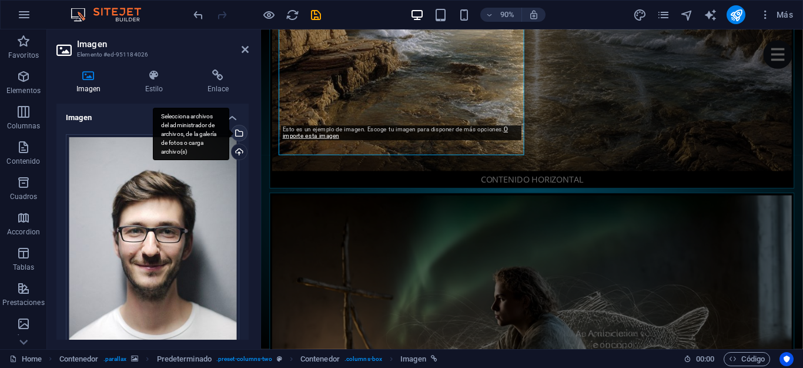
click at [238, 135] on div "Selecciona archivos del administrador de archivos, de la galería de fotos o car…" at bounding box center [238, 134] width 18 height 18
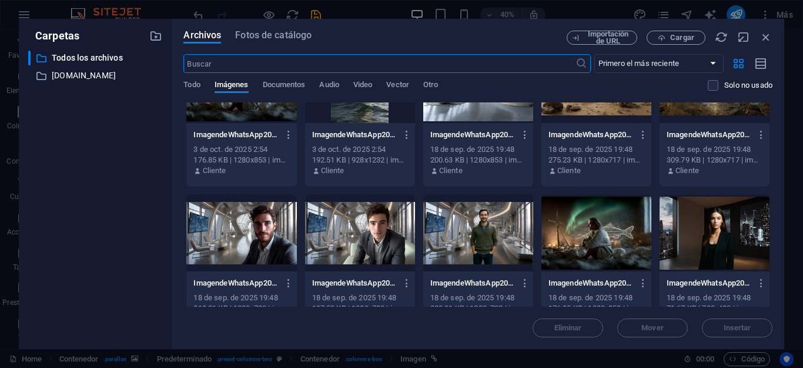
scroll to position [59, 0]
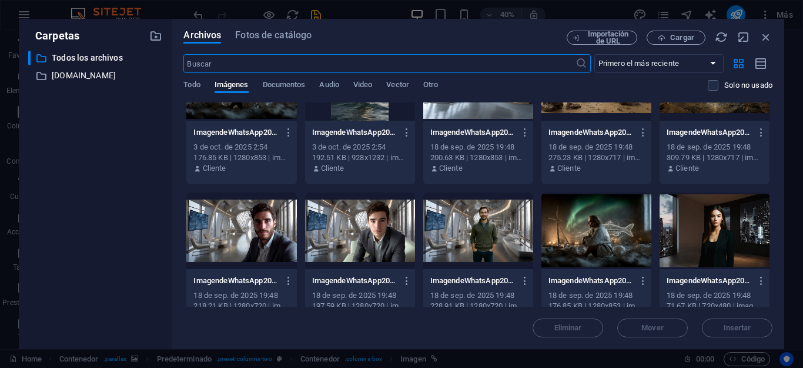
click at [256, 226] on div at bounding box center [241, 230] width 110 height 76
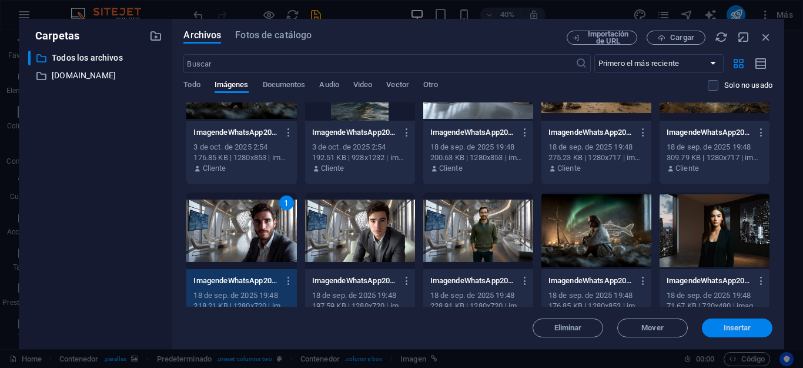
click at [720, 327] on span "Insertar" at bounding box center [737, 327] width 61 height 7
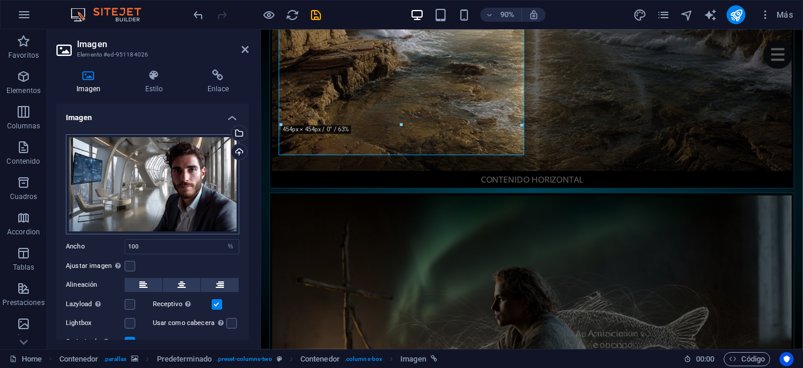
scroll to position [46, 0]
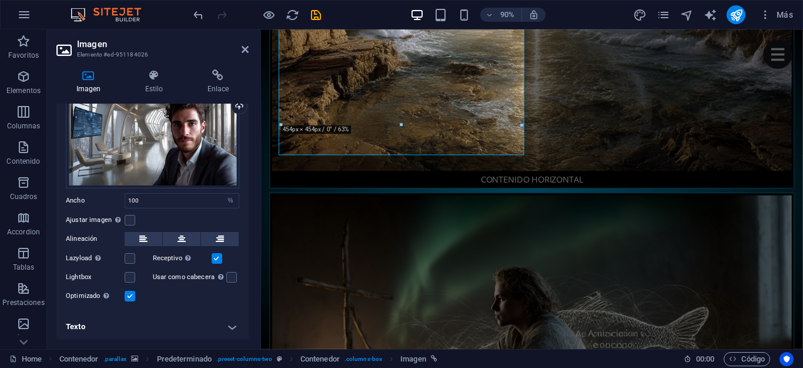
click at [231, 320] on h4 "Texto" at bounding box center [152, 326] width 192 height 28
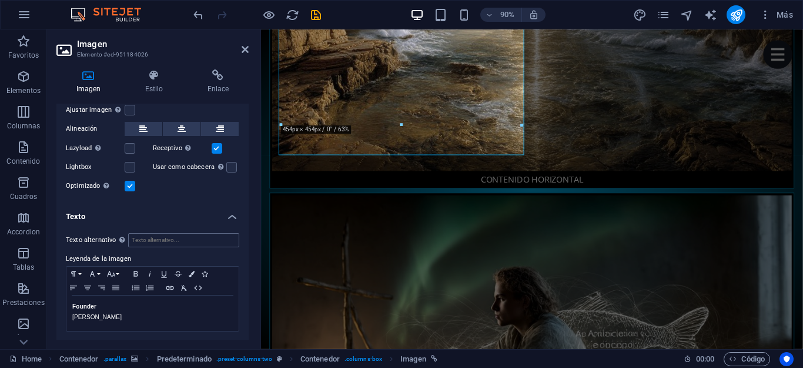
scroll to position [156, 0]
drag, startPoint x: 119, startPoint y: 318, endPoint x: 68, endPoint y: 305, distance: 53.2
click at [68, 305] on div "Founder Leeroy Jenkins" at bounding box center [152, 312] width 172 height 35
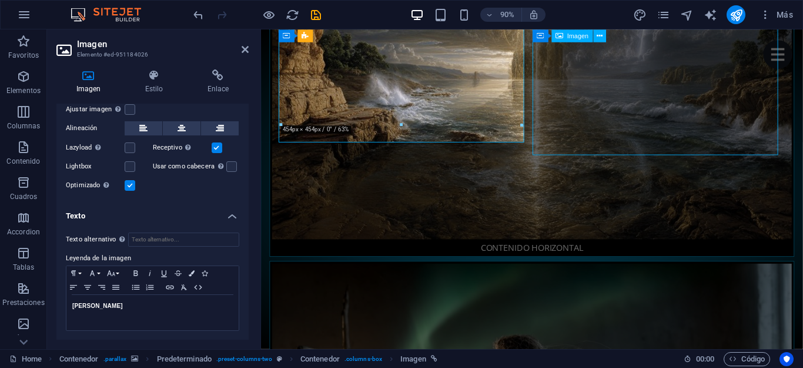
select select "%"
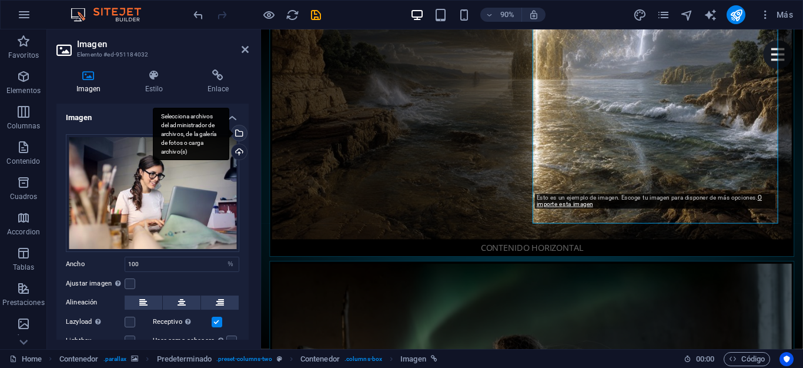
click at [238, 129] on div "Selecciona archivos del administrador de archivos, de la galería de fotos o car…" at bounding box center [238, 134] width 18 height 18
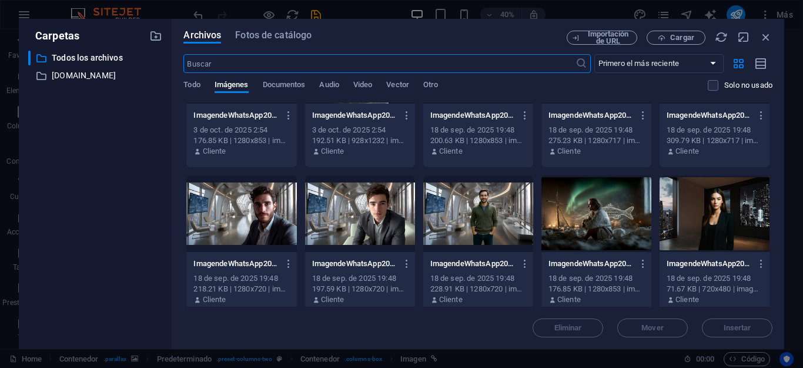
scroll to position [118, 0]
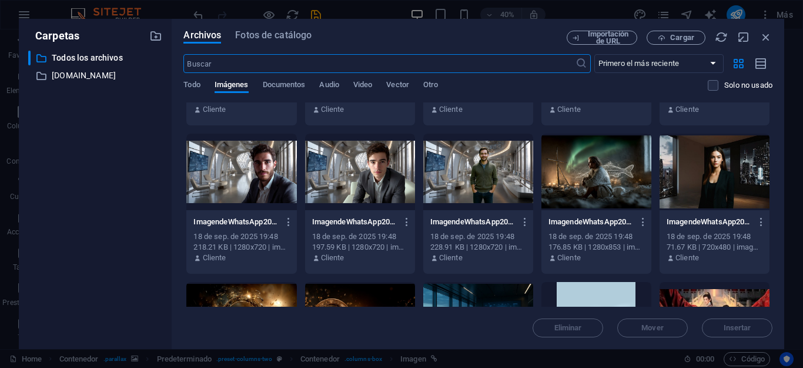
click at [696, 180] on div at bounding box center [715, 172] width 110 height 76
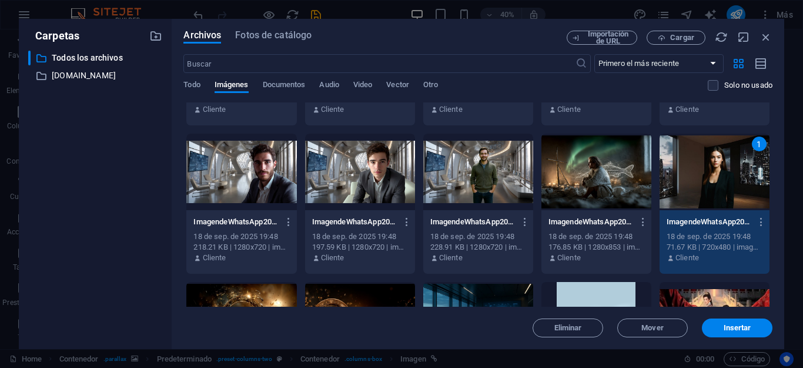
click at [696, 180] on div "1" at bounding box center [715, 172] width 110 height 76
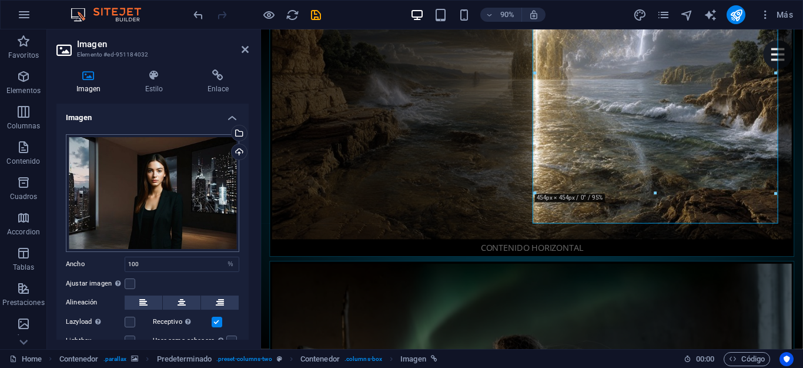
scroll to position [63, 0]
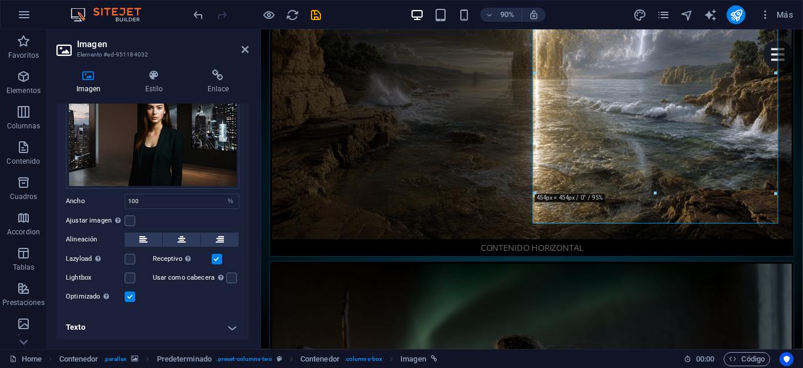
click at [231, 323] on h4 "Texto" at bounding box center [152, 327] width 192 height 28
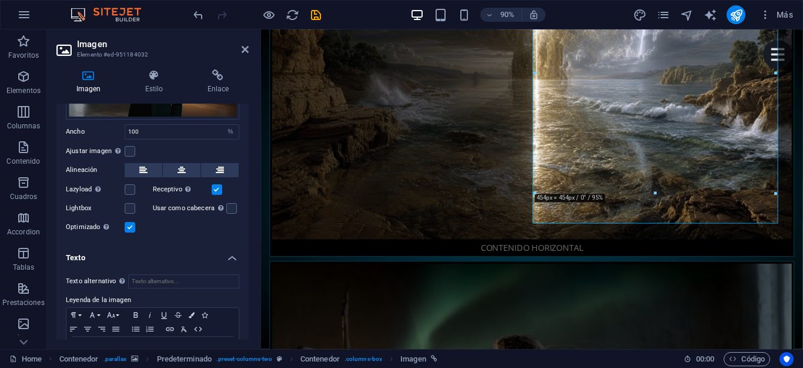
scroll to position [173, 0]
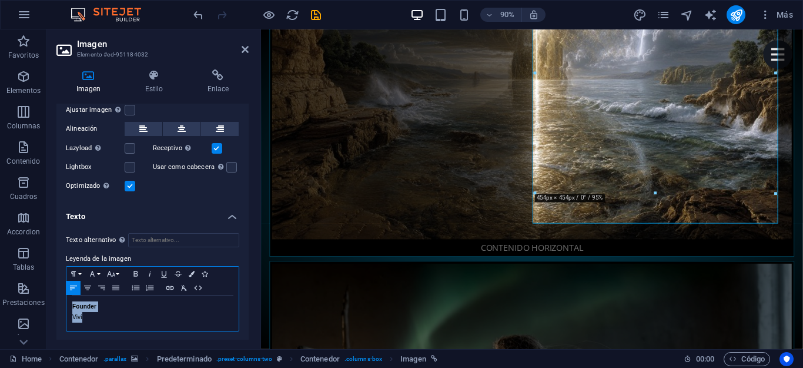
drag, startPoint x: 109, startPoint y: 319, endPoint x: 66, endPoint y: 306, distance: 44.8
click at [66, 306] on div "Founder Vivi" at bounding box center [152, 312] width 172 height 35
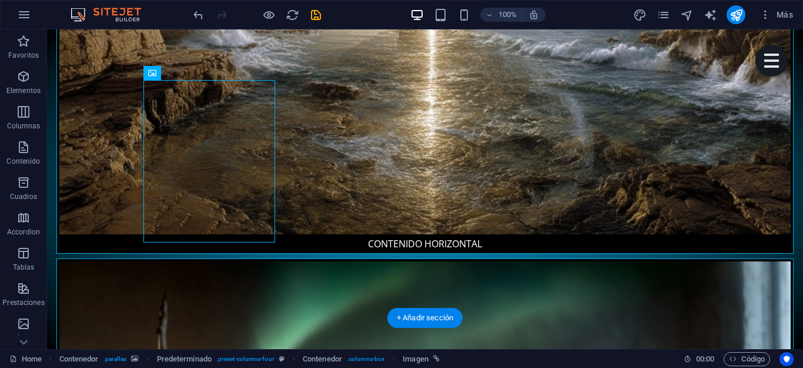
scroll to position [953, 0]
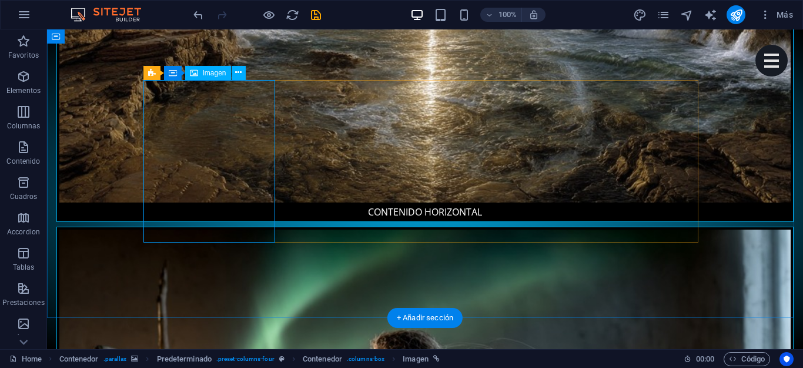
select select "%"
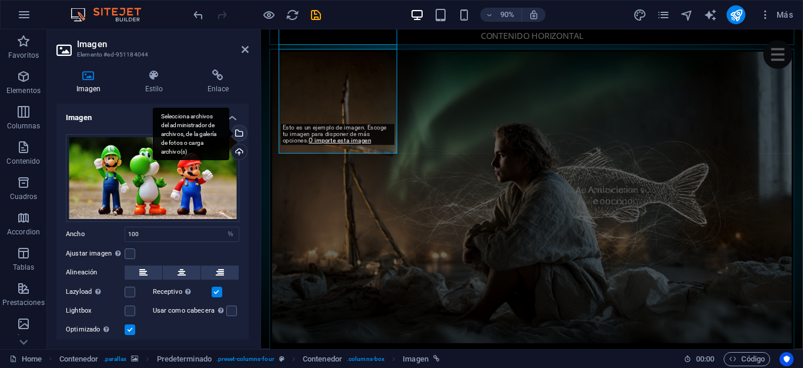
click at [229, 133] on div "Selecciona archivos del administrador de archivos, de la galería de fotos o car…" at bounding box center [191, 134] width 76 height 53
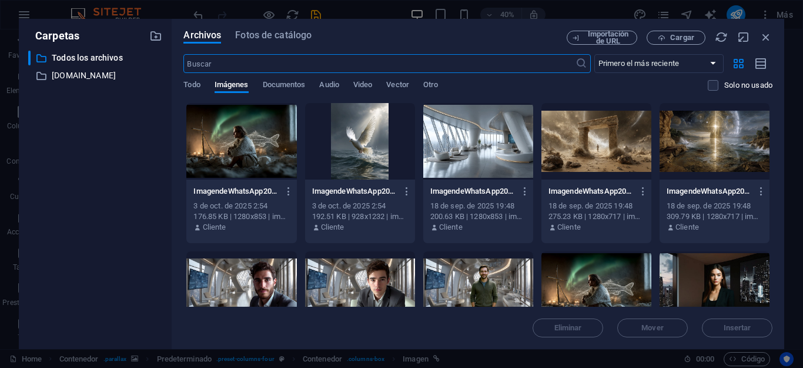
scroll to position [969, 0]
click at [360, 280] on div at bounding box center [360, 289] width 110 height 76
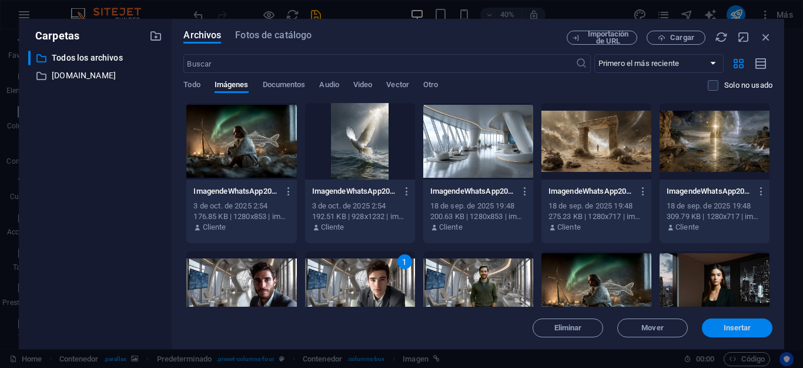
click at [742, 330] on span "Insertar" at bounding box center [738, 327] width 28 height 7
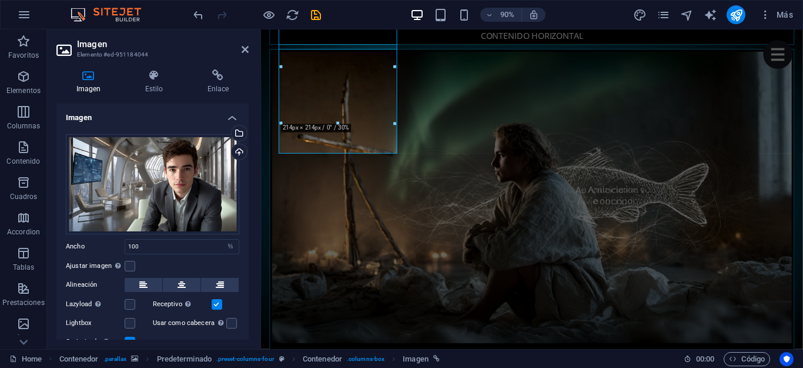
scroll to position [46, 0]
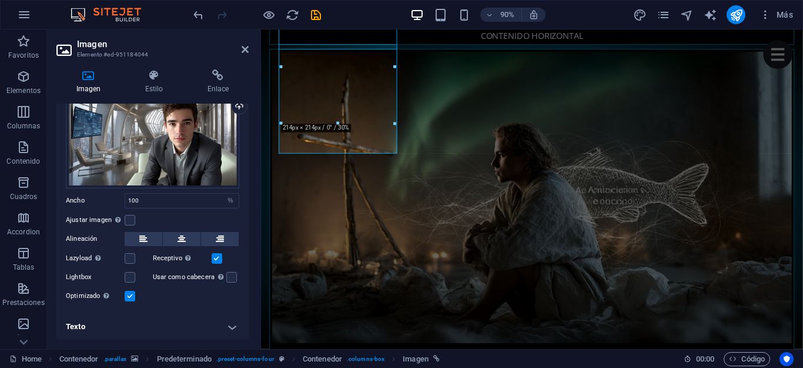
click at [191, 325] on h4 "Texto" at bounding box center [152, 326] width 192 height 28
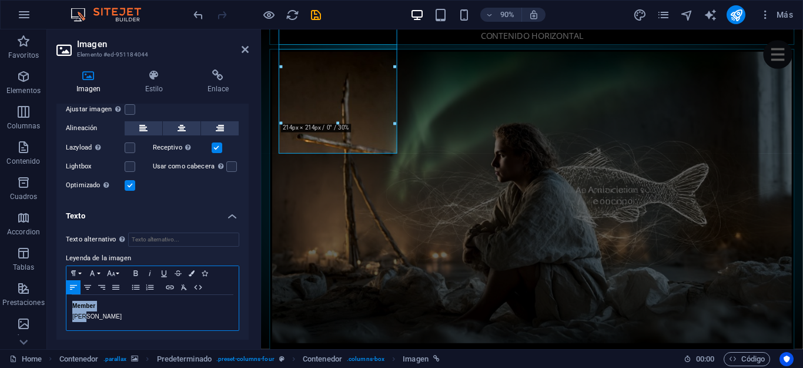
drag, startPoint x: 102, startPoint y: 313, endPoint x: 67, endPoint y: 306, distance: 36.0
click at [67, 306] on div "Member Josh" at bounding box center [152, 312] width 172 height 35
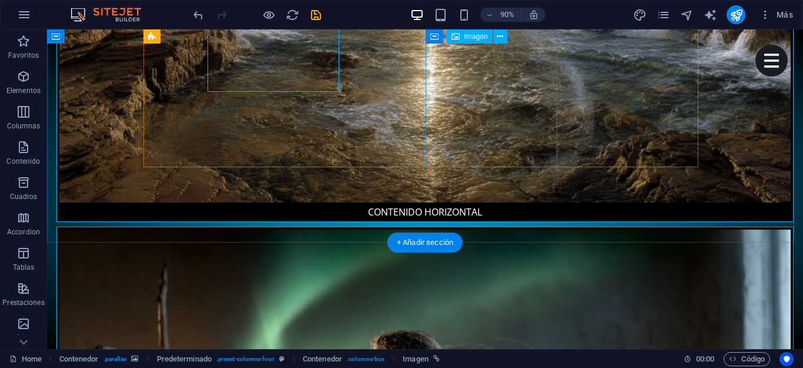
scroll to position [1028, 0]
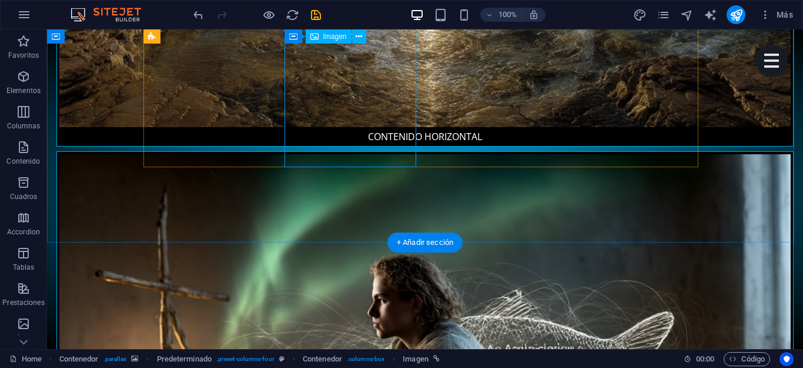
select select "%"
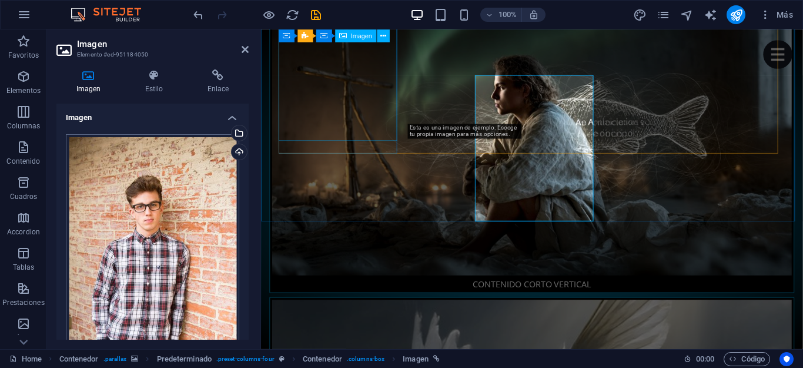
scroll to position [953, 0]
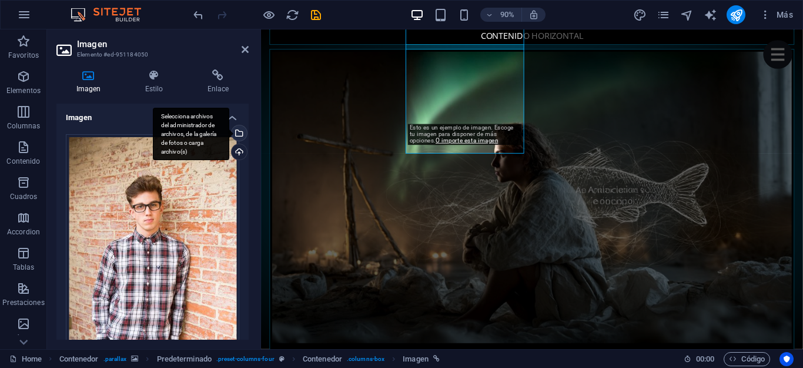
click at [229, 135] on div "Selecciona archivos del administrador de archivos, de la galería de fotos o car…" at bounding box center [191, 134] width 76 height 53
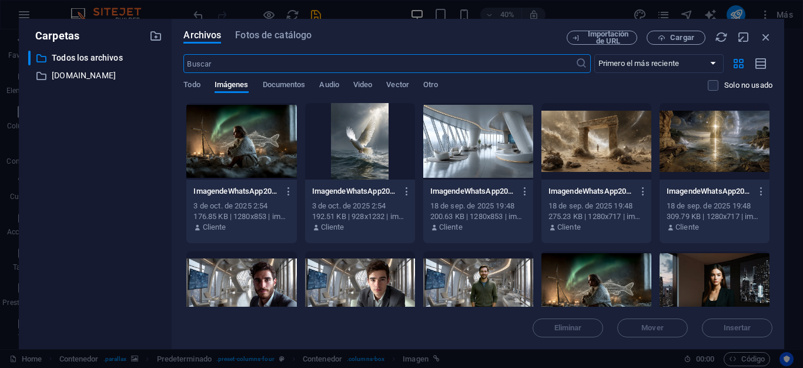
click at [478, 275] on div at bounding box center [478, 289] width 110 height 76
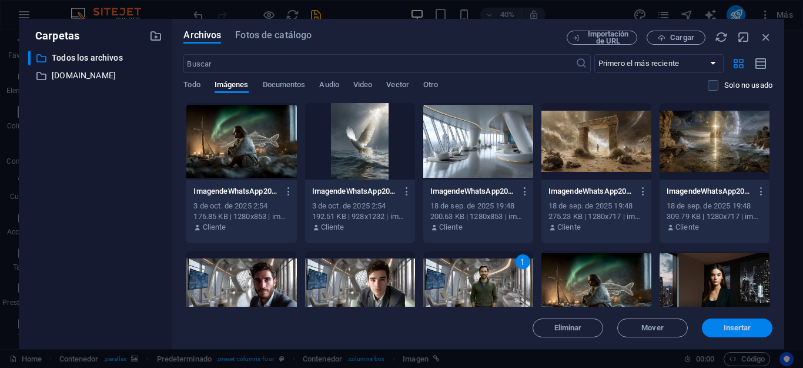
click at [719, 322] on button "Insertar" at bounding box center [737, 327] width 71 height 19
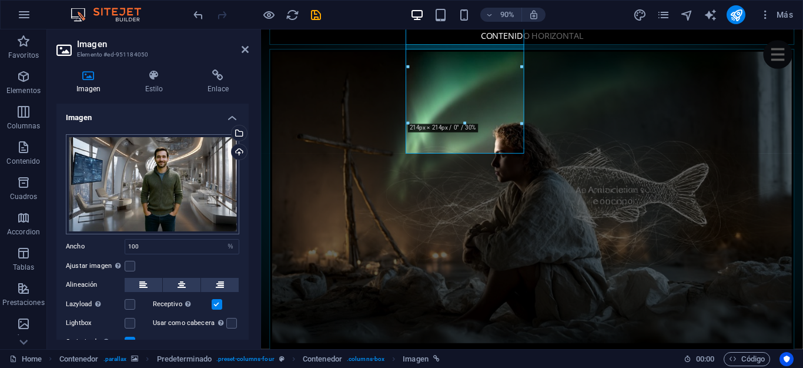
scroll to position [46, 0]
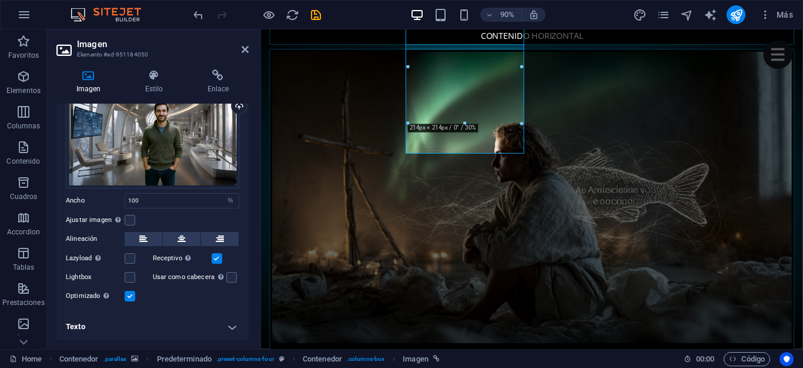
click at [180, 330] on h4 "Texto" at bounding box center [152, 326] width 192 height 28
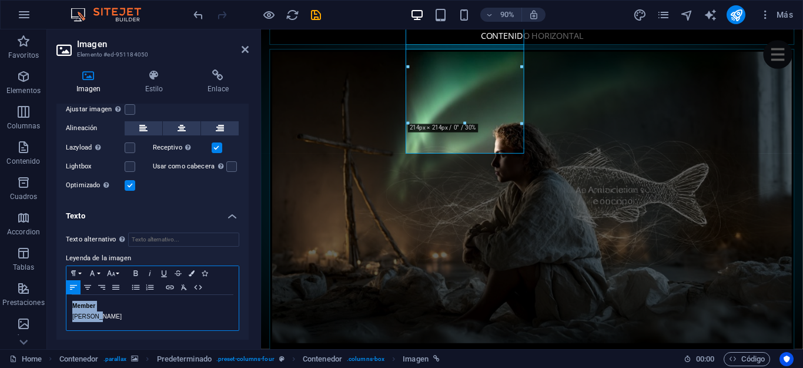
drag, startPoint x: 104, startPoint y: 313, endPoint x: 69, endPoint y: 304, distance: 36.0
click at [69, 304] on div "Member John Doe" at bounding box center [152, 312] width 172 height 35
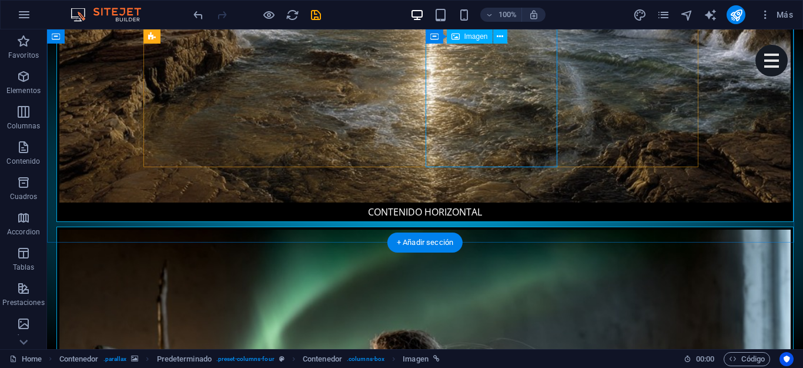
select select "%"
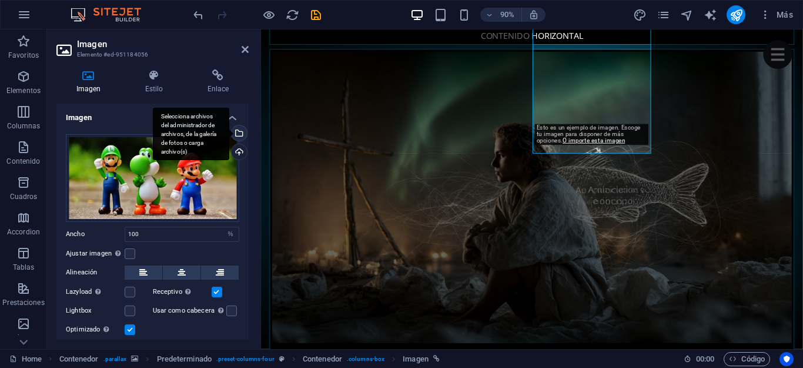
click at [237, 130] on div "Selecciona archivos del administrador de archivos, de la galería de fotos o car…" at bounding box center [238, 134] width 18 height 18
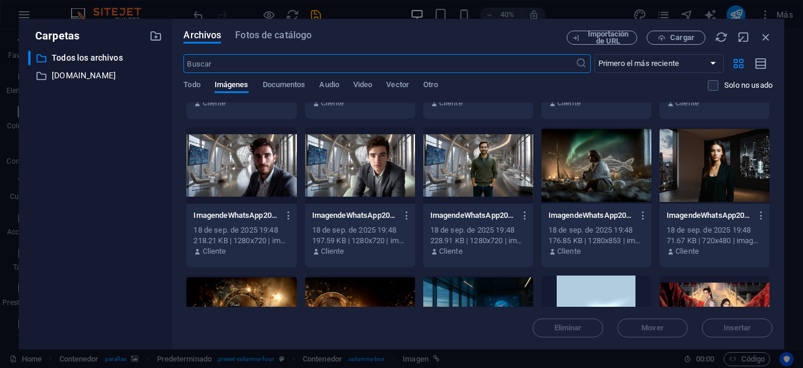
scroll to position [118, 0]
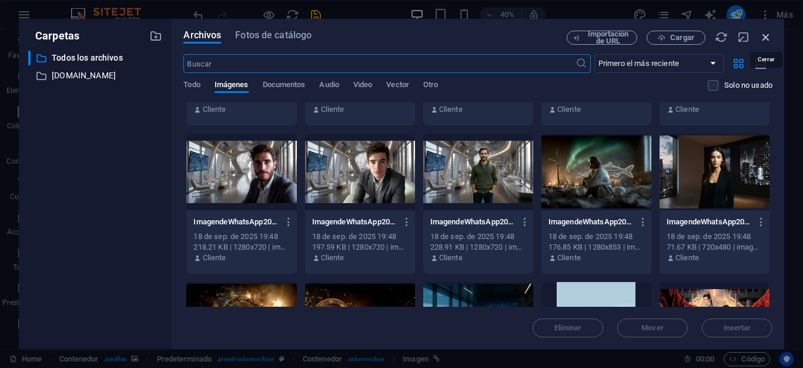
drag, startPoint x: 764, startPoint y: 38, endPoint x: 556, endPoint y: 14, distance: 209.6
click at [764, 38] on icon "button" at bounding box center [766, 37] width 13 height 13
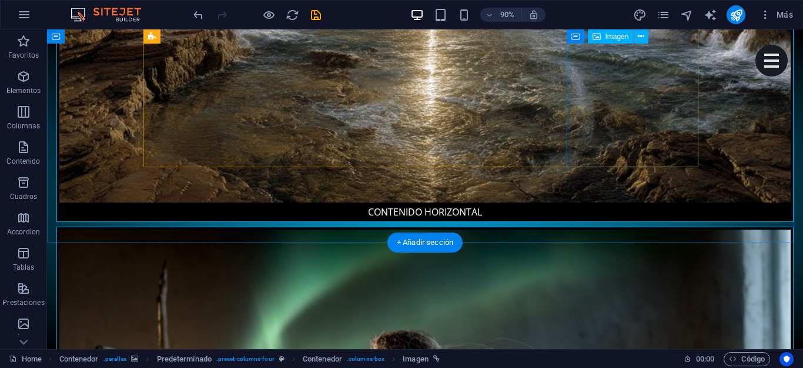
scroll to position [1028, 0]
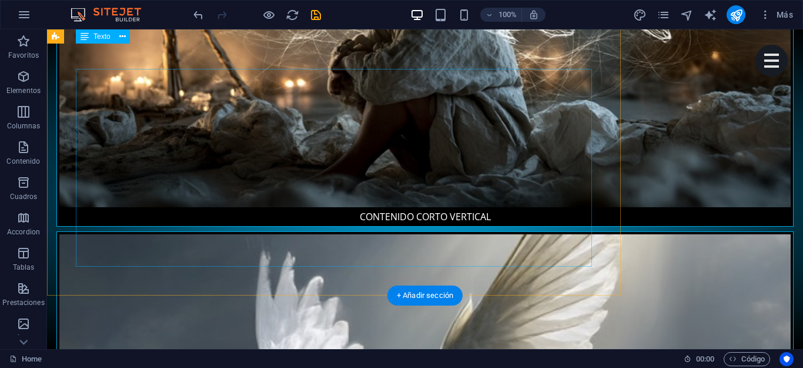
scroll to position [1381, 0]
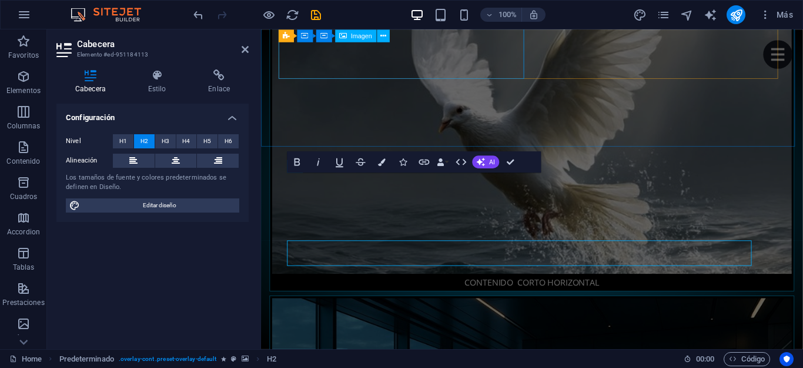
scroll to position [1163, 0]
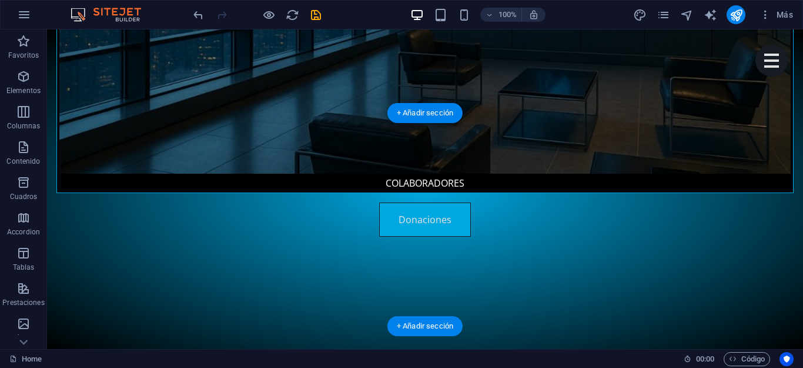
scroll to position [2235, 0]
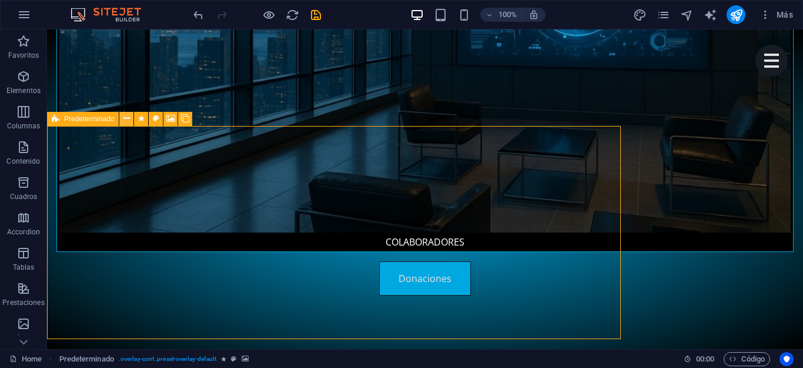
click at [125, 116] on icon at bounding box center [127, 118] width 6 height 12
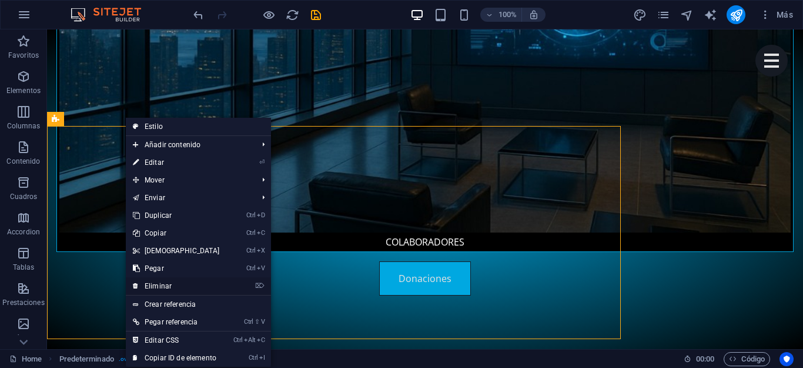
click at [193, 285] on link "⌦ Eliminar" at bounding box center [176, 286] width 101 height 18
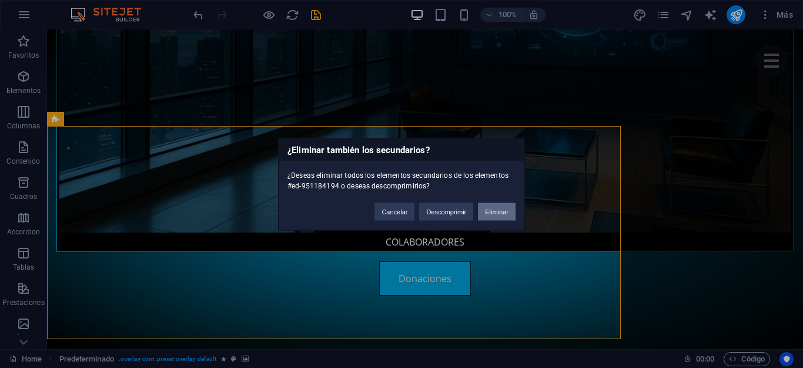
click at [495, 205] on button "Eliminar" at bounding box center [497, 211] width 38 height 18
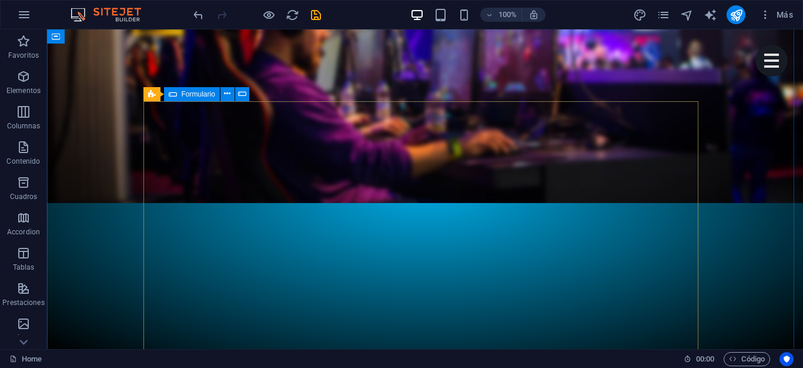
scroll to position [2529, 0]
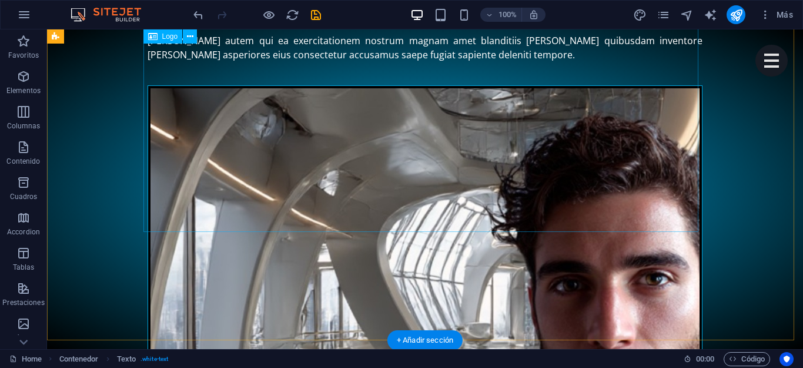
scroll to position [3313, 0]
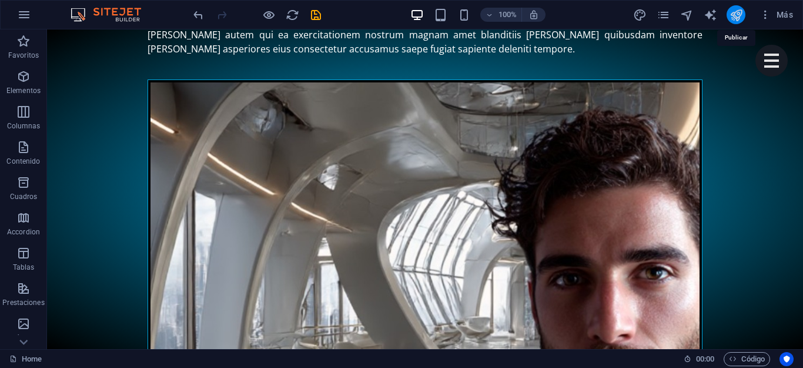
click at [742, 15] on icon "publish" at bounding box center [737, 15] width 14 height 14
checkbox input "false"
